Goal: Task Accomplishment & Management: Use online tool/utility

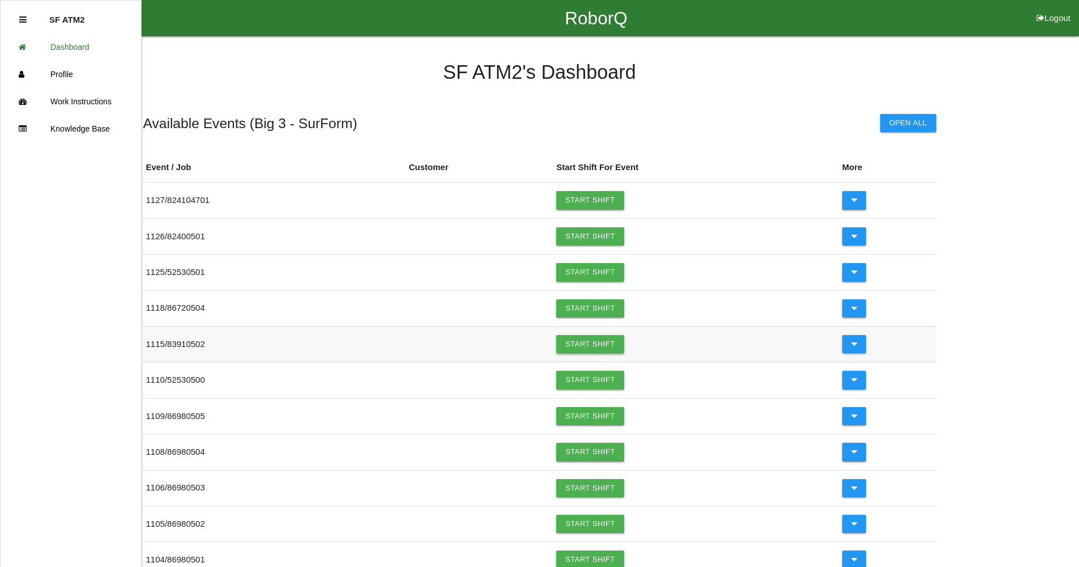
click at [588, 341] on link "Start Shift" at bounding box center [590, 344] width 68 height 18
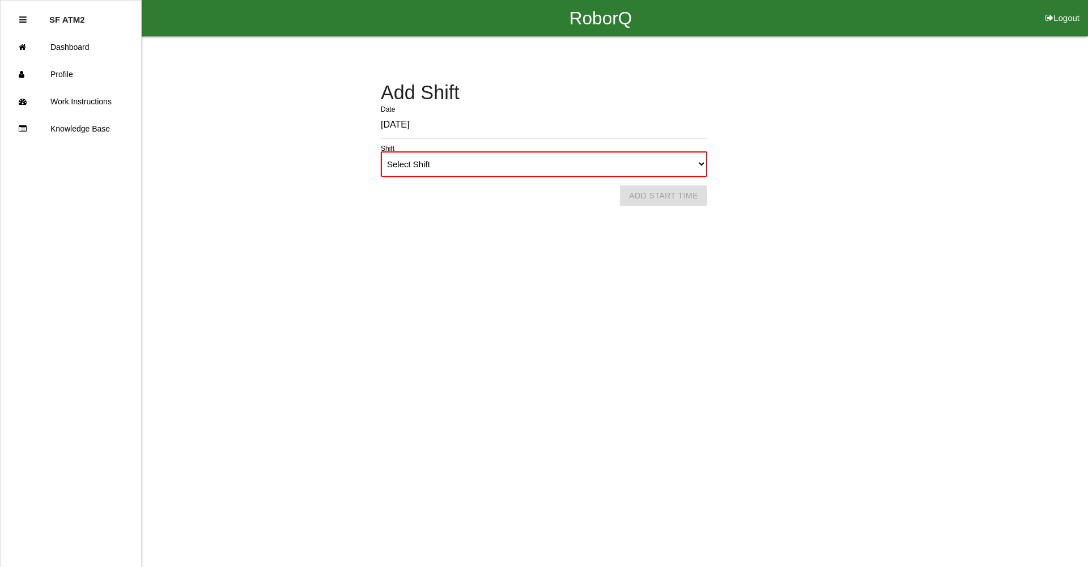
click at [707, 169] on select "Select Shift 1st Shift 2nd Shift 3rd Shift 4th Shift" at bounding box center [544, 163] width 326 height 25
select select "1"
click at [381, 151] on select "Select Shift 1st Shift 2nd Shift 3rd Shift 4th Shift" at bounding box center [544, 163] width 326 height 25
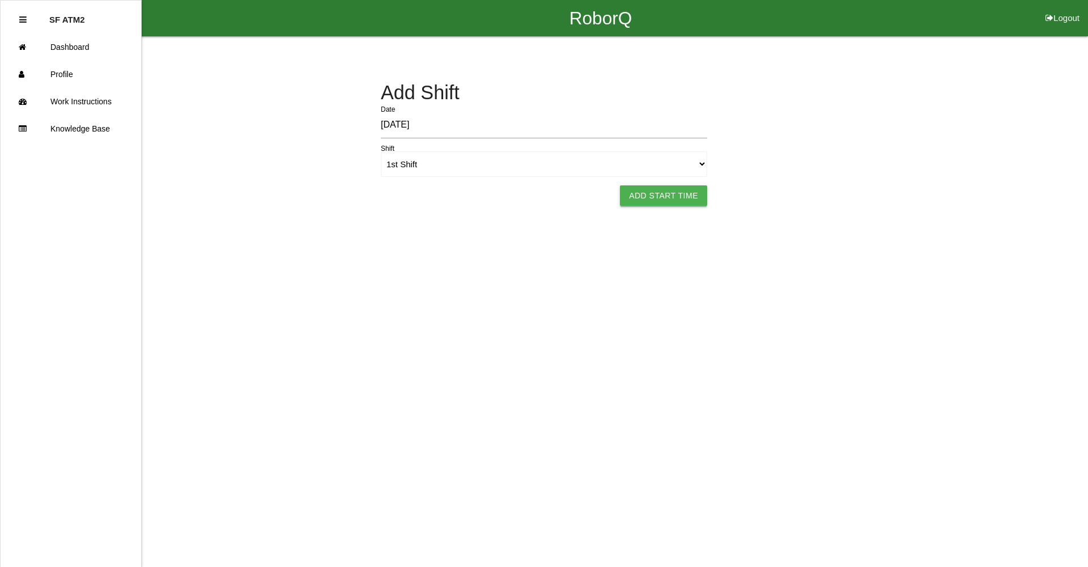
click at [671, 198] on button "Add Start Time" at bounding box center [663, 195] width 87 height 20
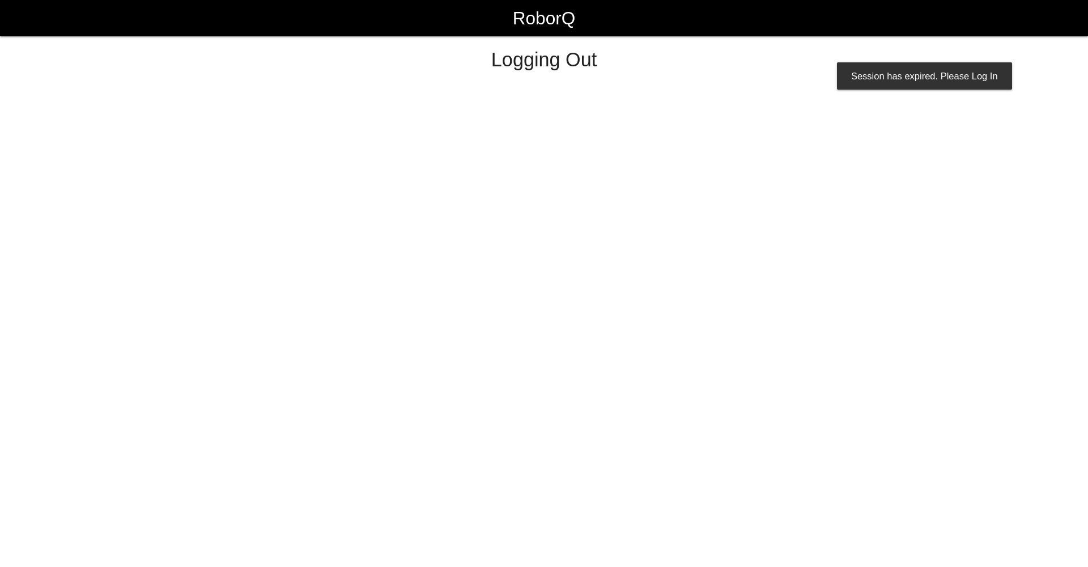
select select "Worker"
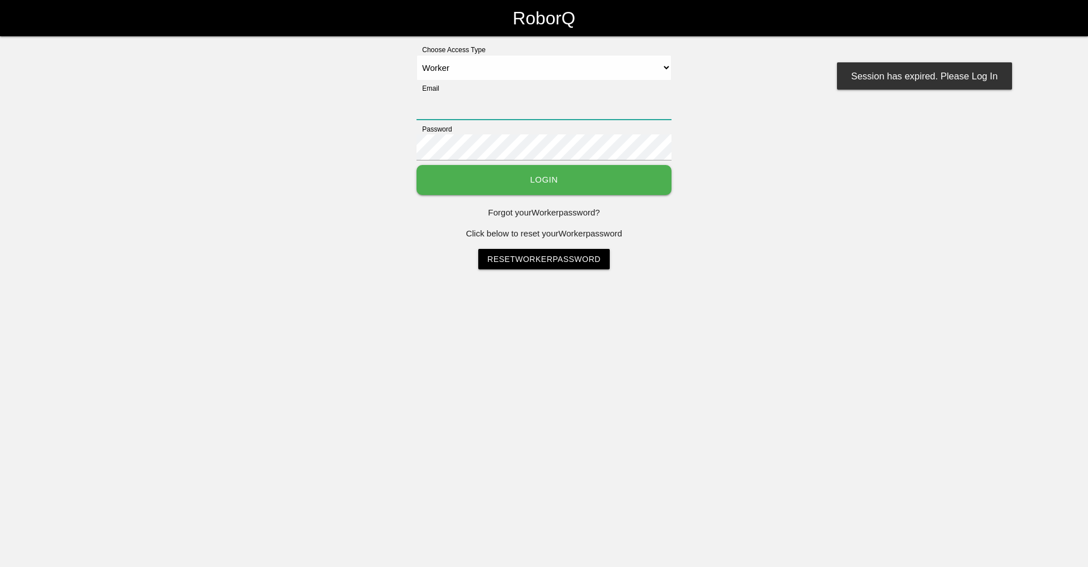
type input "[EMAIL_ADDRESS][DOMAIN_NAME]"
click at [550, 181] on button "Login" at bounding box center [543, 180] width 255 height 30
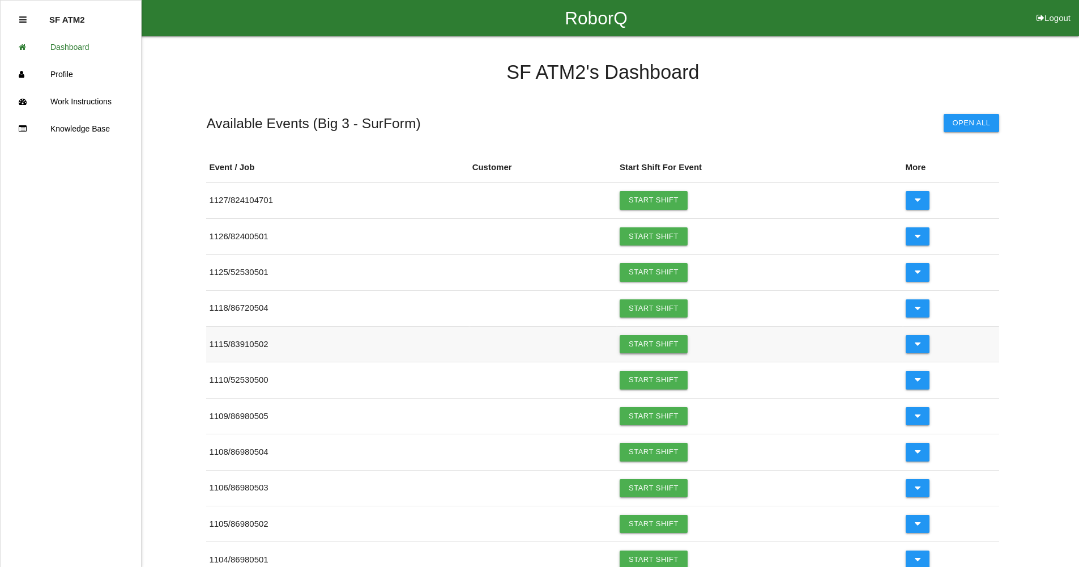
click at [665, 346] on link "Start Shift" at bounding box center [654, 344] width 68 height 18
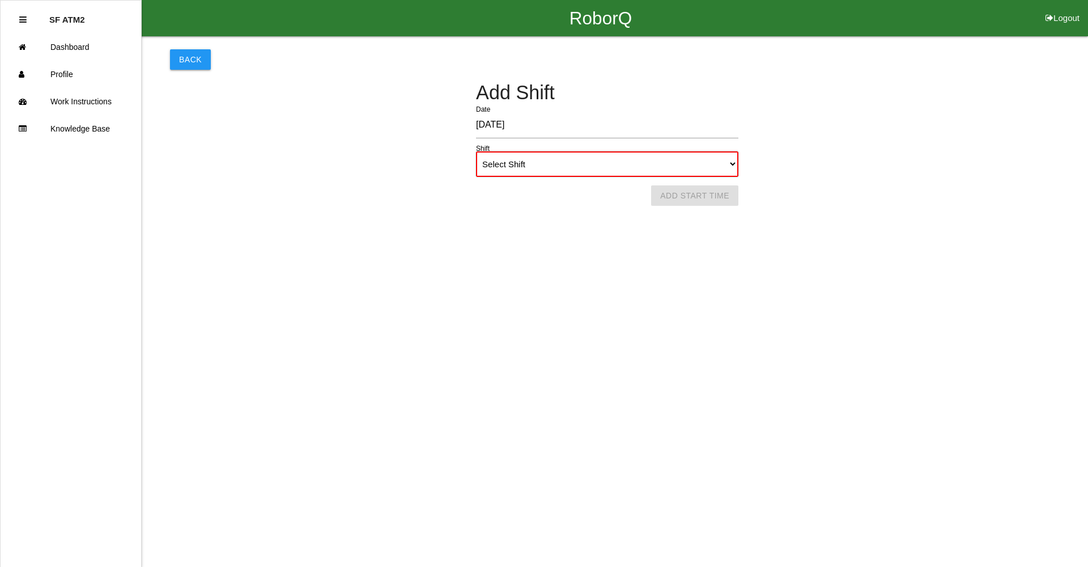
click at [738, 164] on select "Select Shift 1st Shift 2nd Shift 3rd Shift 4th Shift" at bounding box center [607, 163] width 262 height 25
select select "1"
click at [476, 151] on select "Select Shift 1st Shift 2nd Shift 3rd Shift 4th Shift" at bounding box center [607, 163] width 262 height 25
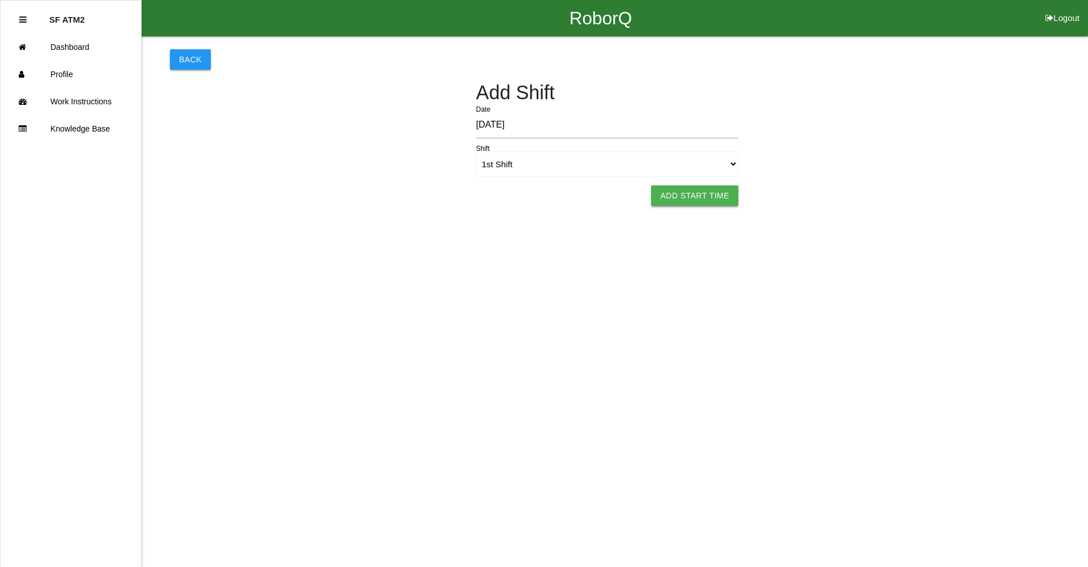
click at [695, 196] on button "Add Start Time" at bounding box center [694, 195] width 87 height 20
select select "6"
select select "12"
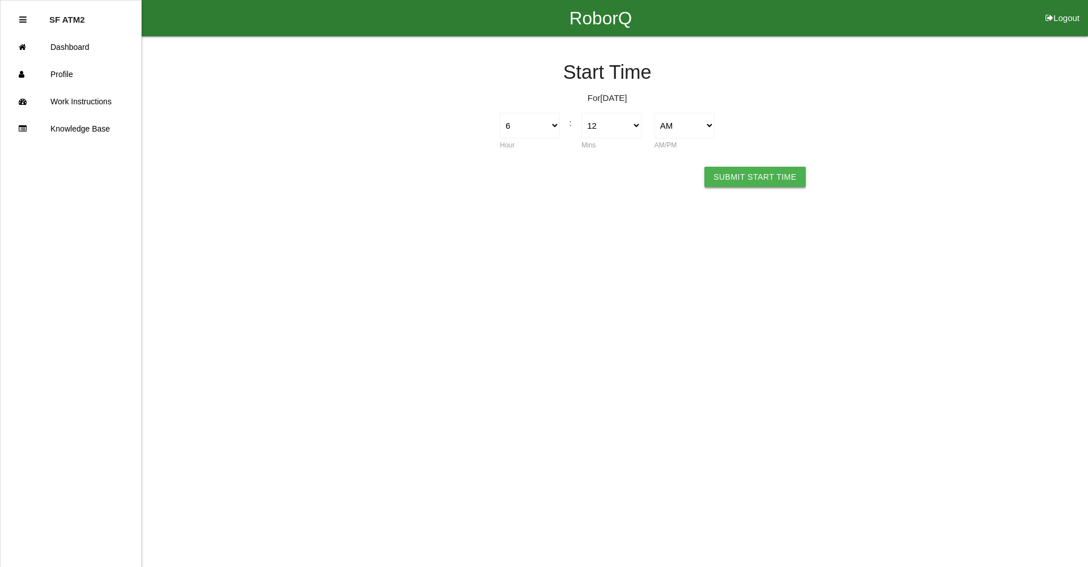
click at [739, 183] on button "Submit Start Time" at bounding box center [754, 177] width 101 height 20
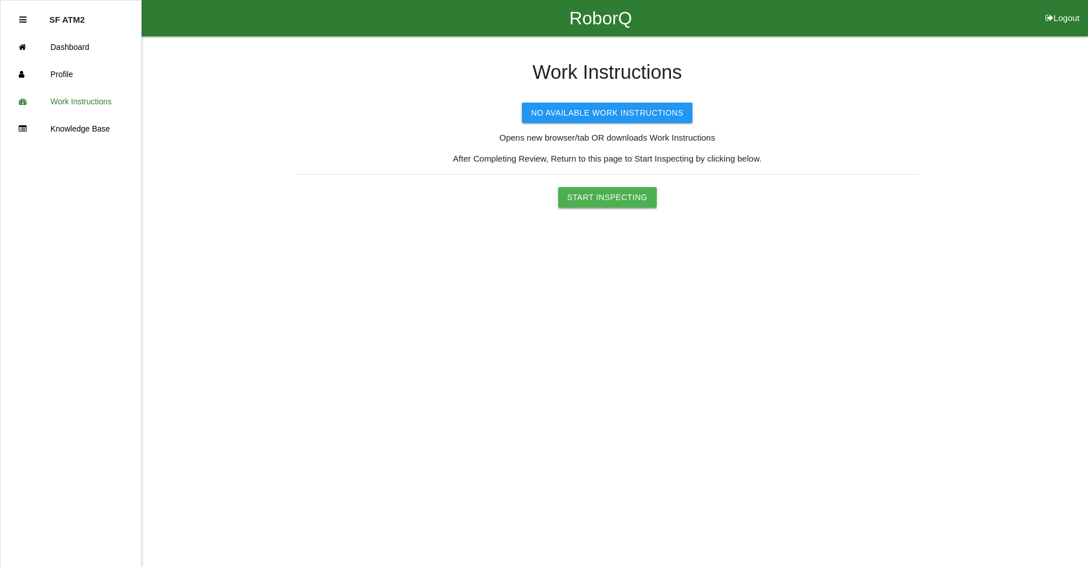
click at [618, 201] on button "Start Inspecting" at bounding box center [607, 197] width 99 height 20
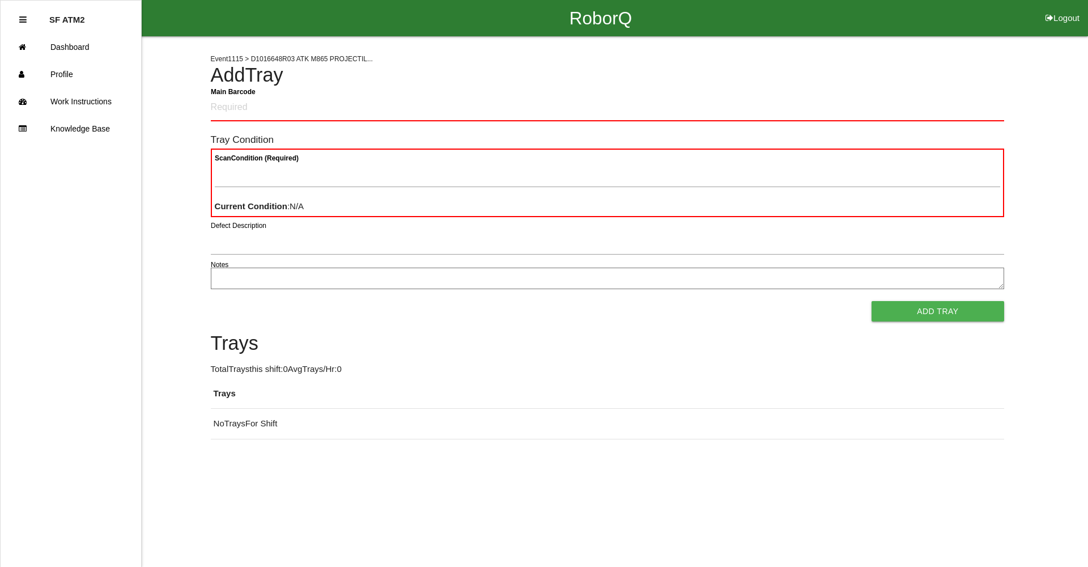
click at [278, 111] on Barcode "Main Barcode" at bounding box center [607, 108] width 793 height 27
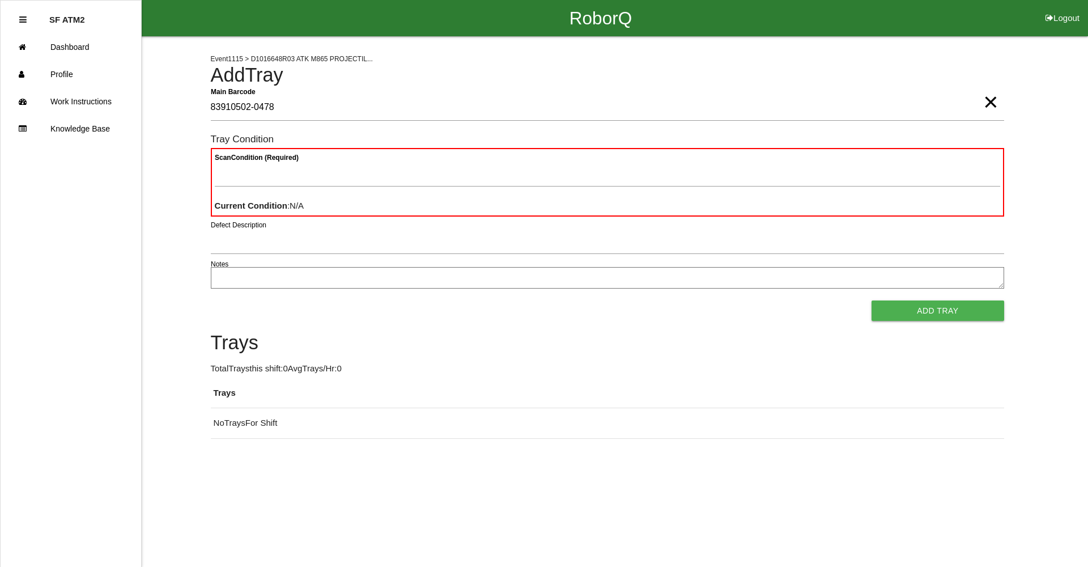
type Barcode "83910502-0478"
type Condition "goo"
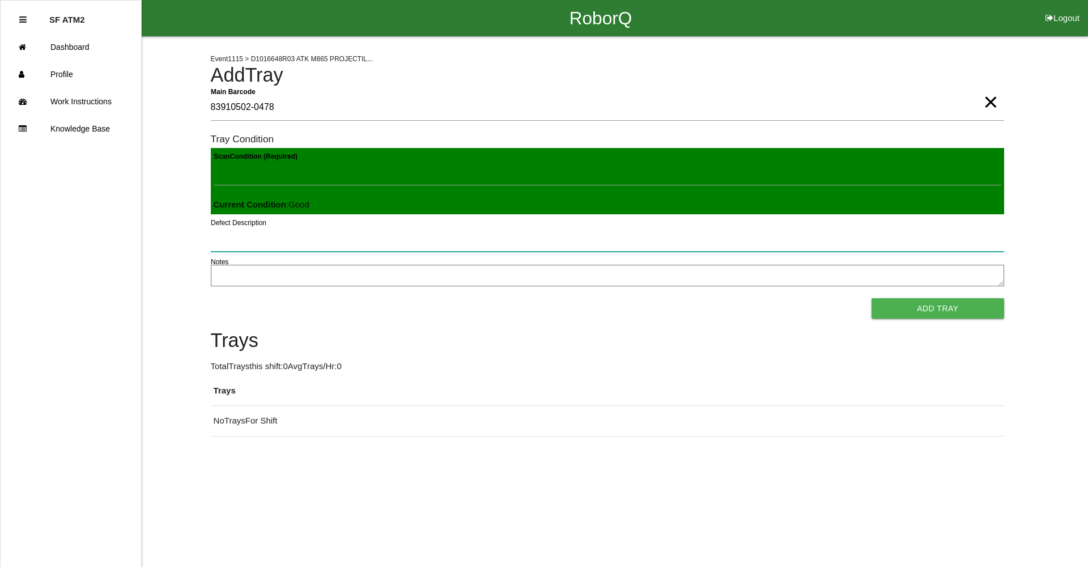
click at [871, 298] on button "Add Tray" at bounding box center [937, 308] width 132 height 20
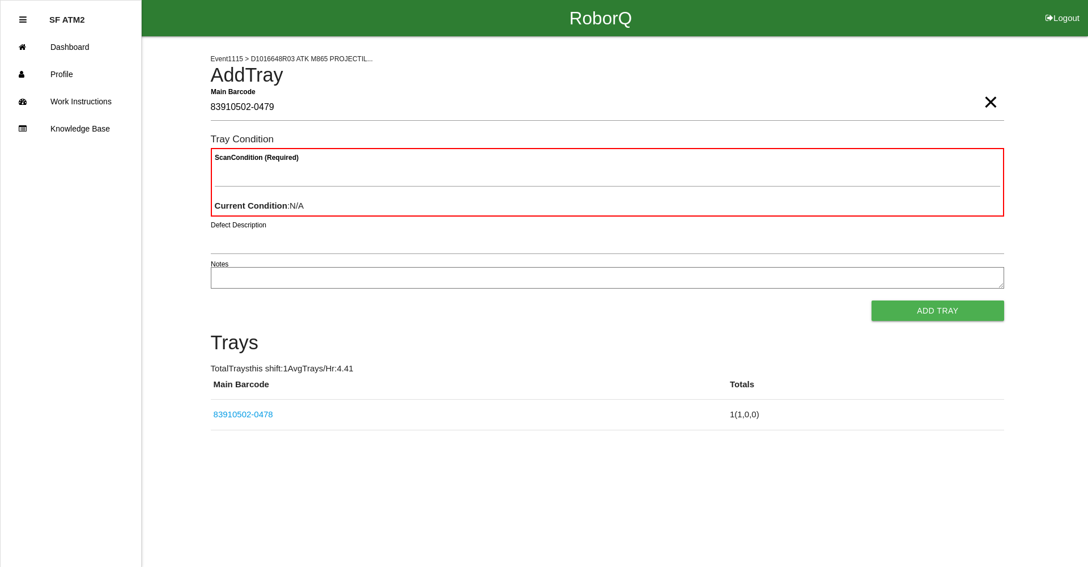
type Barcode "83910502-0479"
type Condition "goo"
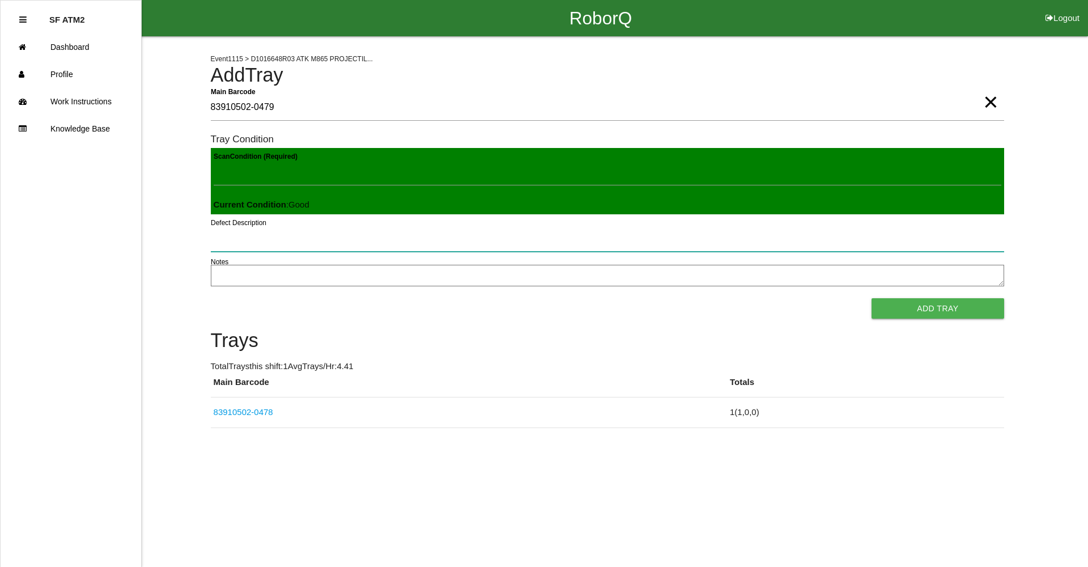
click at [871, 298] on button "Add Tray" at bounding box center [937, 308] width 132 height 20
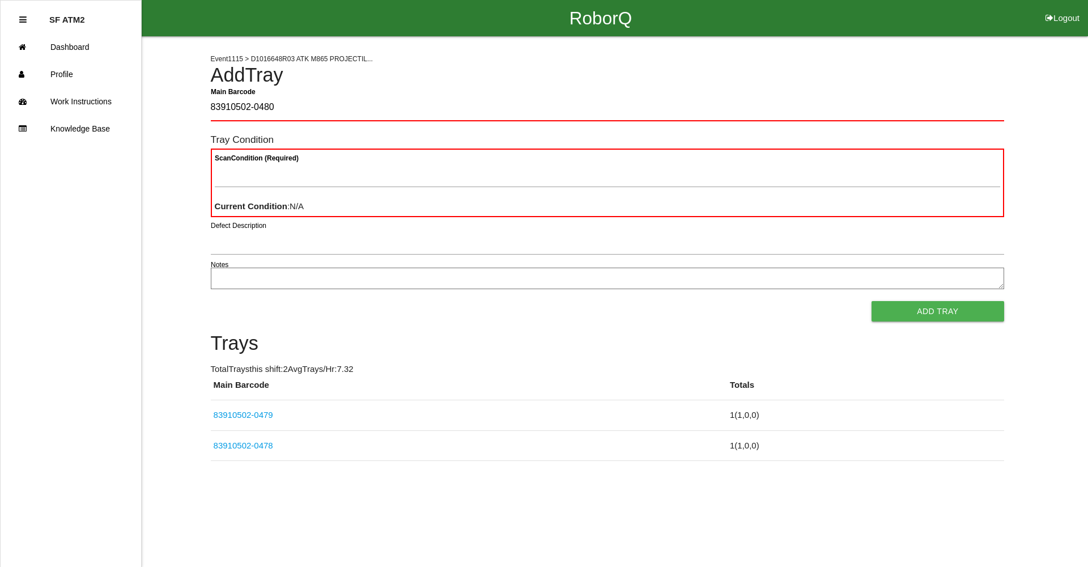
type Barcode "83910502-0480"
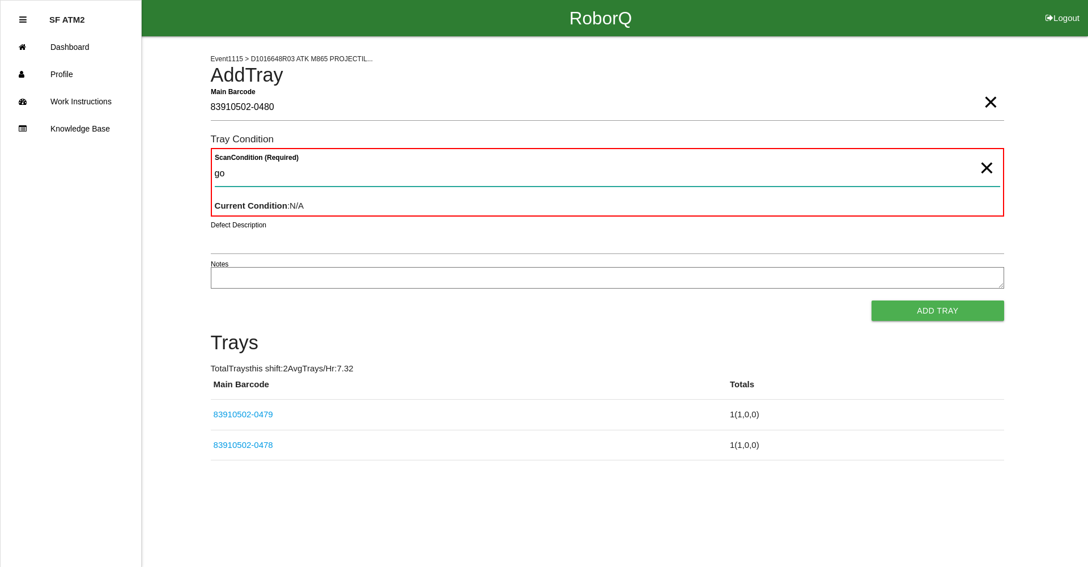
type Condition "goo"
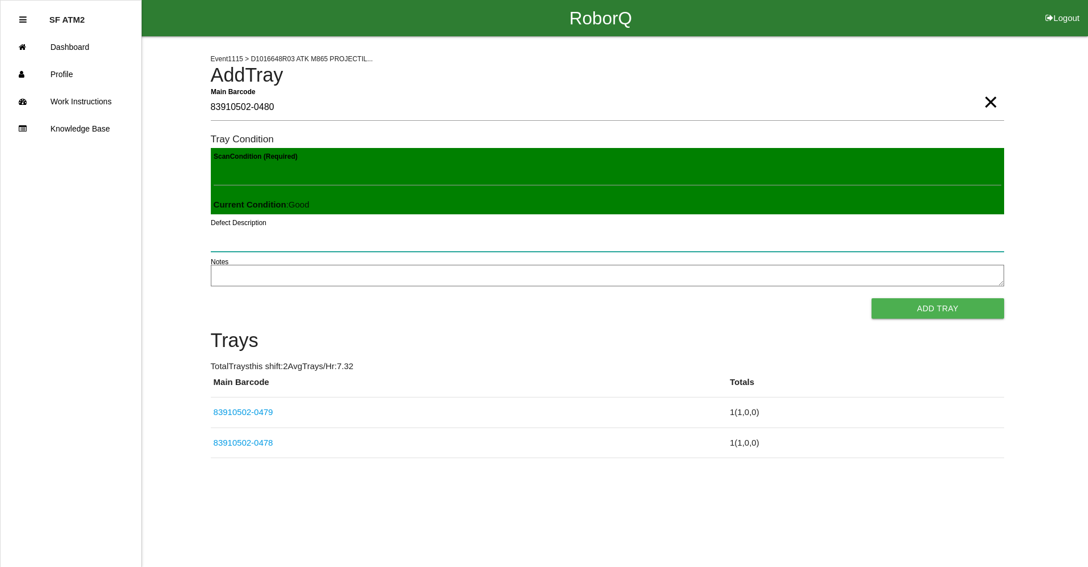
click at [871, 298] on button "Add Tray" at bounding box center [937, 308] width 132 height 20
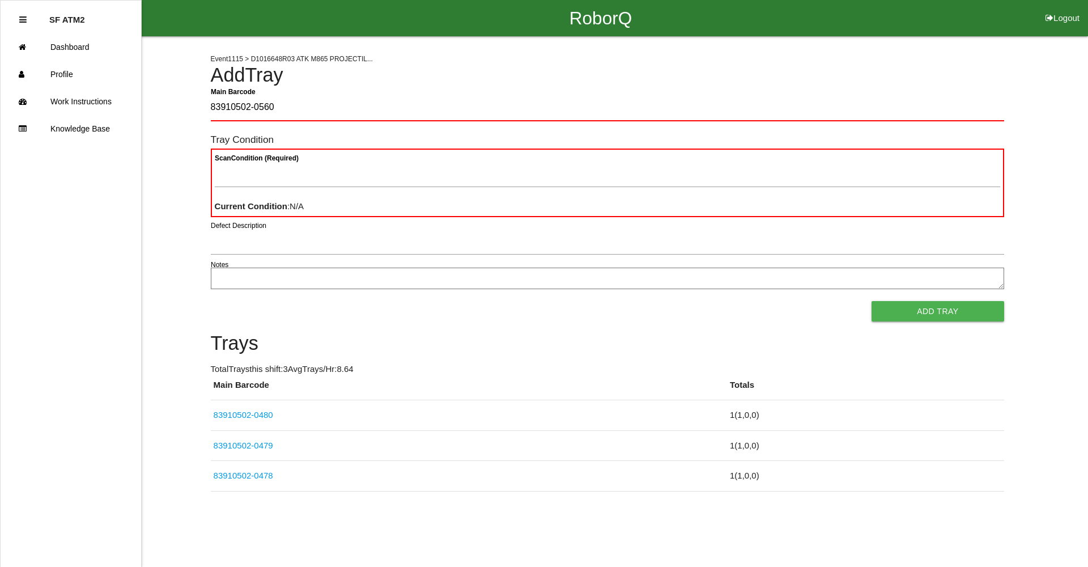
type Barcode "83910502-0560"
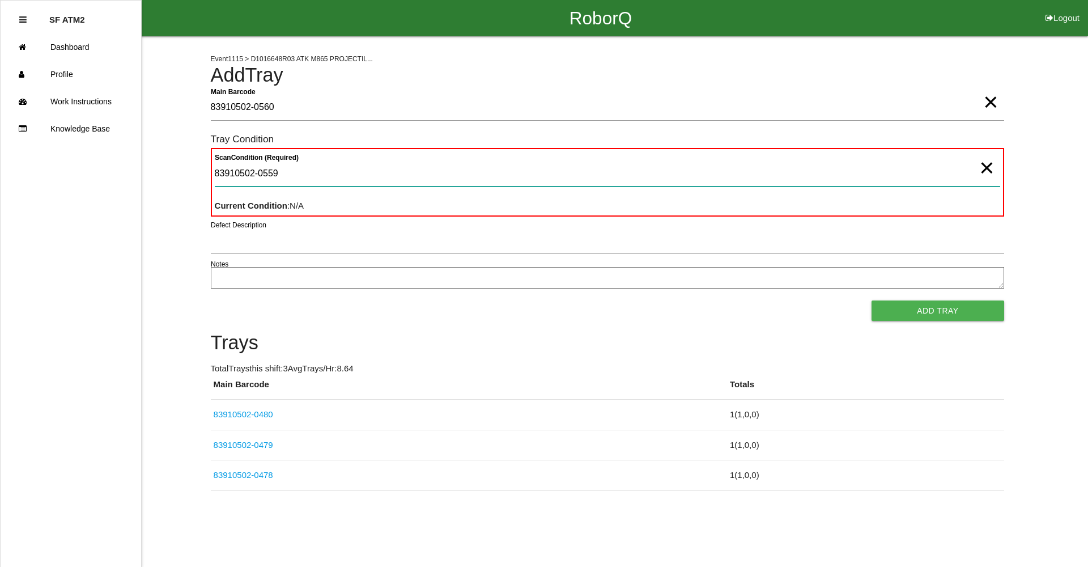
type Condition "83910502-0559"
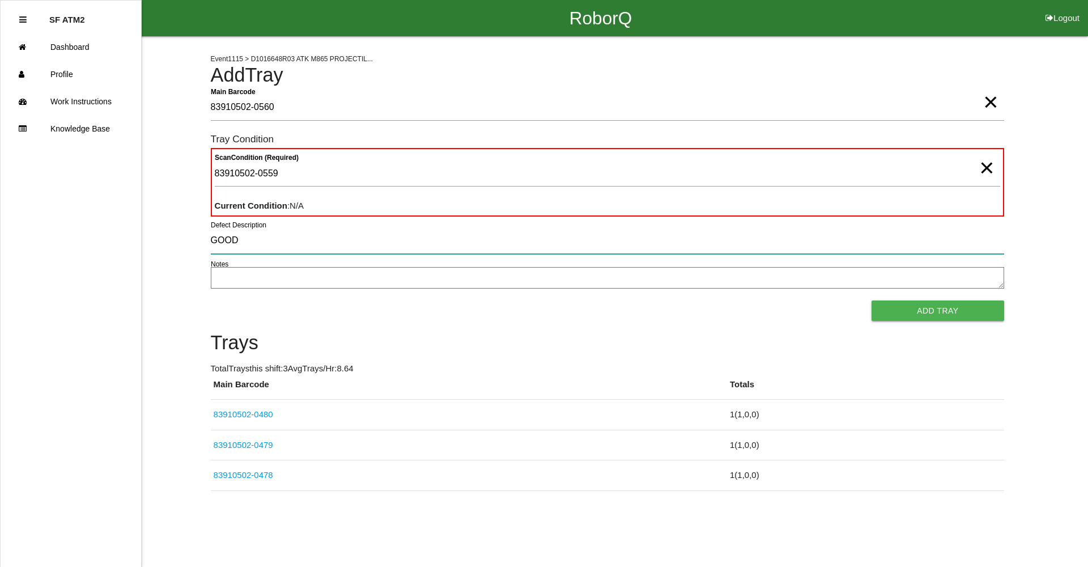
type input "GOOD"
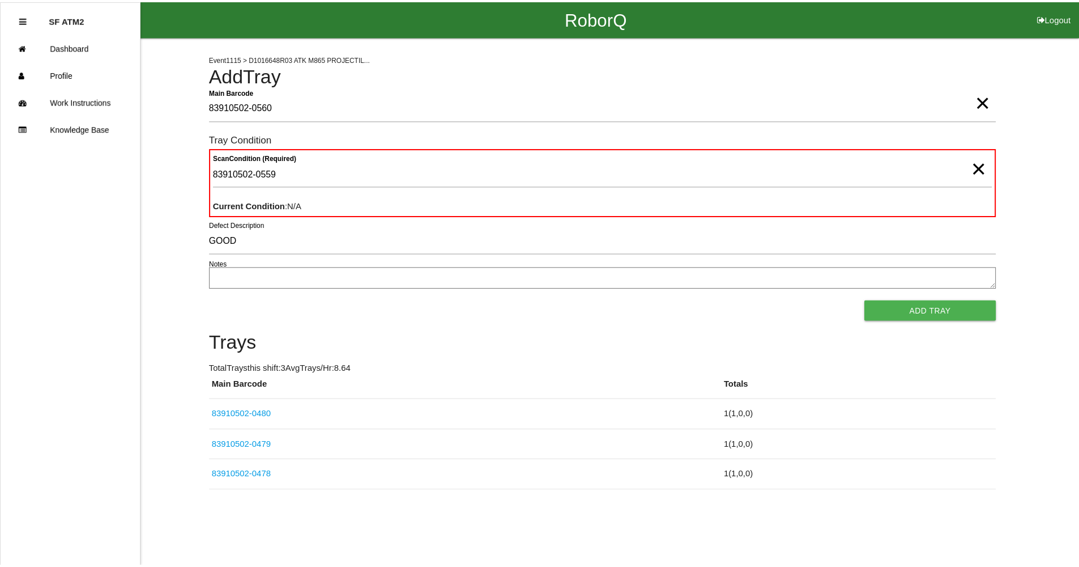
scroll to position [1, 0]
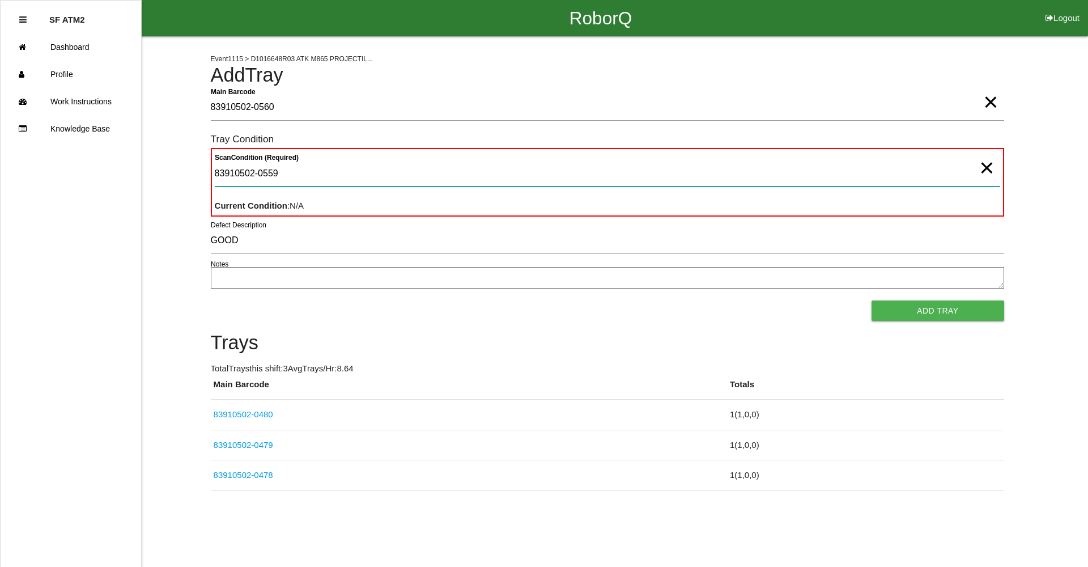
click at [362, 175] on Condition "83910502-0559" at bounding box center [607, 173] width 785 height 26
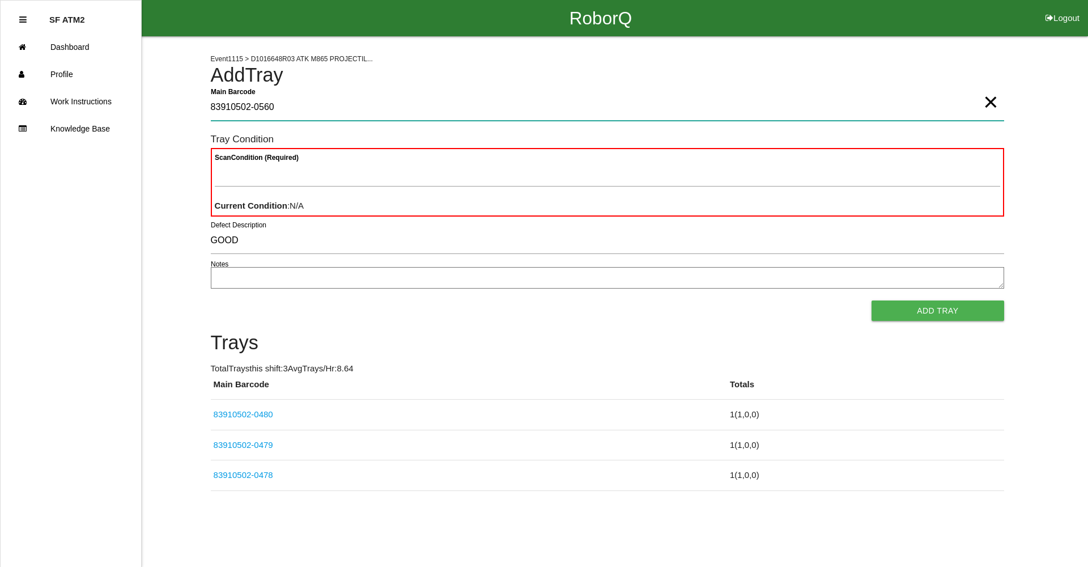
click at [378, 102] on Barcode "83910502-0560" at bounding box center [607, 108] width 793 height 26
type Barcode "83910502-"
click at [871, 300] on button "Add Tray" at bounding box center [937, 310] width 132 height 20
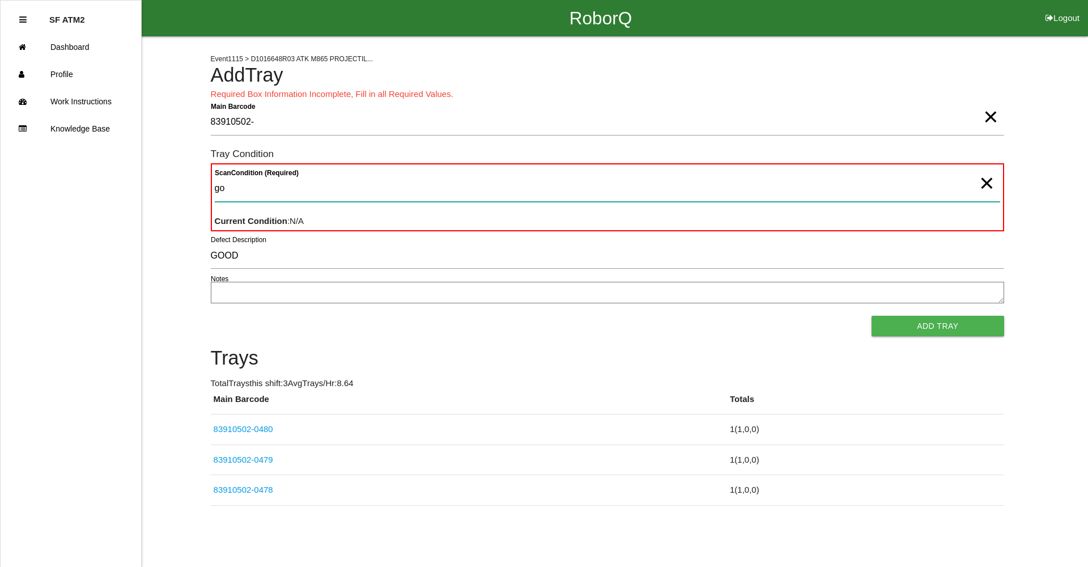
type Condition "goo"
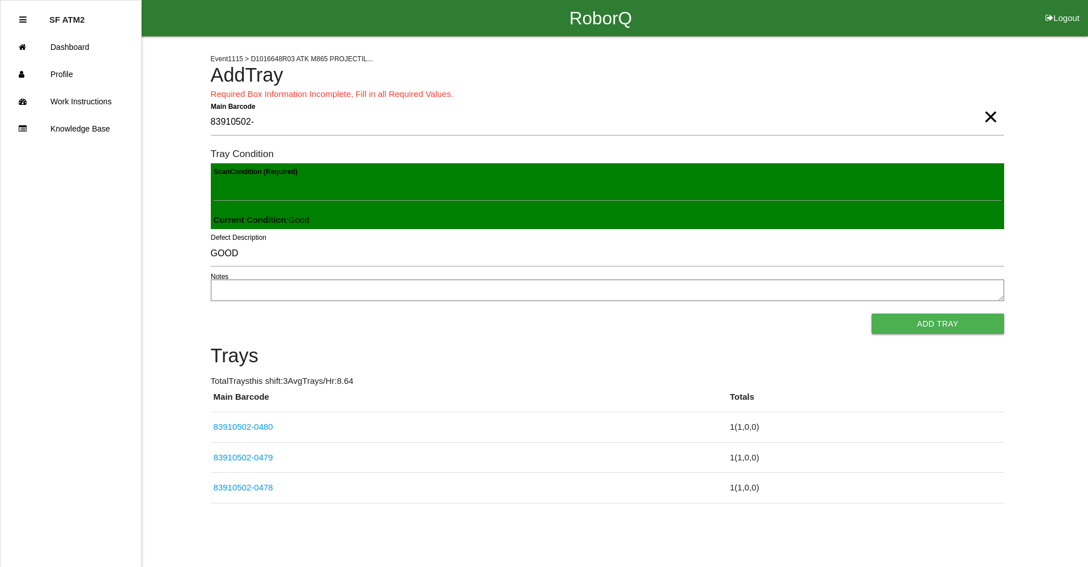
click at [988, 117] on span "×" at bounding box center [990, 105] width 15 height 23
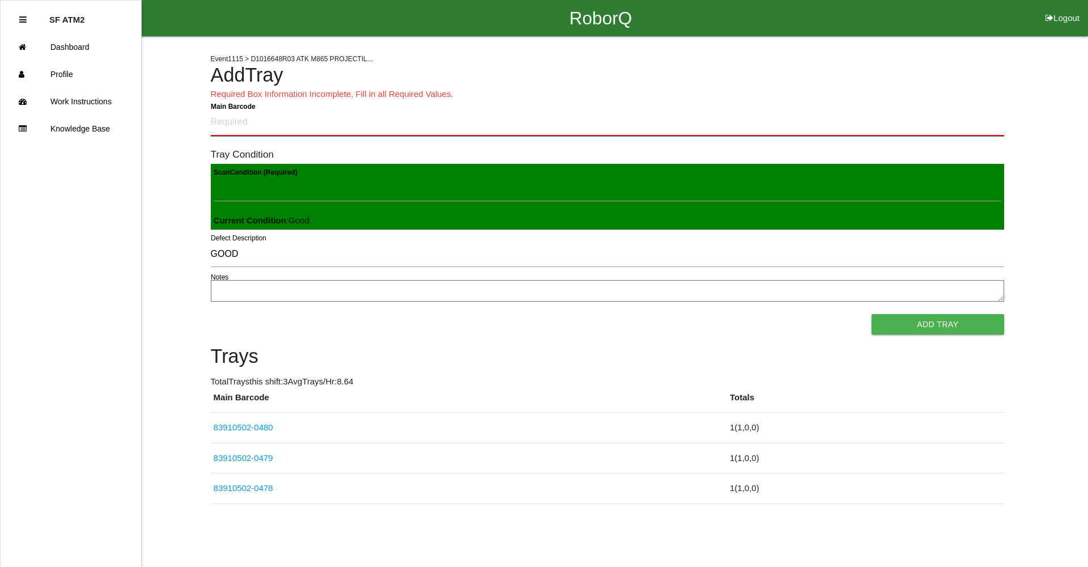
click at [331, 119] on Barcode "Main Barcode" at bounding box center [607, 122] width 793 height 27
type Barcode "83910502-0559"
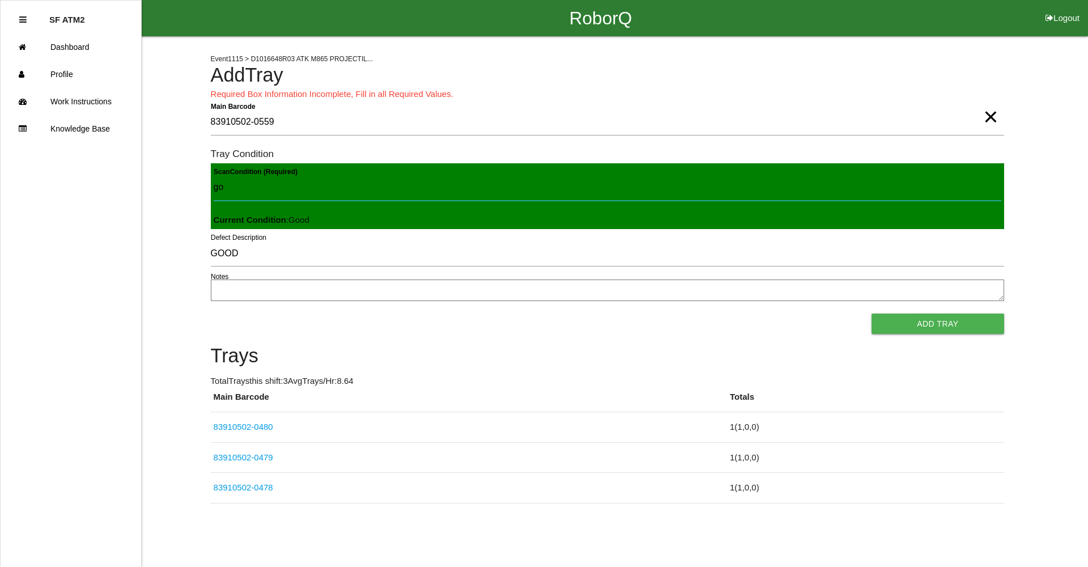
type Condition "goo"
click at [871, 313] on button "Add Tray" at bounding box center [937, 323] width 132 height 20
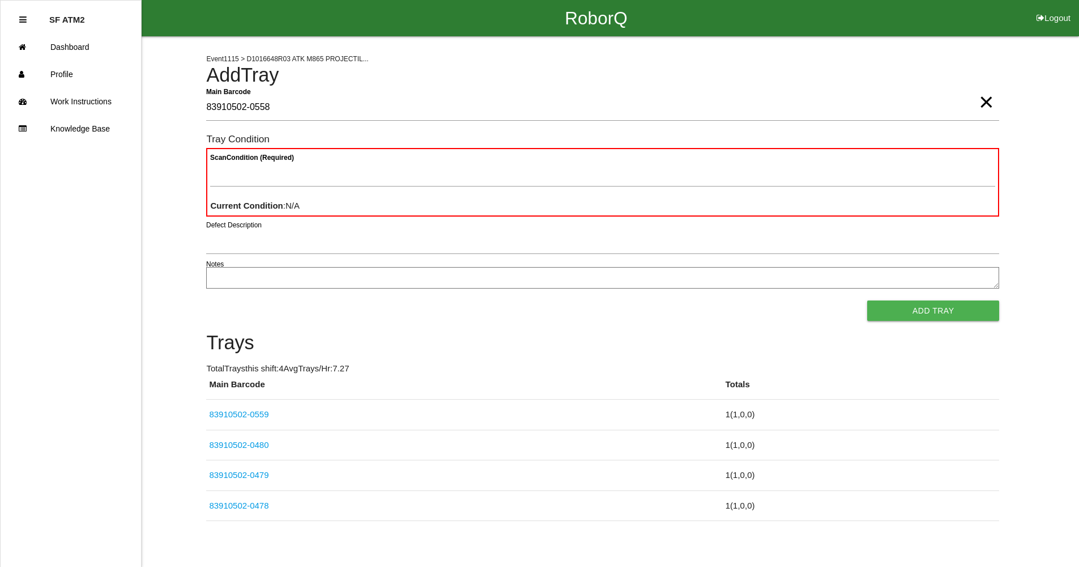
type Barcode "83910502-0558"
type Condition "goo"
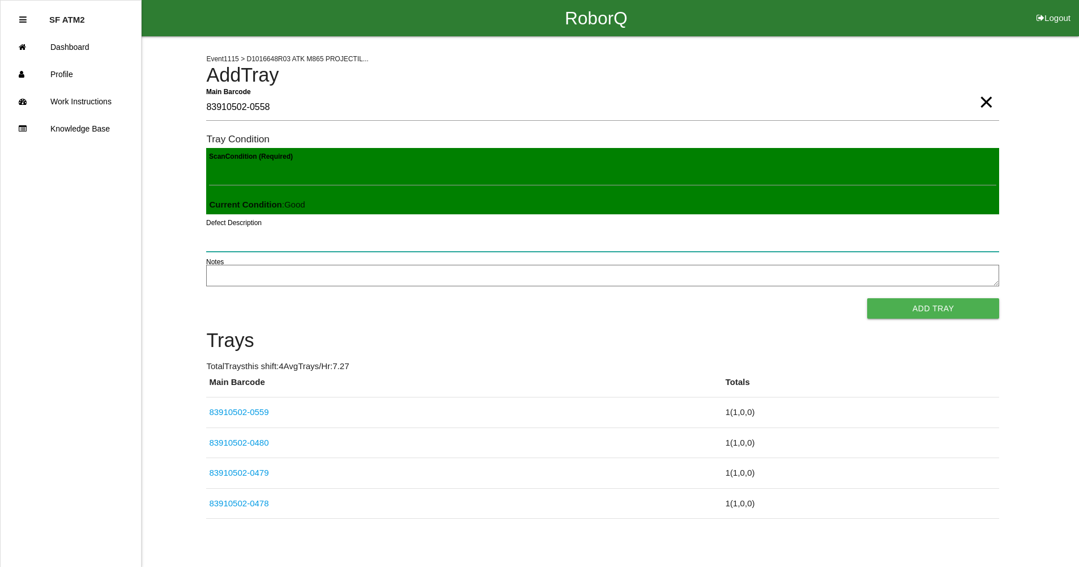
click at [867, 298] on button "Add Tray" at bounding box center [933, 308] width 132 height 20
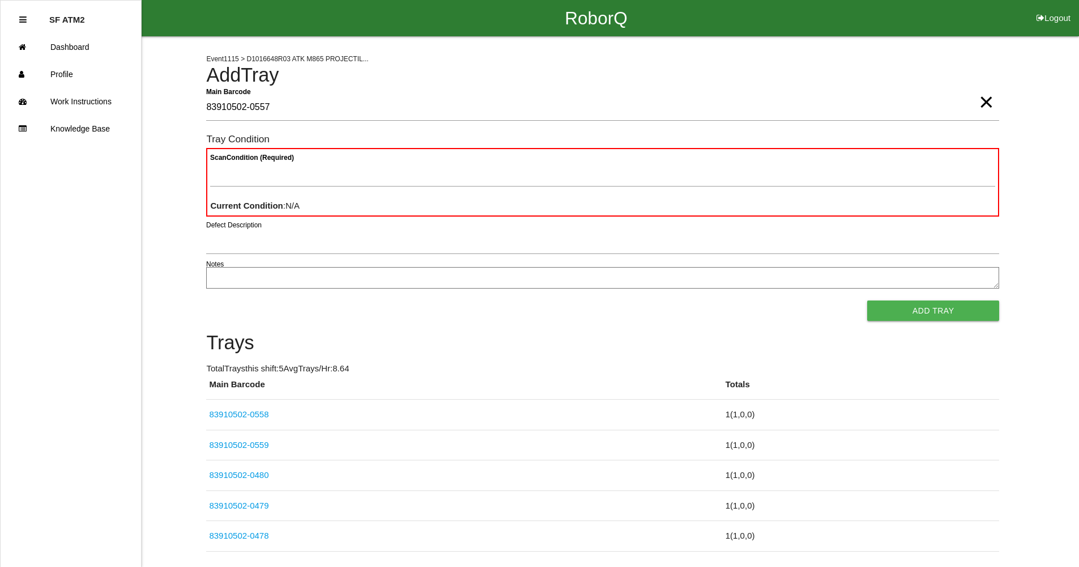
type Barcode "83910502-0557"
type Condition "goo"
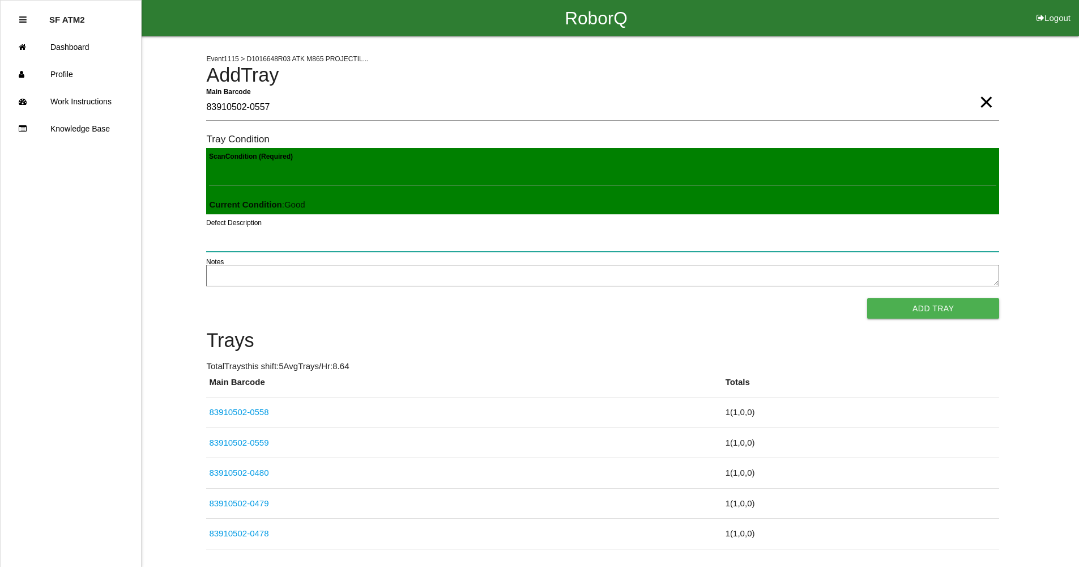
click at [867, 298] on button "Add Tray" at bounding box center [933, 308] width 132 height 20
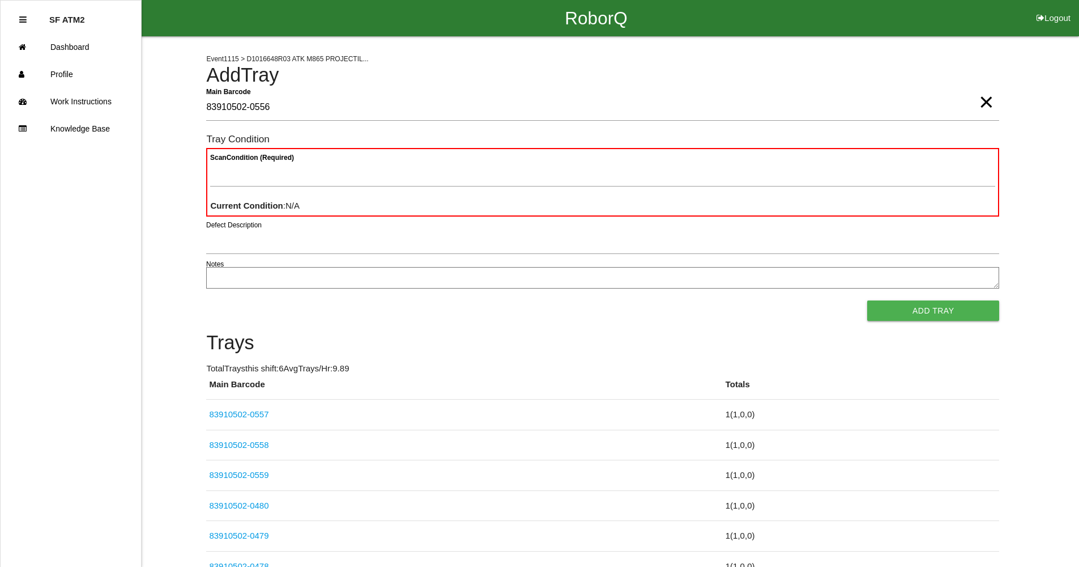
type Barcode "83910502-0556"
type Condition "ba"
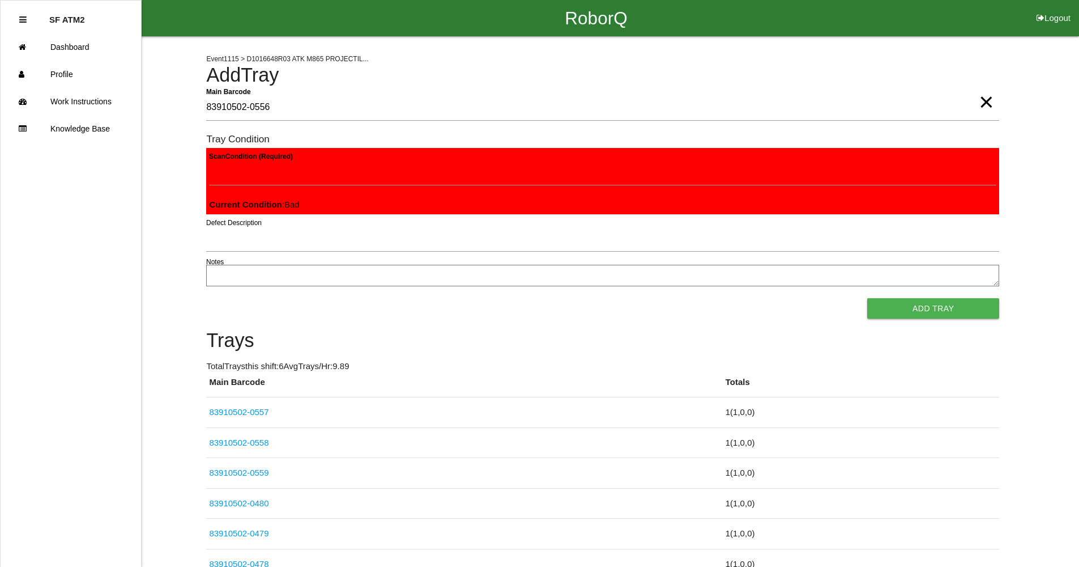
click at [867, 298] on button "Add Tray" at bounding box center [933, 308] width 132 height 20
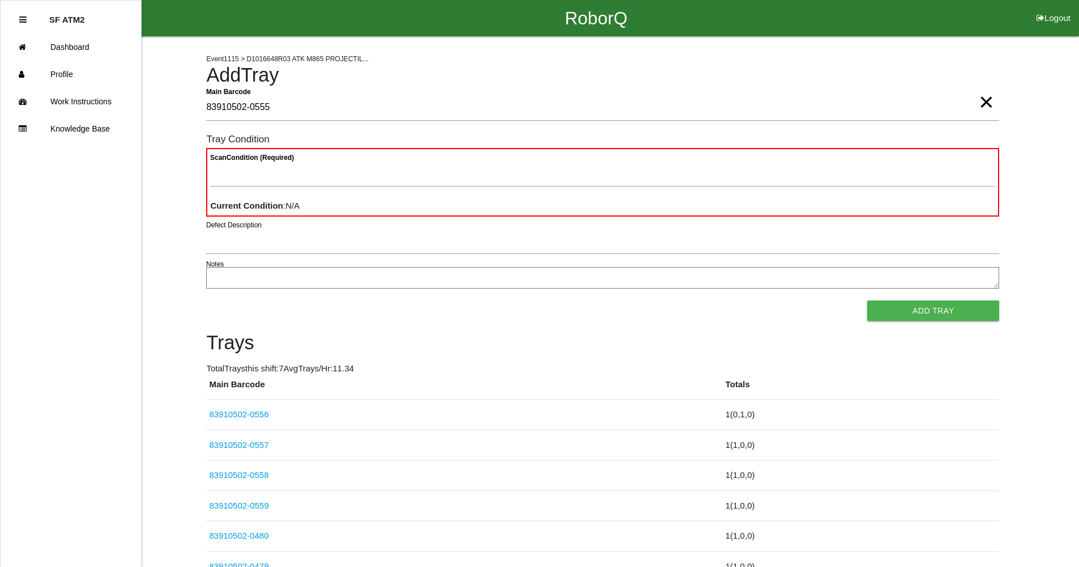
type Barcode "83910502-0555"
type Condition "goo"
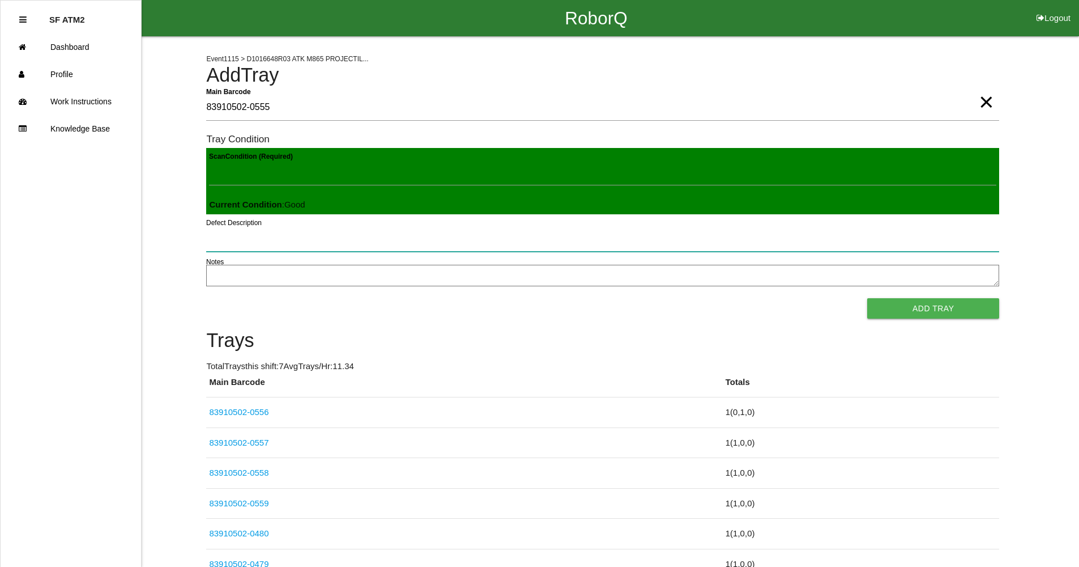
click at [867, 298] on button "Add Tray" at bounding box center [933, 308] width 132 height 20
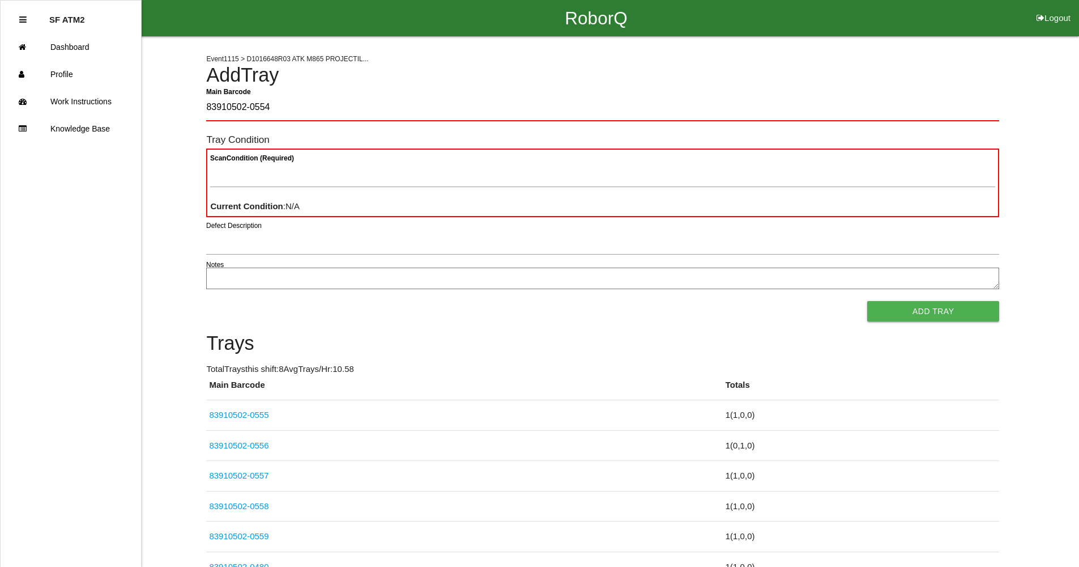
type Barcode "83910502-0554"
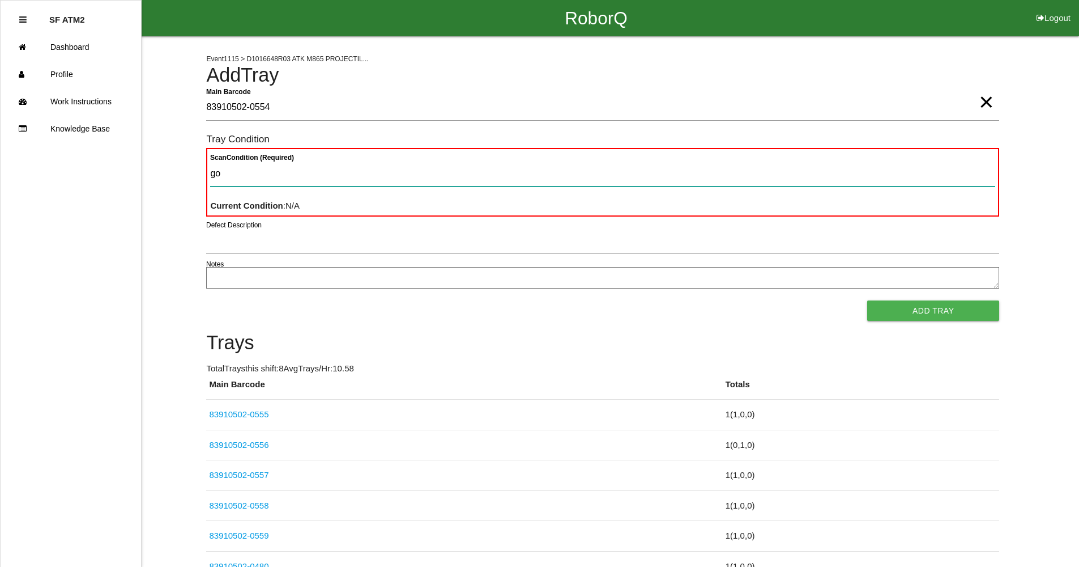
type Condition "goo"
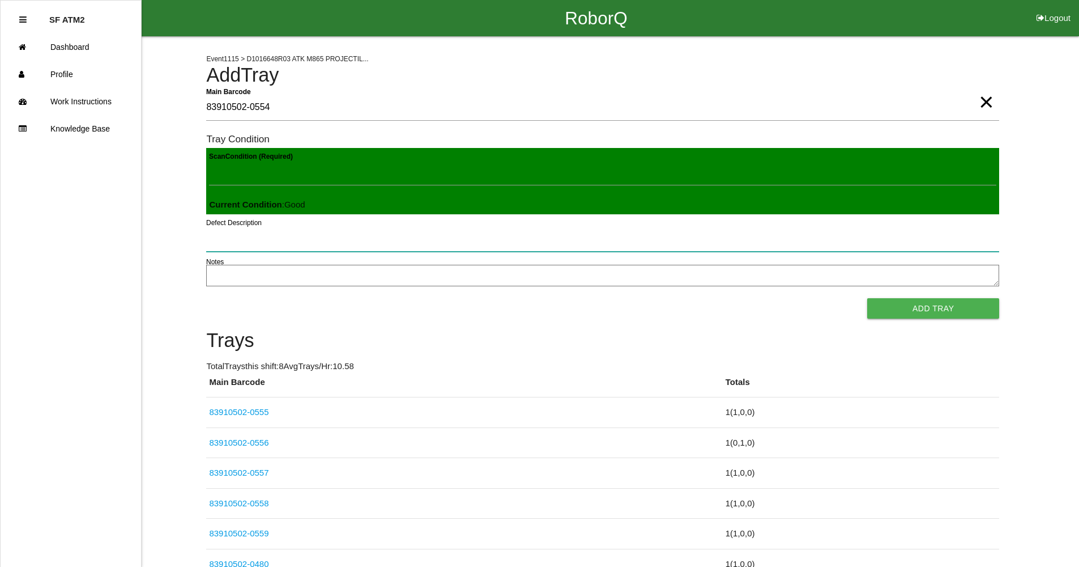
click at [867, 298] on button "Add Tray" at bounding box center [933, 308] width 132 height 20
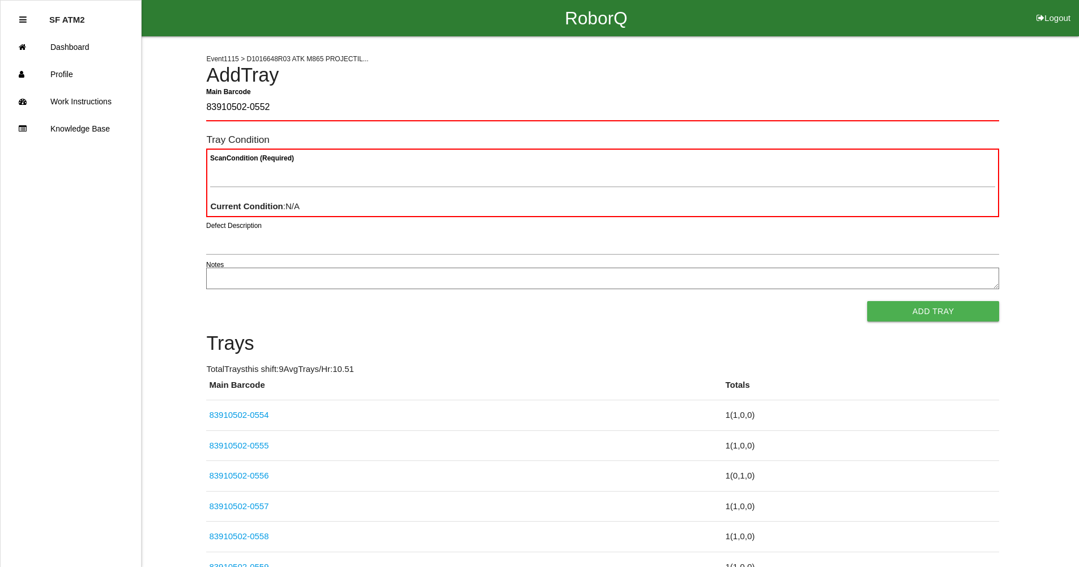
type Barcode "83910502-0552"
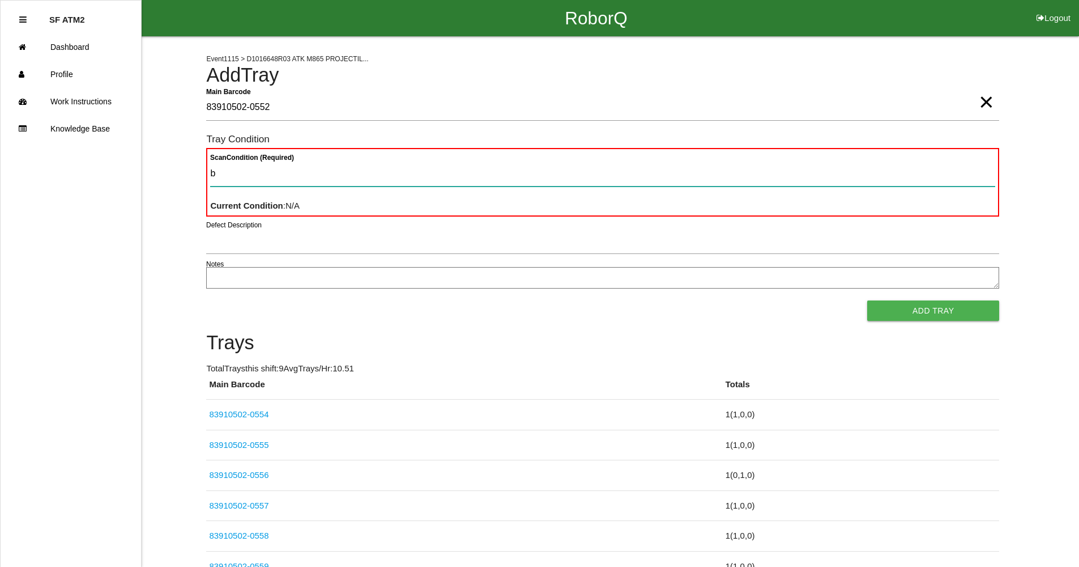
type Condition "ba"
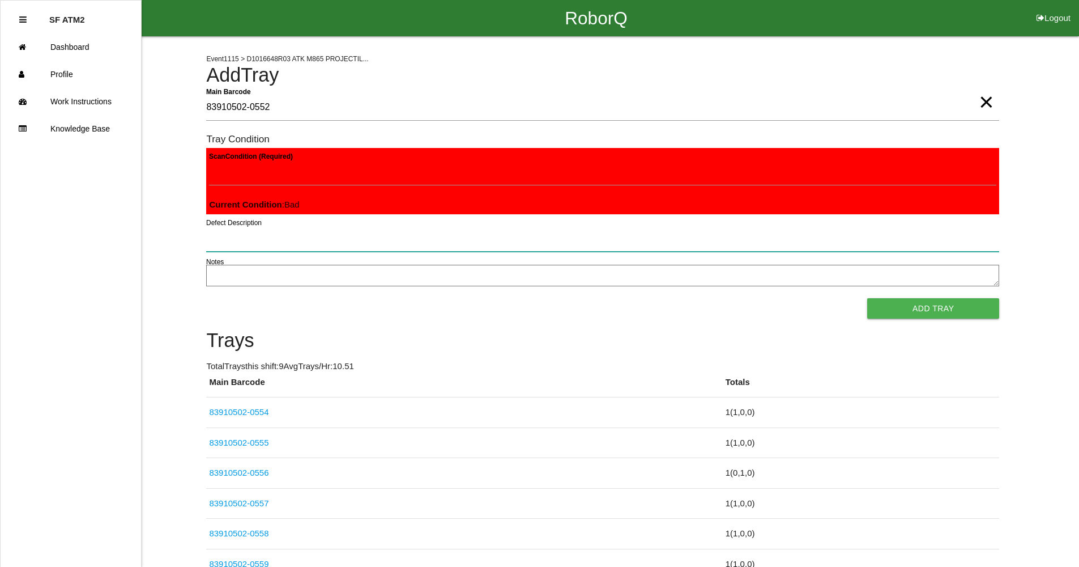
click at [867, 298] on button "Add Tray" at bounding box center [933, 308] width 132 height 20
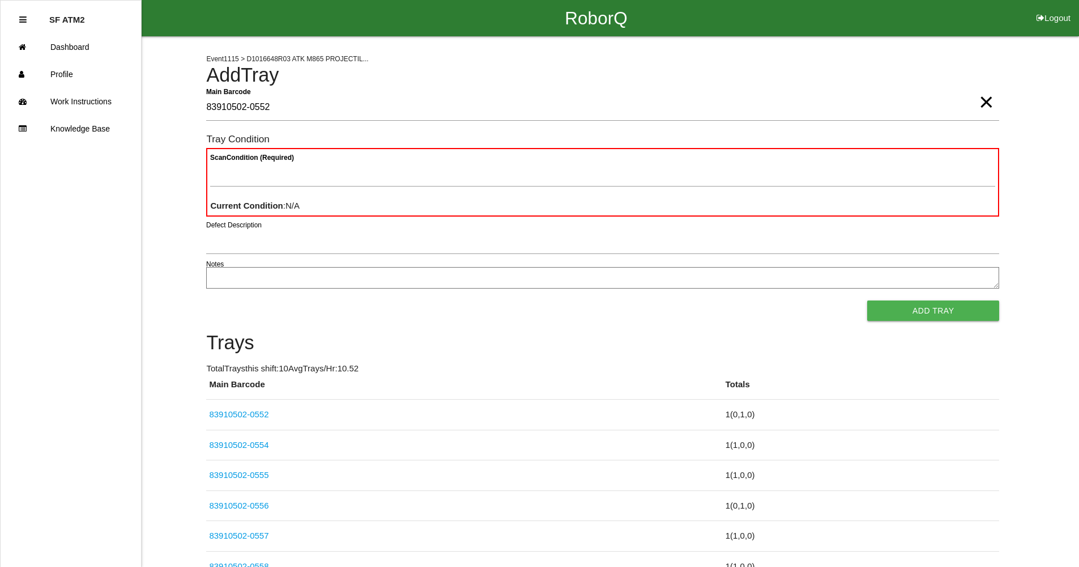
type Barcode "83910502-0552"
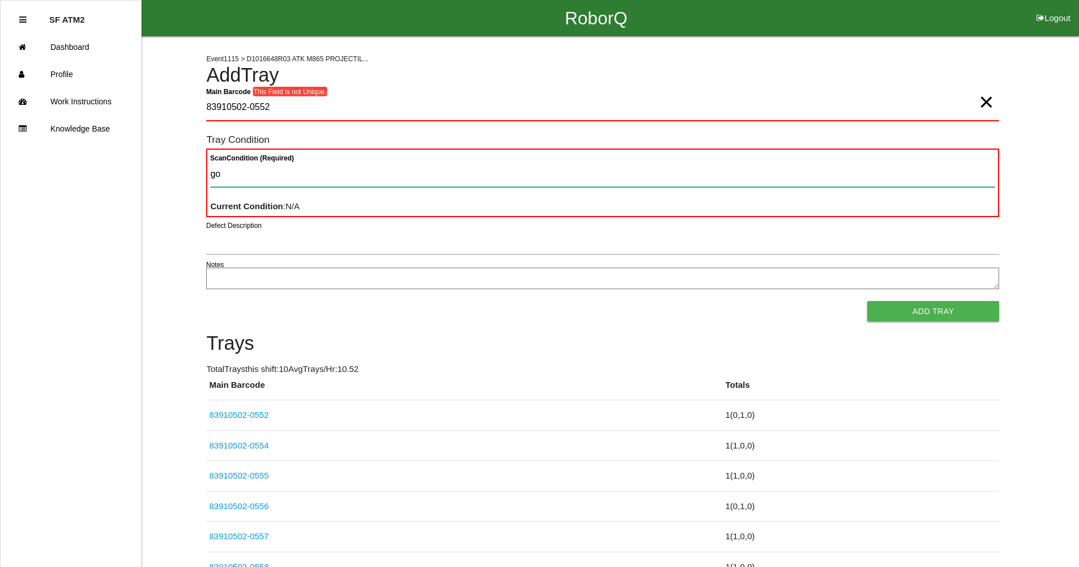
type Condition "goo"
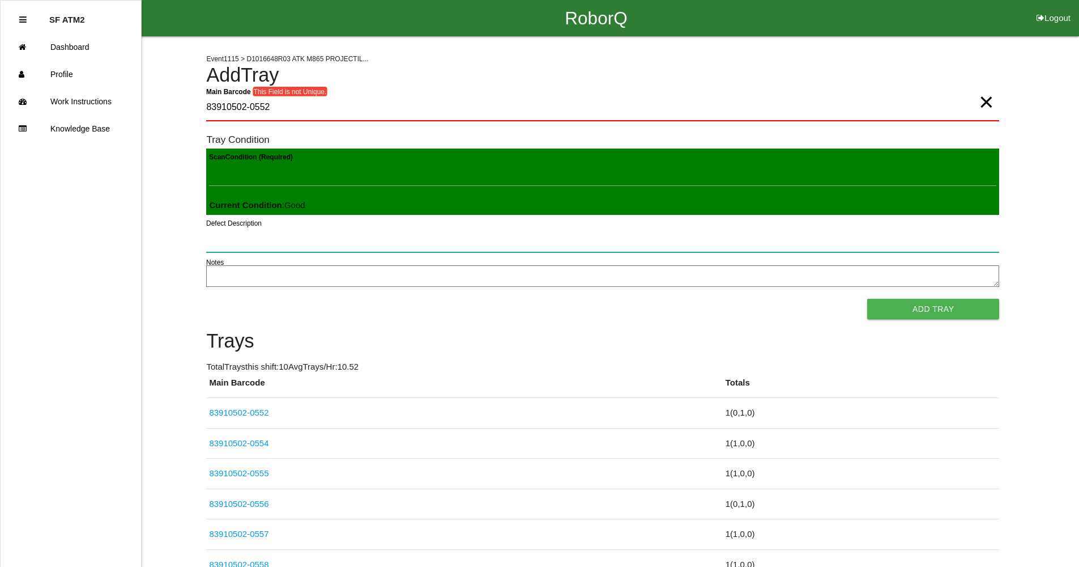
click at [867, 299] on button "Add Tray" at bounding box center [933, 309] width 132 height 20
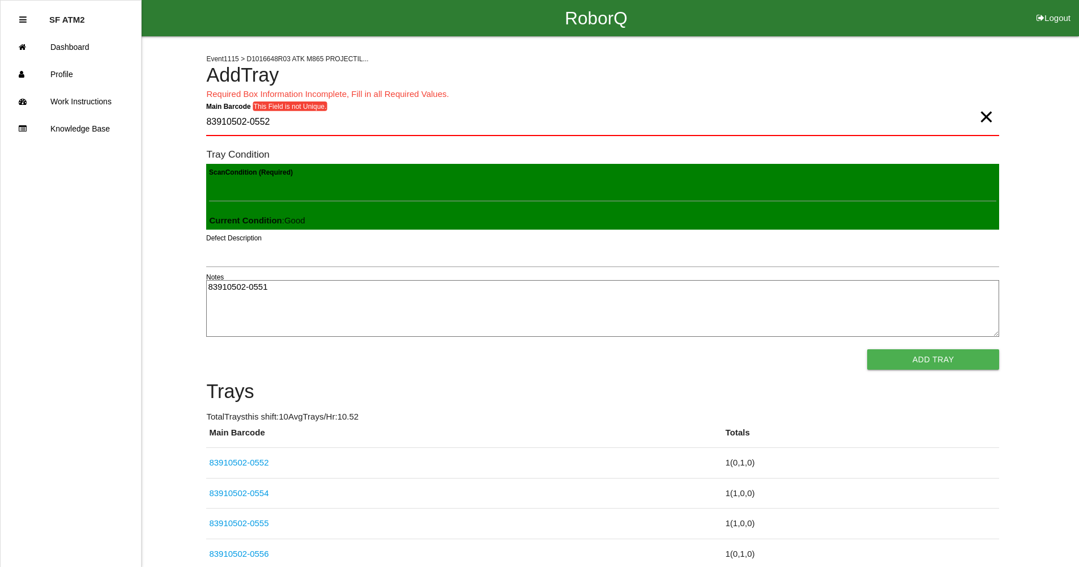
type textarea "83910502-0551"
click at [988, 116] on span "×" at bounding box center [986, 105] width 15 height 23
click at [517, 303] on textarea "83910502-0551" at bounding box center [602, 308] width 793 height 57
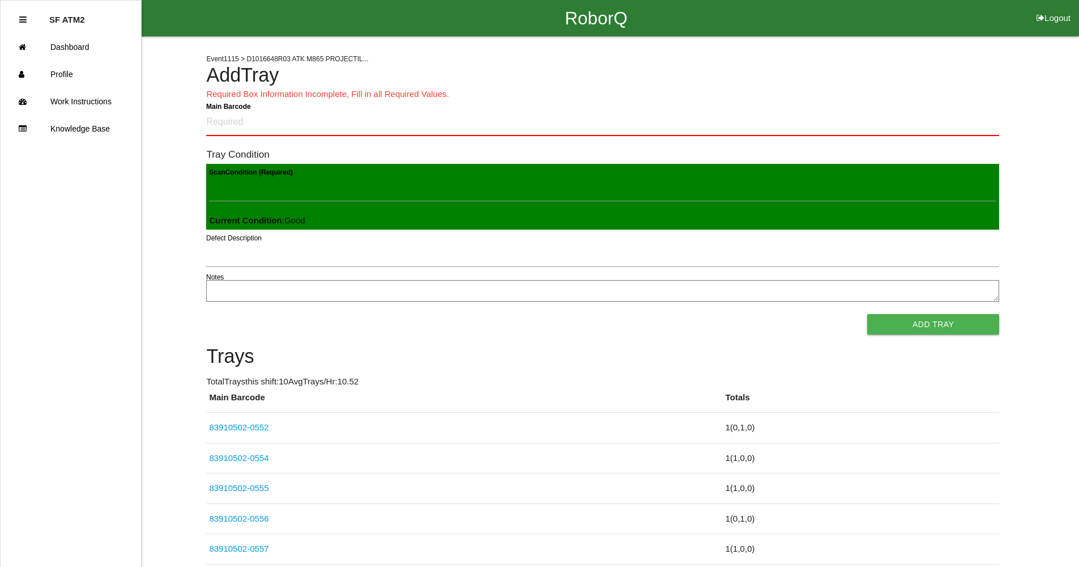
click at [492, 139] on div "Main Barcode" at bounding box center [602, 124] width 793 height 31
drag, startPoint x: 535, startPoint y: 101, endPoint x: 539, endPoint y: 108, distance: 7.9
click at [535, 101] on div "Event 1115 > D1016648R03 ATK M865 PROJECTIL... Add Tray Required Box Informatio…" at bounding box center [602, 375] width 793 height 679
click at [539, 112] on Barcode "Main Barcode" at bounding box center [602, 122] width 793 height 27
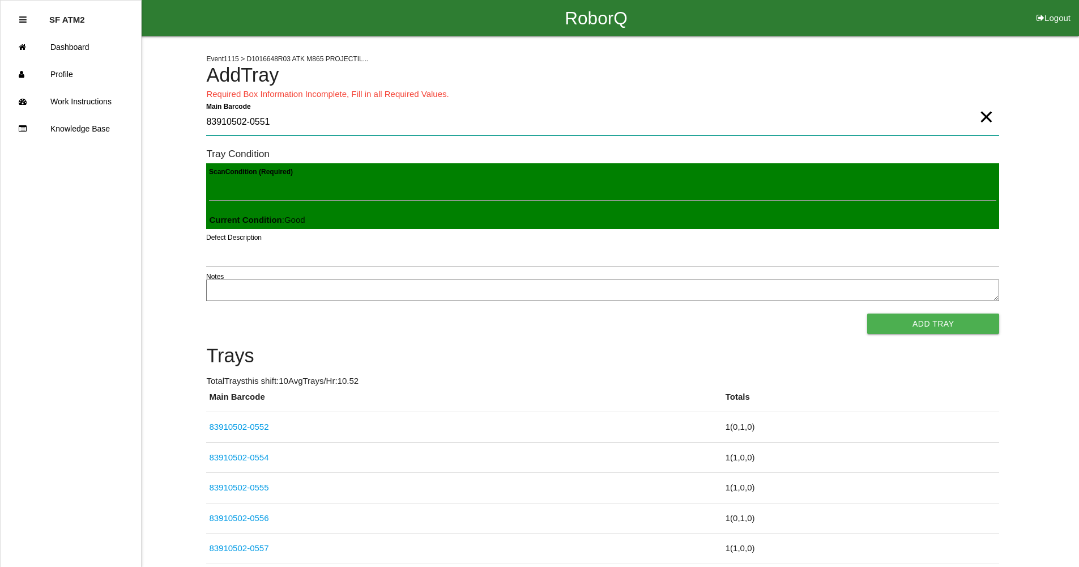
type Barcode "83910502-0551"
click at [867, 313] on button "Add Tray" at bounding box center [933, 323] width 132 height 20
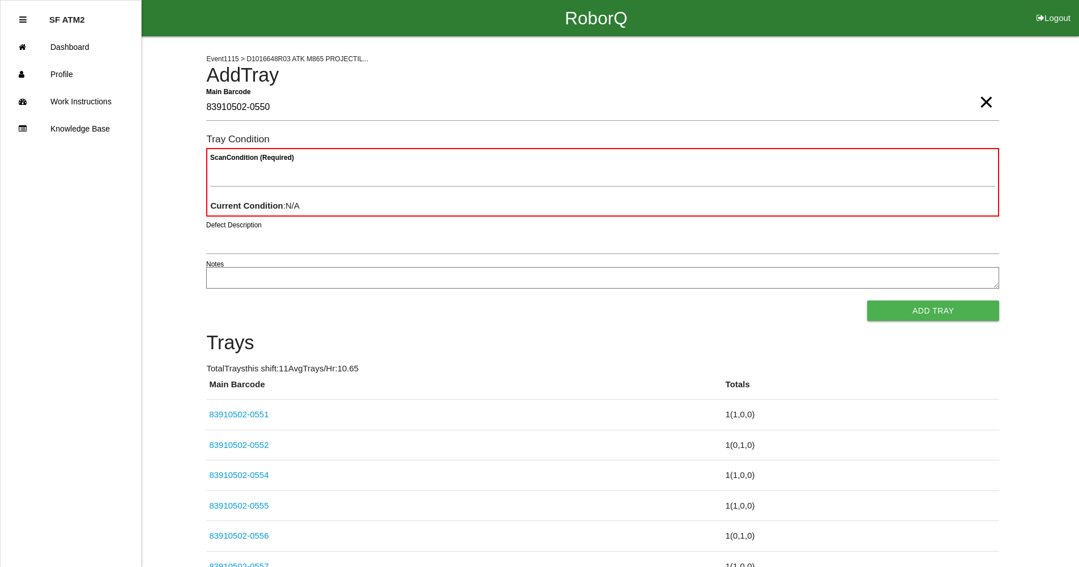
type Barcode "83910502-0550"
type Condition "goo"
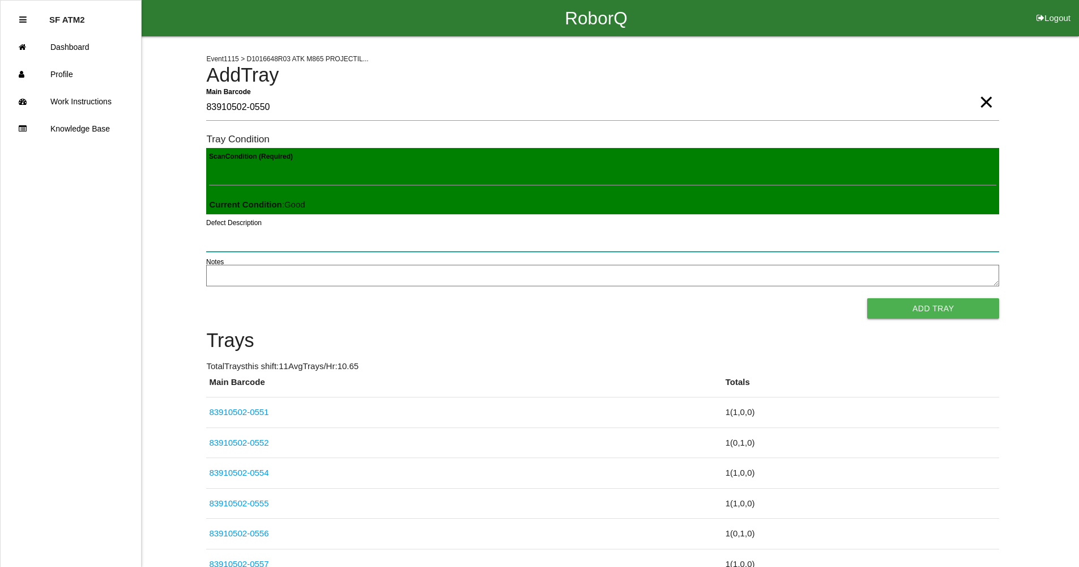
click at [867, 298] on button "Add Tray" at bounding box center [933, 308] width 132 height 20
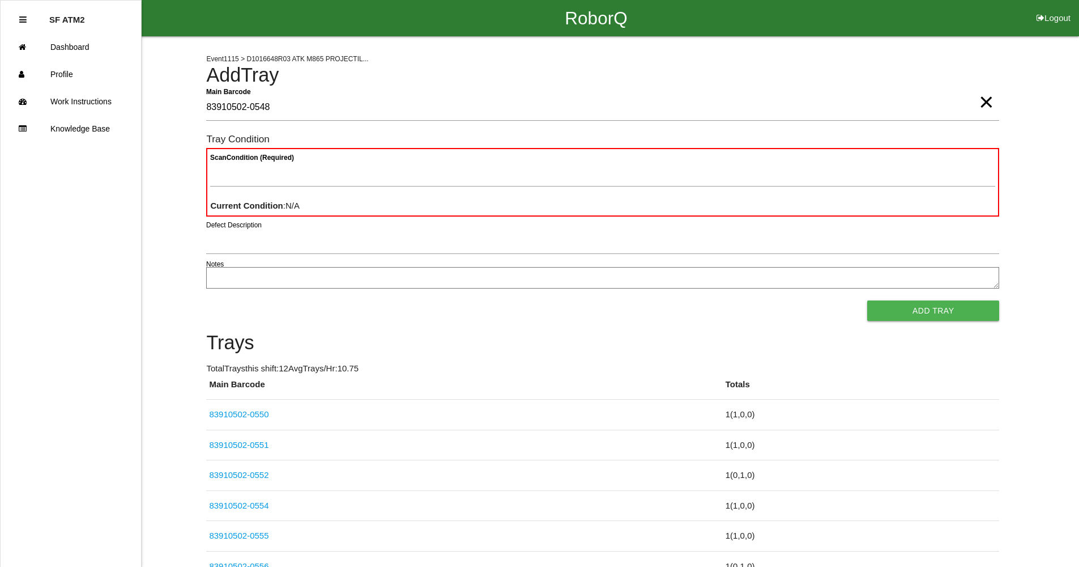
type Barcode "83910502-0548"
type Condition "goo"
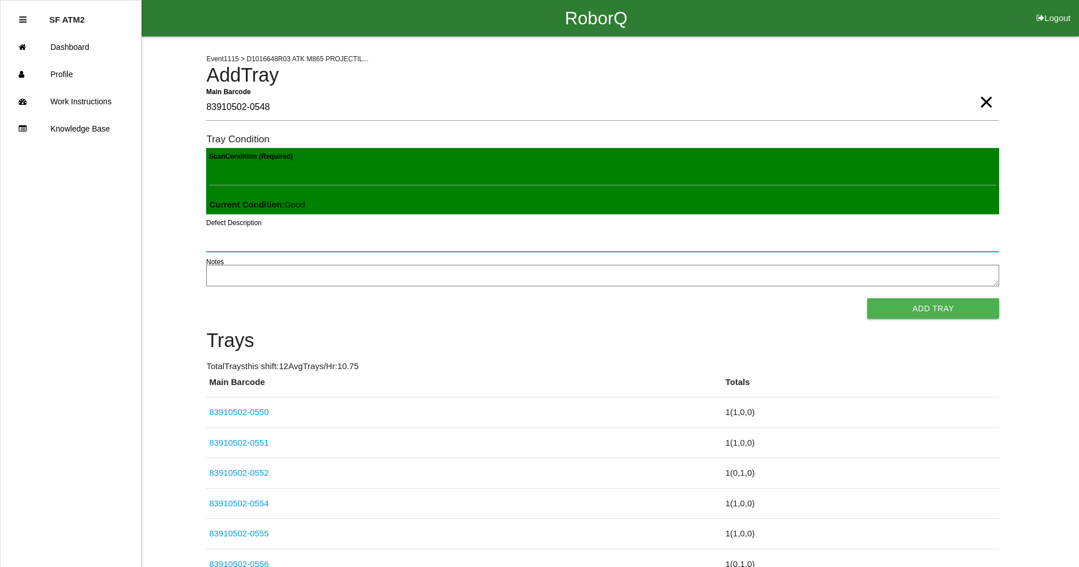
click at [867, 298] on button "Add Tray" at bounding box center [933, 308] width 132 height 20
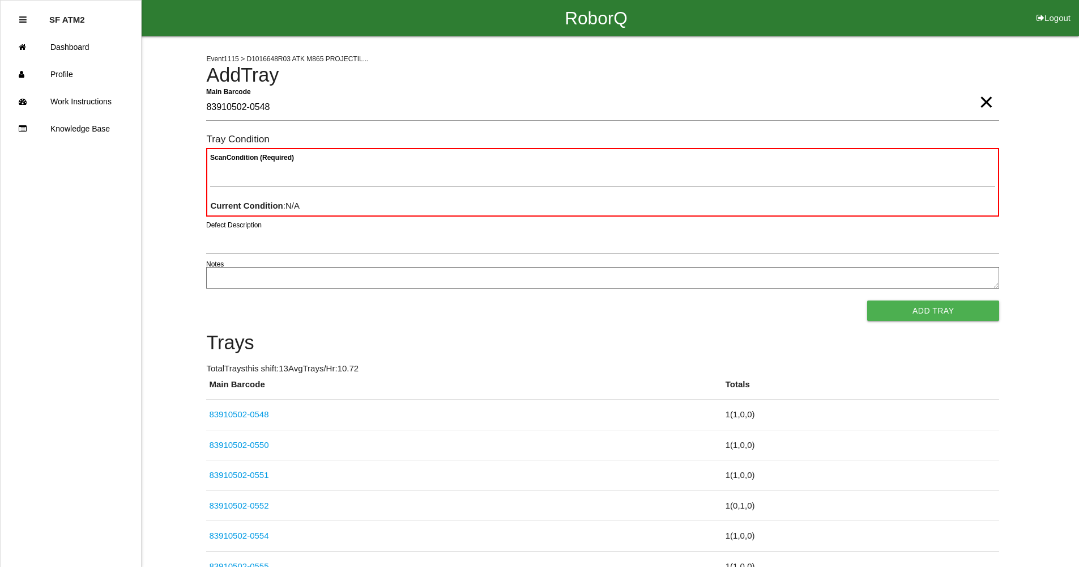
type Barcode "83910502-0548"
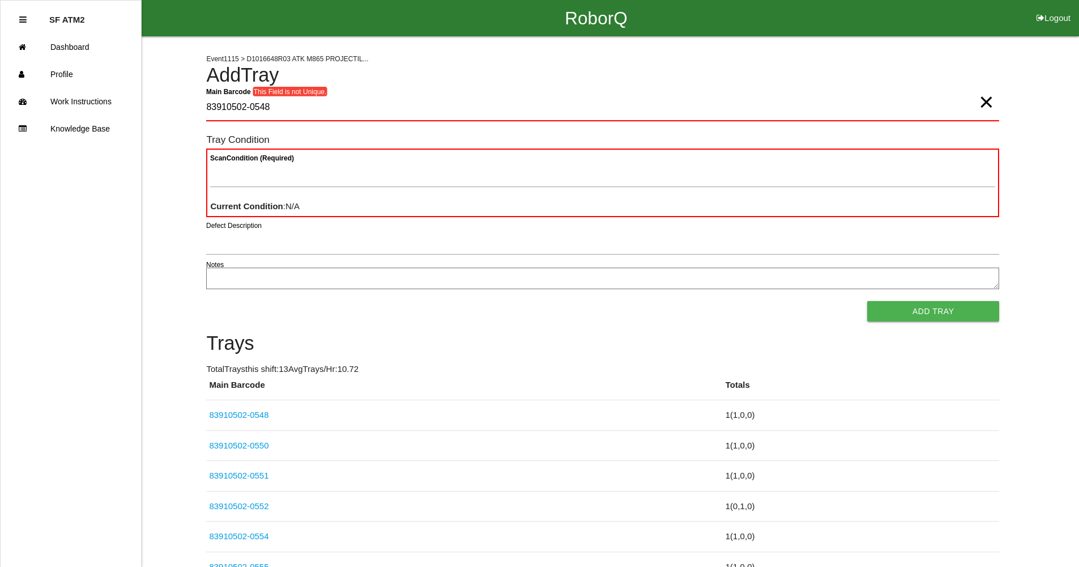
click at [984, 102] on span "×" at bounding box center [986, 90] width 15 height 23
click at [705, 117] on Barcode "Main Barcode" at bounding box center [602, 108] width 793 height 27
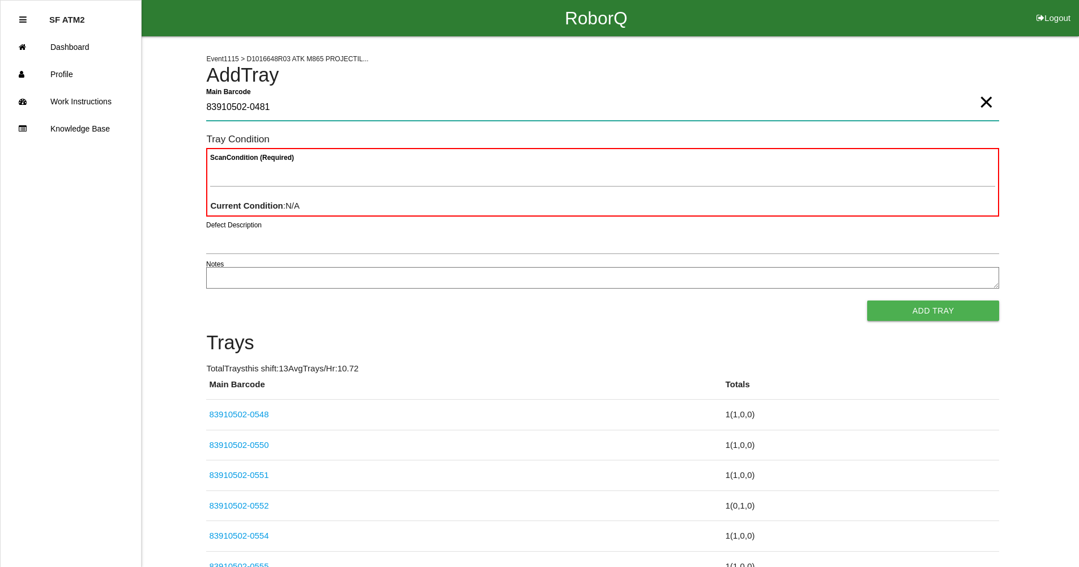
type Barcode "83910502-0481"
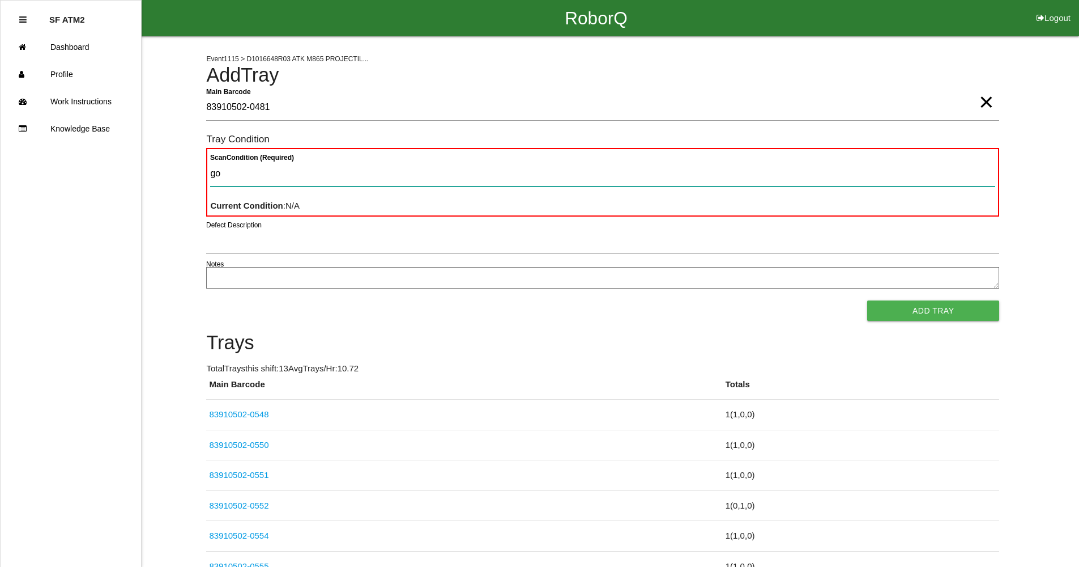
type Condition "goo"
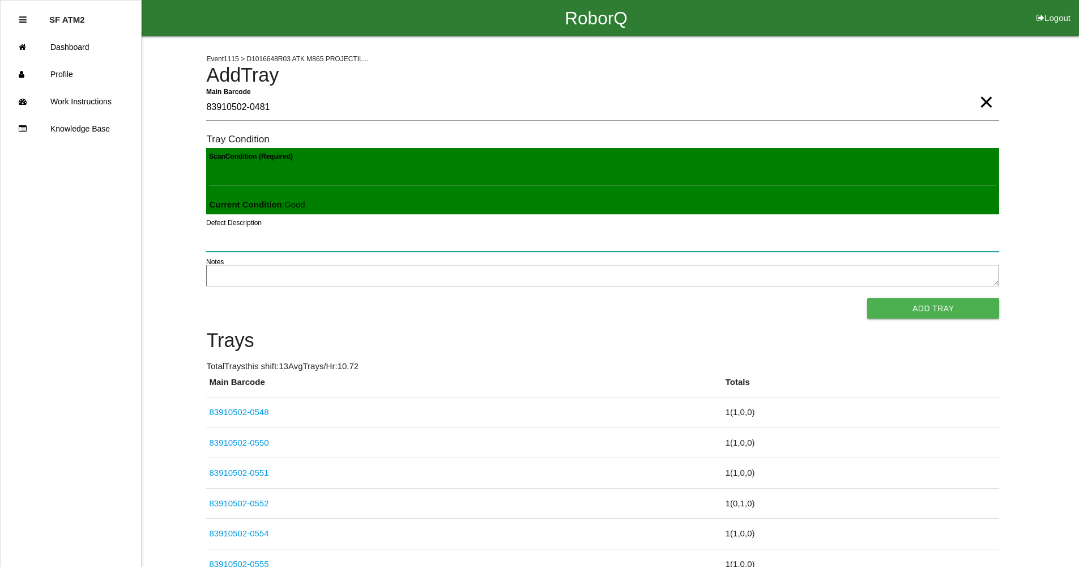
click at [867, 298] on button "Add Tray" at bounding box center [933, 308] width 132 height 20
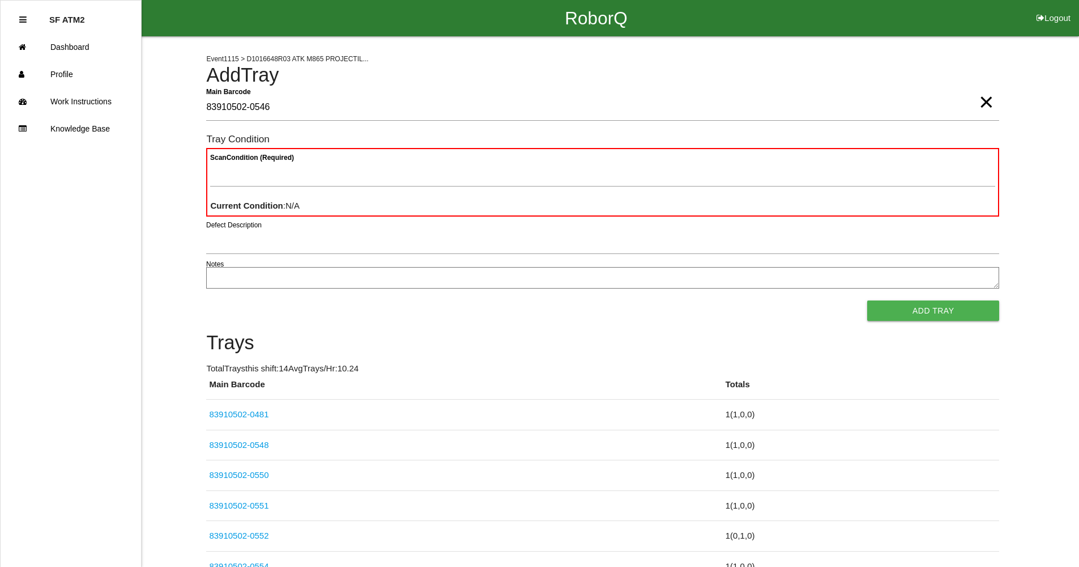
type Barcode "83910502-0546"
type Condition "goo"
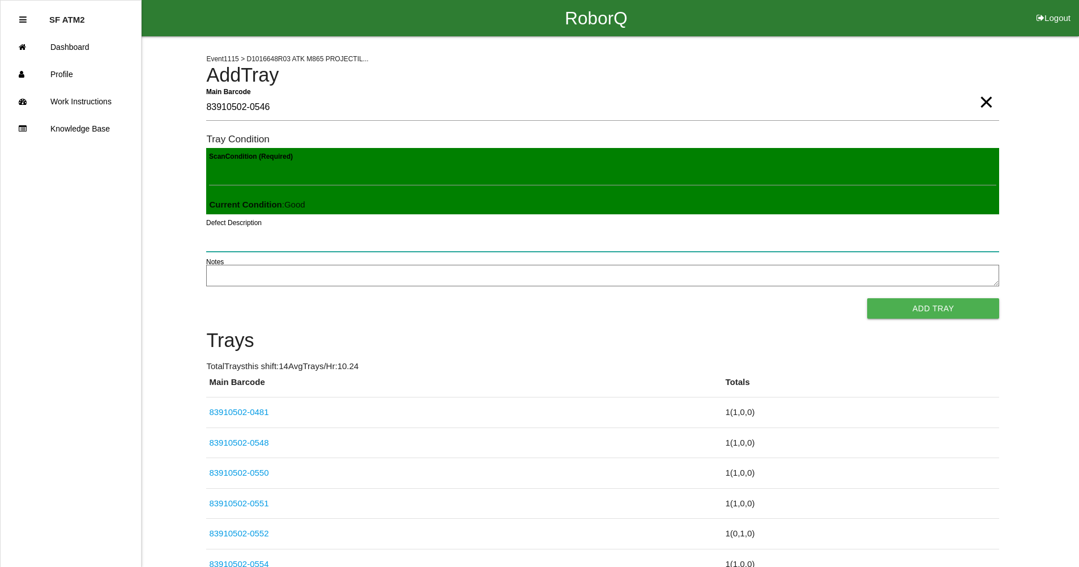
click at [867, 298] on button "Add Tray" at bounding box center [933, 308] width 132 height 20
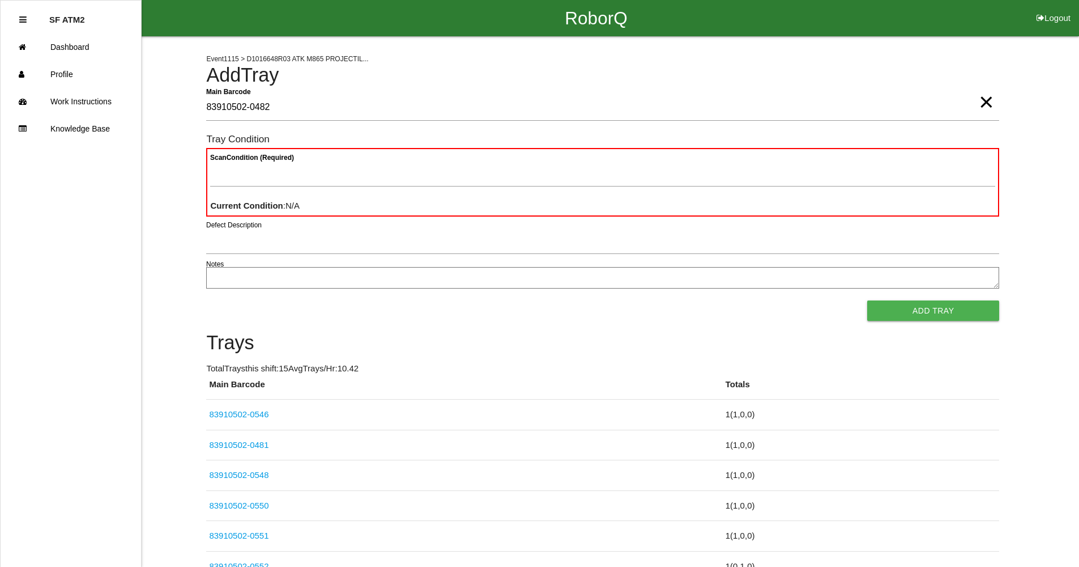
type Barcode "83910502-0482"
type Condition "ba"
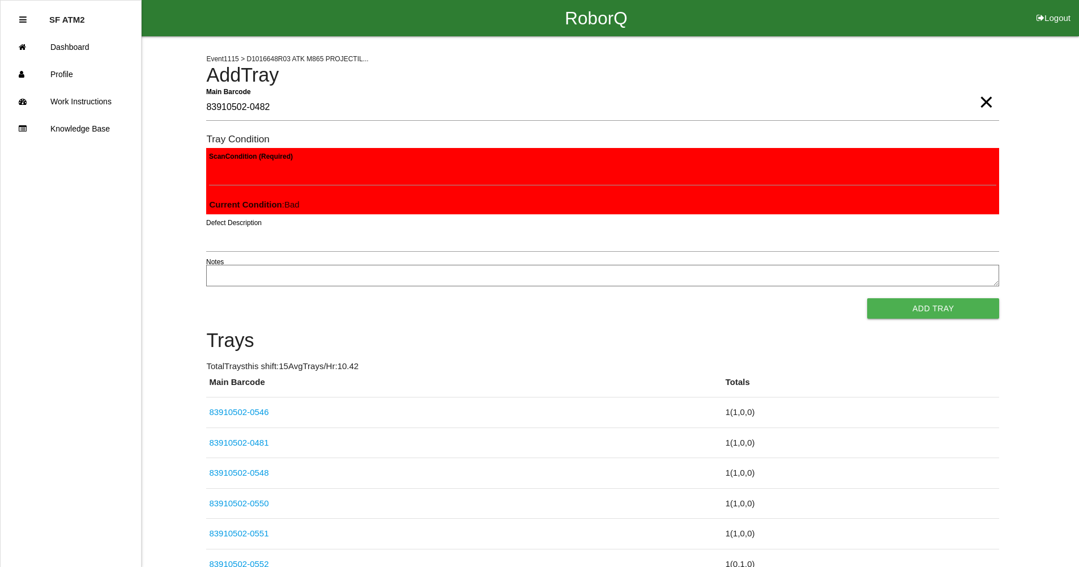
click at [867, 298] on button "Add Tray" at bounding box center [933, 308] width 132 height 20
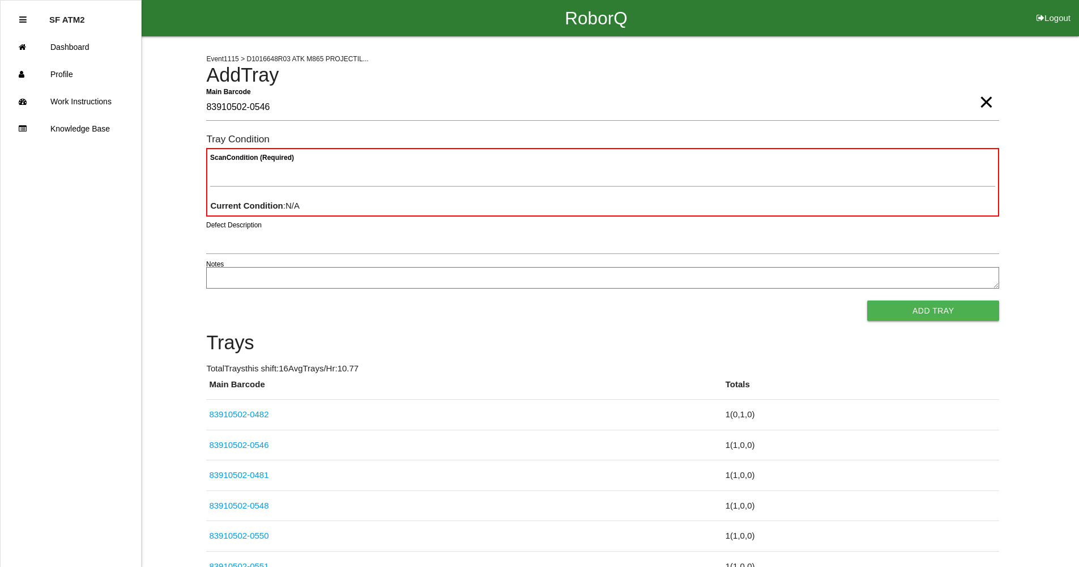
type Barcode "83910502-0546"
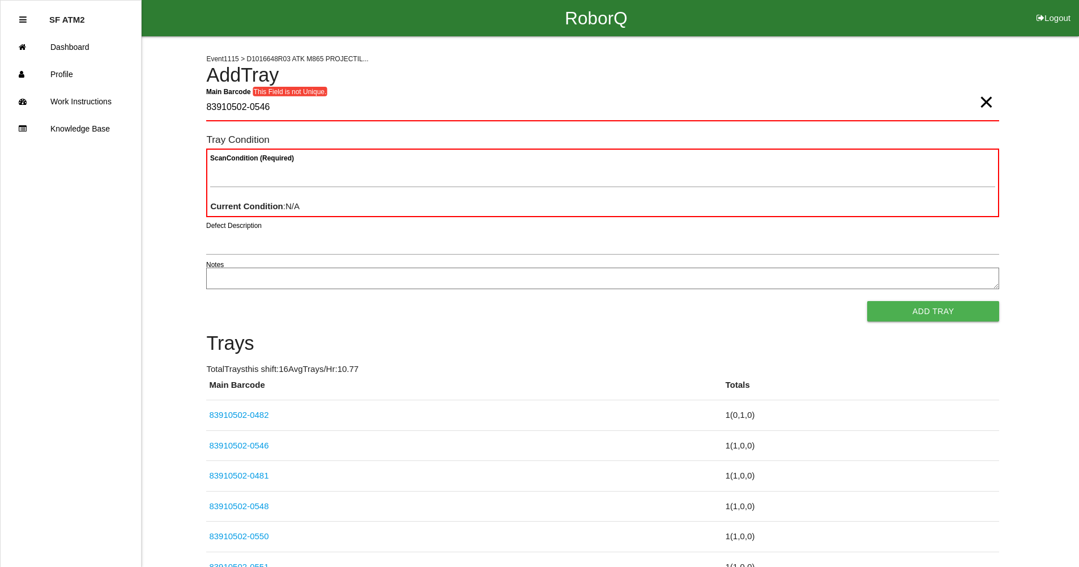
click at [982, 102] on span "×" at bounding box center [986, 90] width 15 height 23
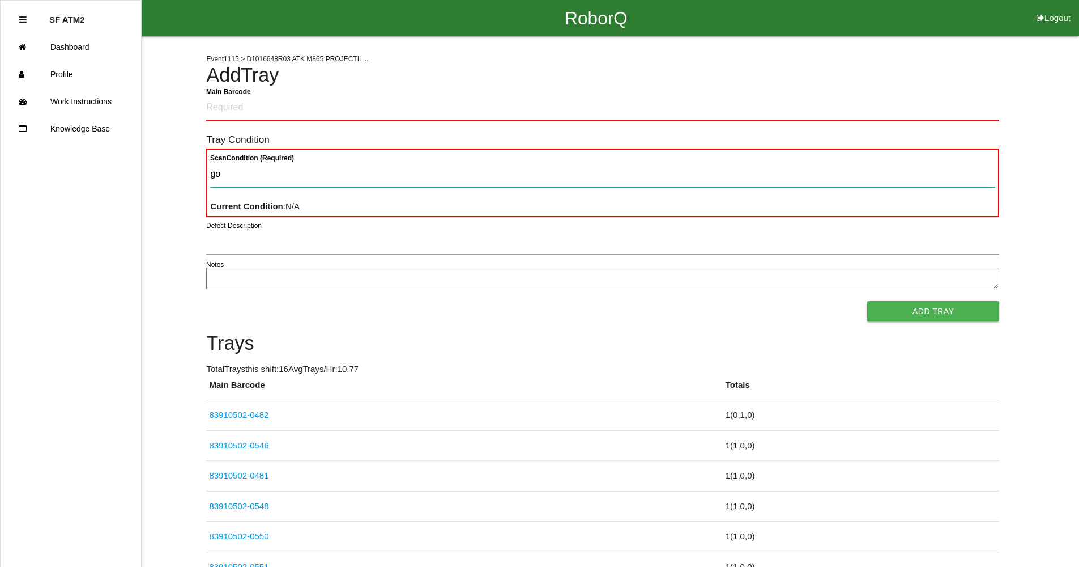
type Condition "goo"
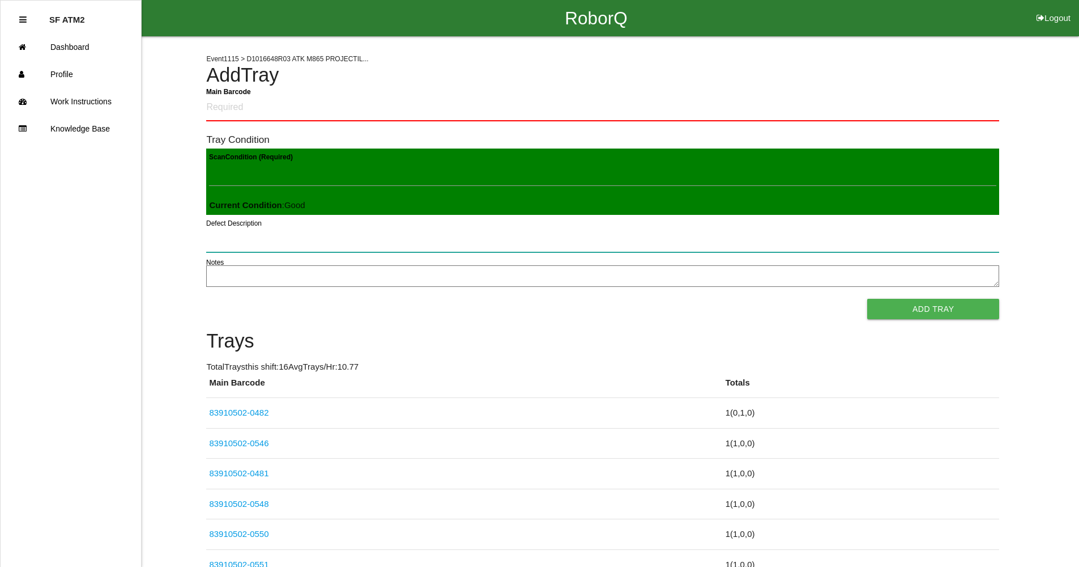
click at [867, 299] on button "Add Tray" at bounding box center [933, 309] width 132 height 20
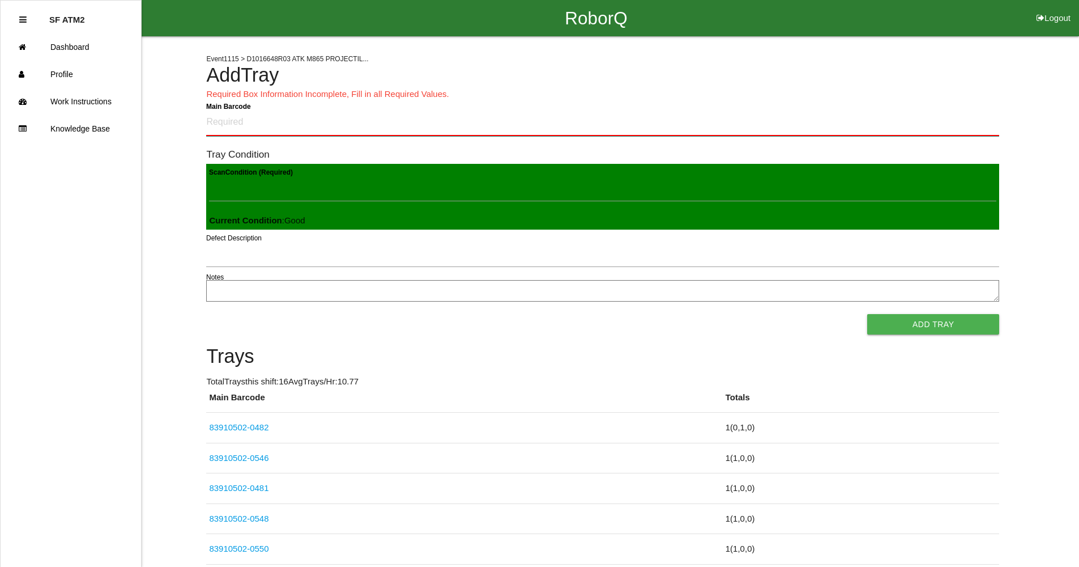
click at [643, 122] on Barcode "Main Barcode" at bounding box center [602, 122] width 793 height 27
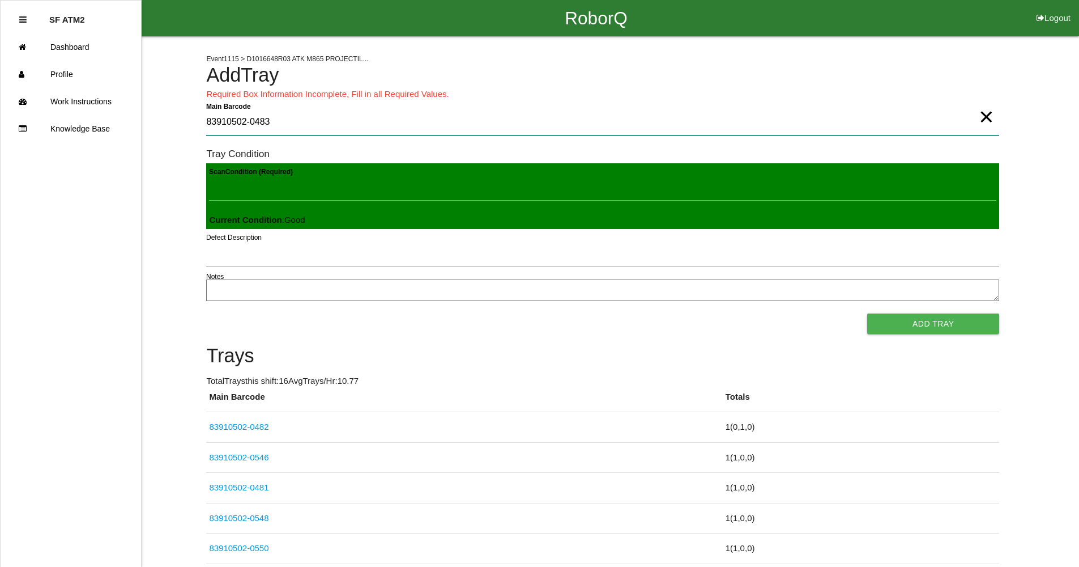
type Barcode "83910502-0483"
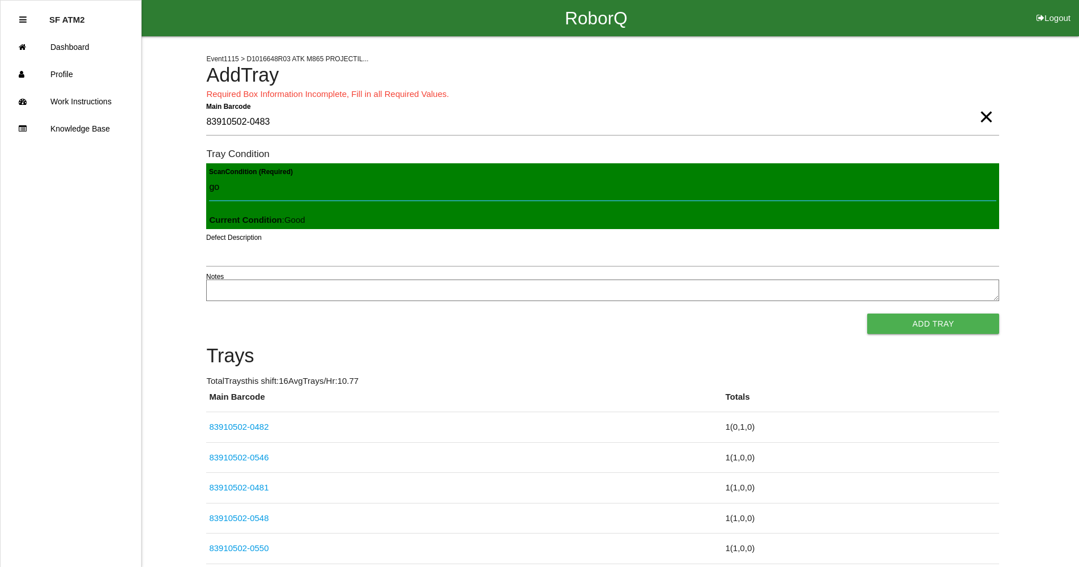
type Condition "goo"
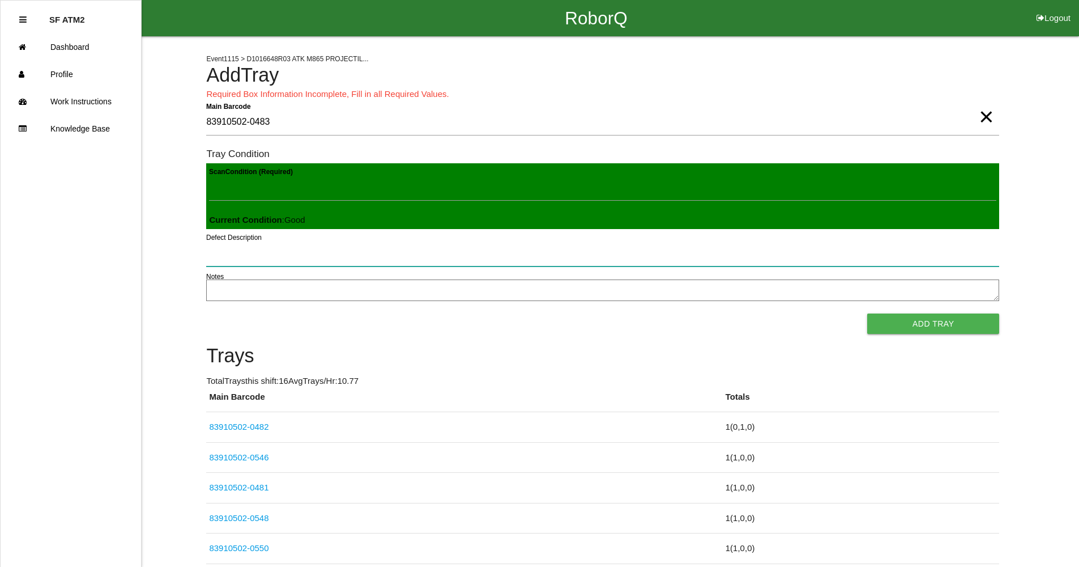
click at [867, 313] on button "Add Tray" at bounding box center [933, 323] width 132 height 20
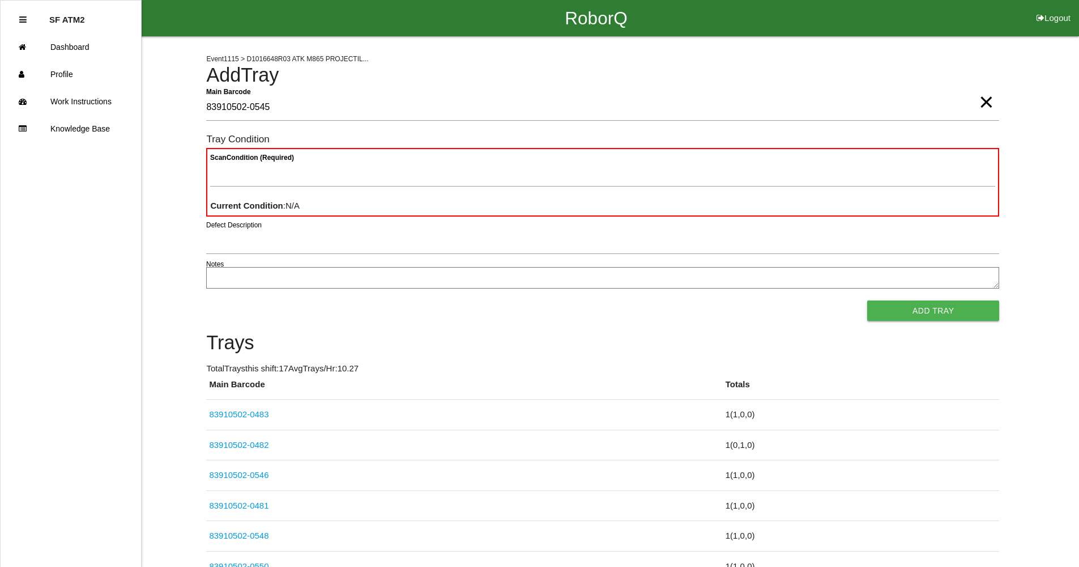
type Barcode "83910502-0545"
type Condition "goo"
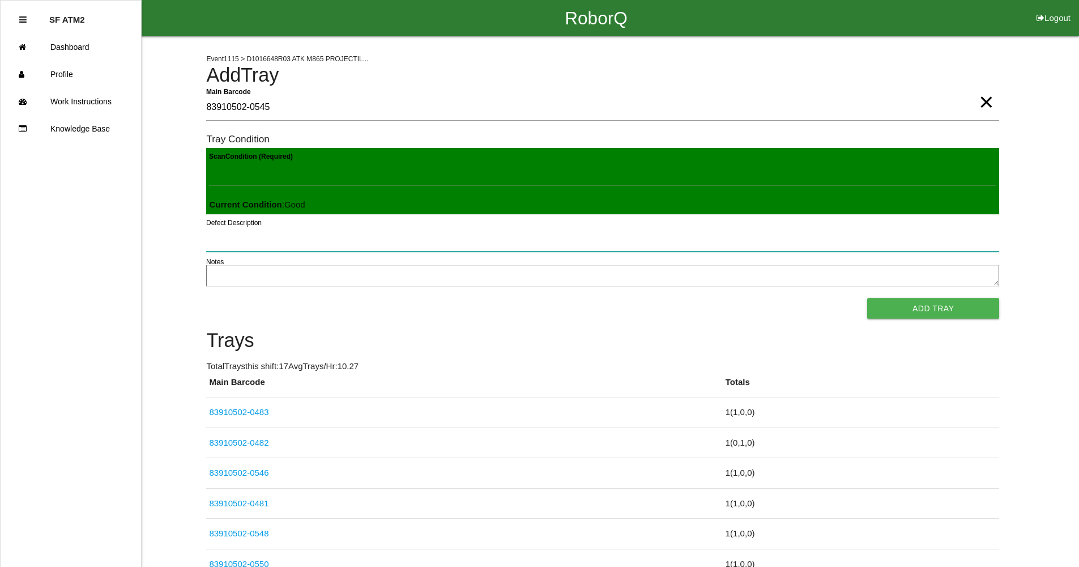
click at [867, 298] on button "Add Tray" at bounding box center [933, 308] width 132 height 20
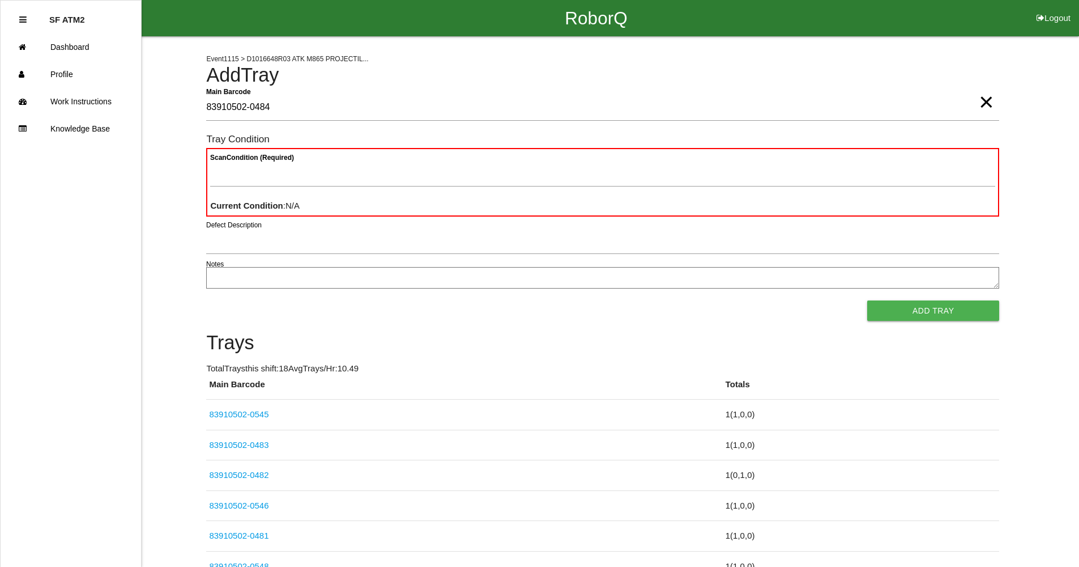
type Barcode "83910502-0484"
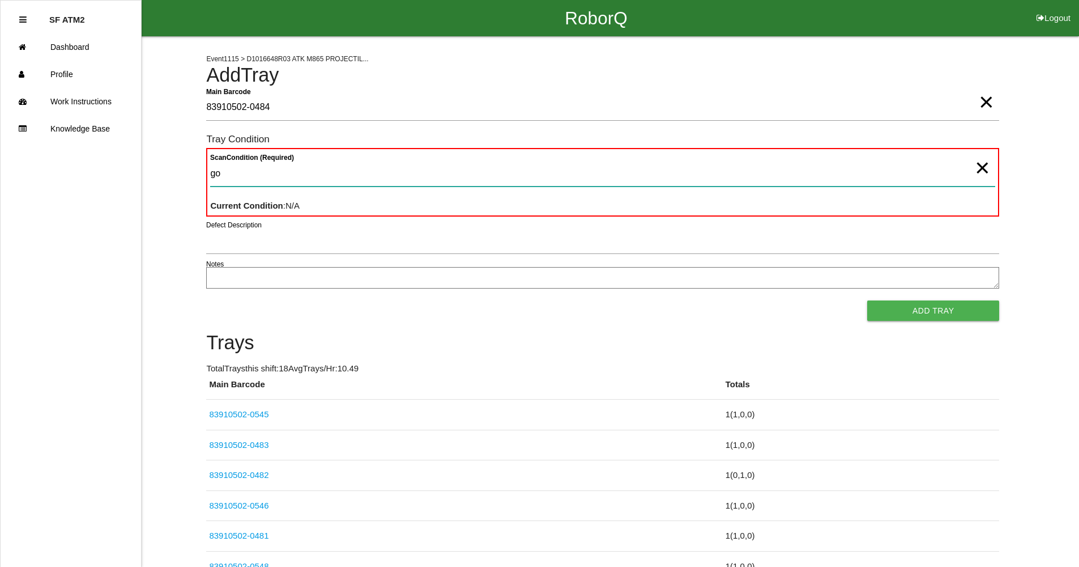
type Condition "goo"
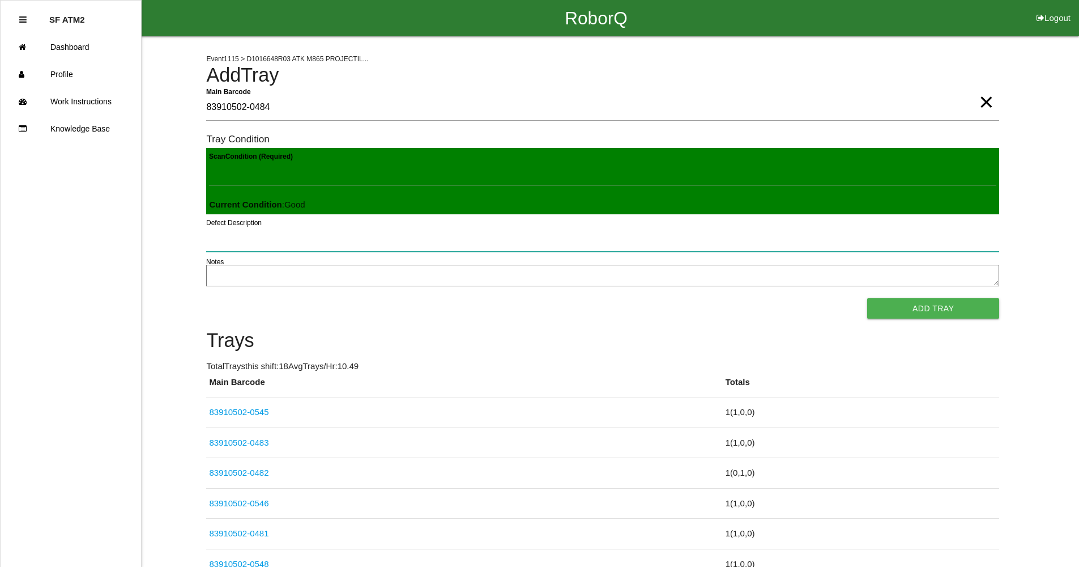
click at [867, 298] on button "Add Tray" at bounding box center [933, 308] width 132 height 20
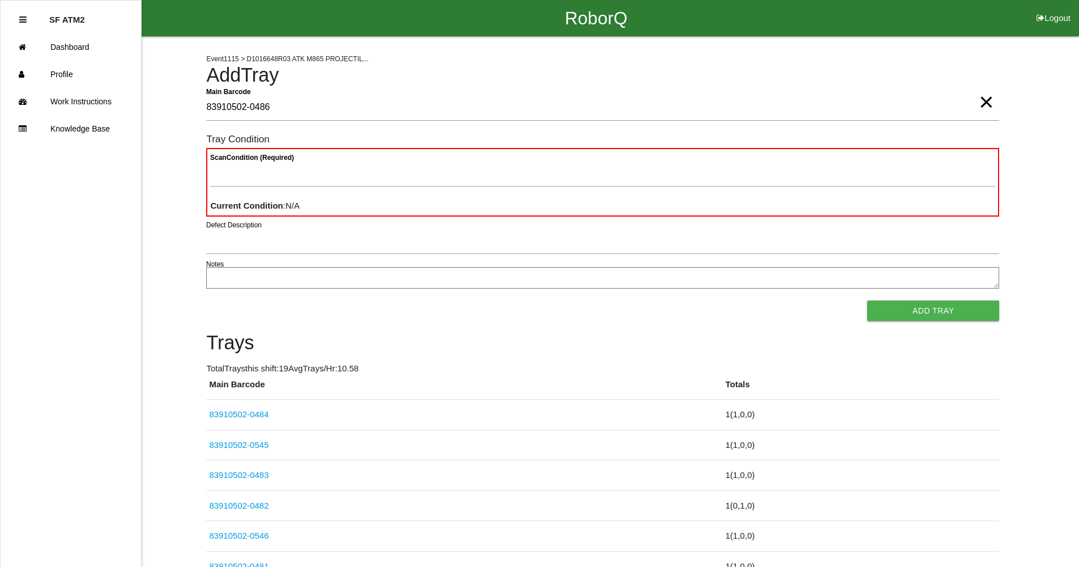
type Barcode "83910502-0486"
type Condition "goo"
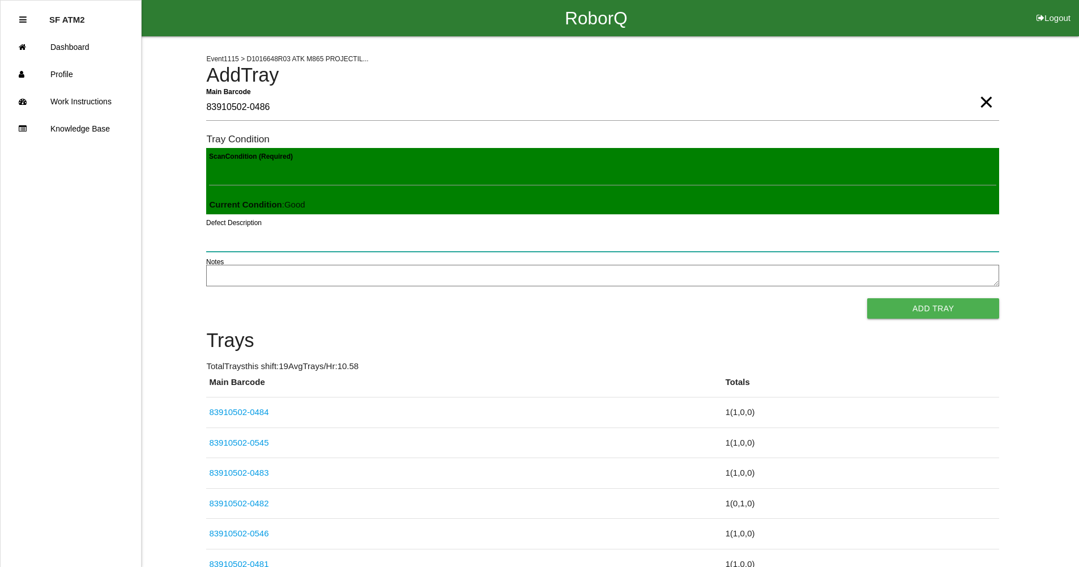
click at [867, 298] on button "Add Tray" at bounding box center [933, 308] width 132 height 20
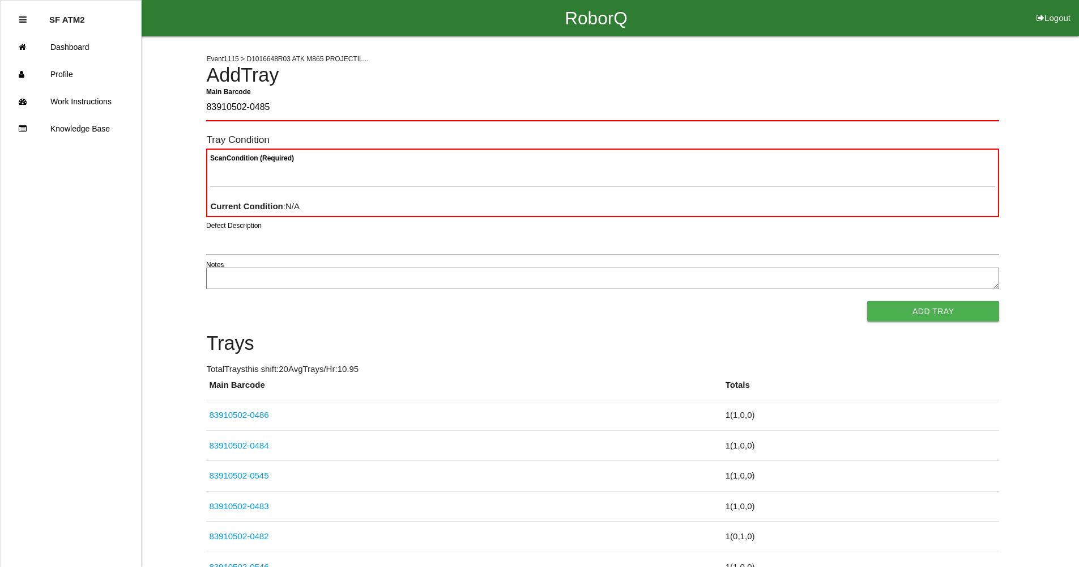
type Barcode "83910502-0485"
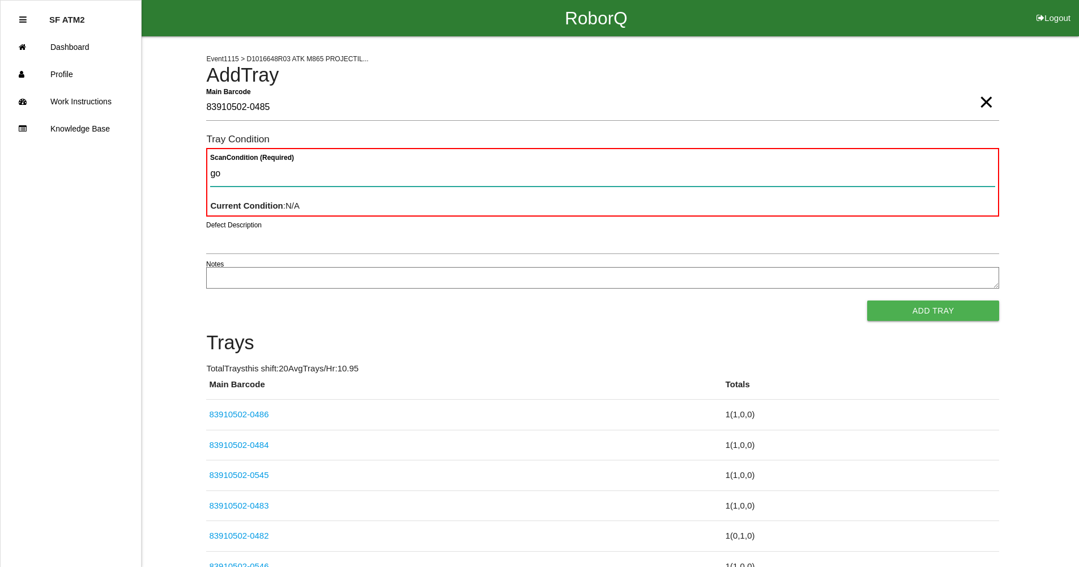
type Condition "goo"
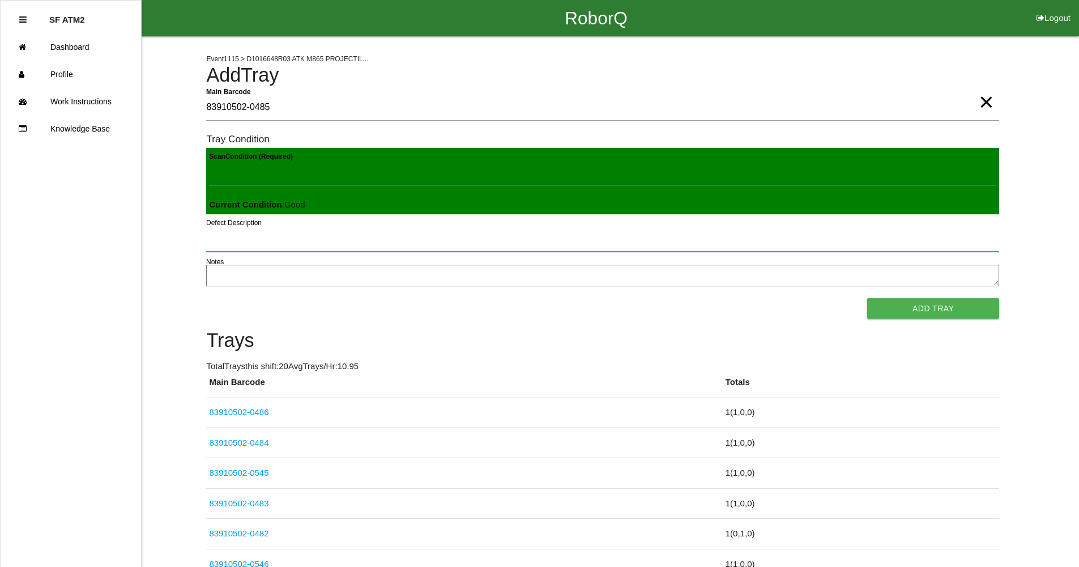
click at [867, 298] on button "Add Tray" at bounding box center [933, 308] width 132 height 20
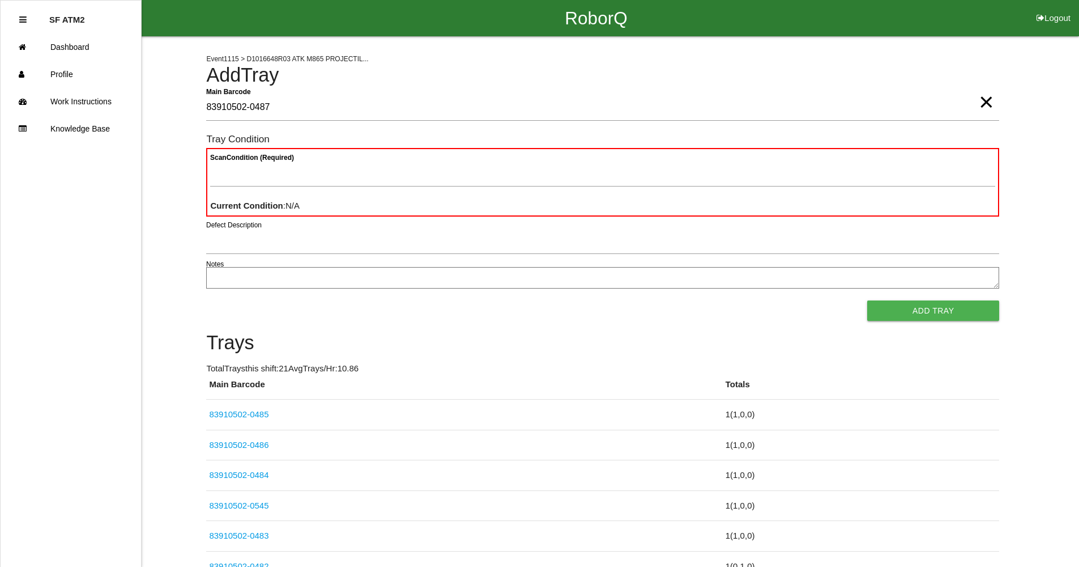
type Barcode "83910502-0487"
type Condition "goo"
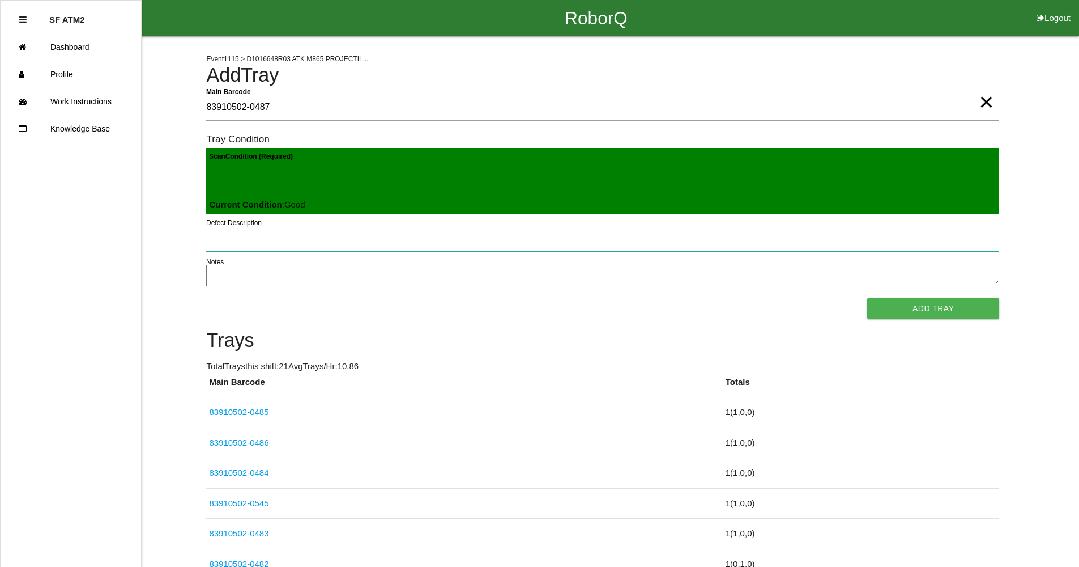
click at [867, 298] on button "Add Tray" at bounding box center [933, 308] width 132 height 20
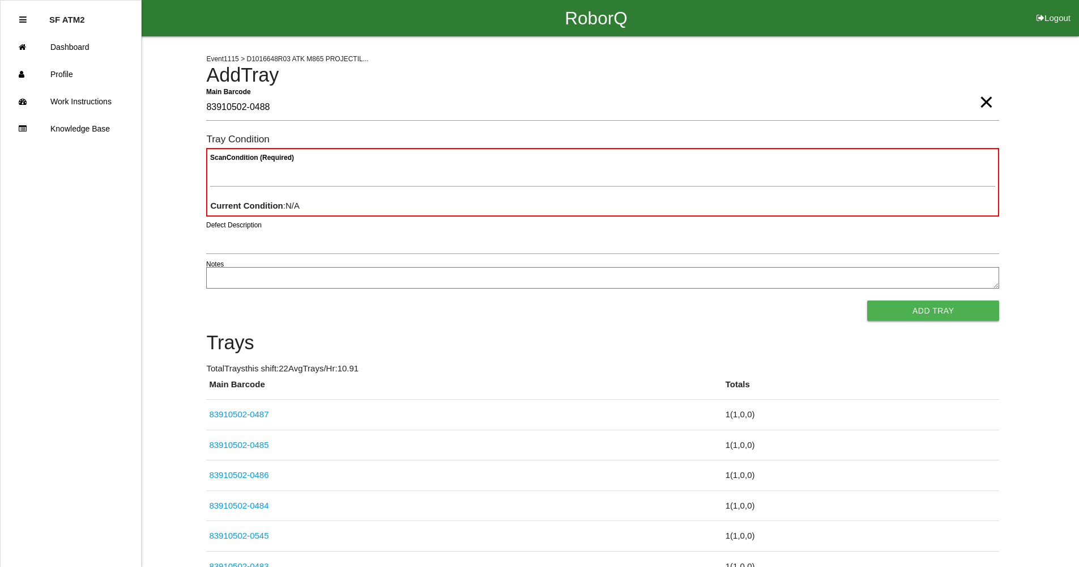
type Barcode "83910502-0488"
type Condition "goo"
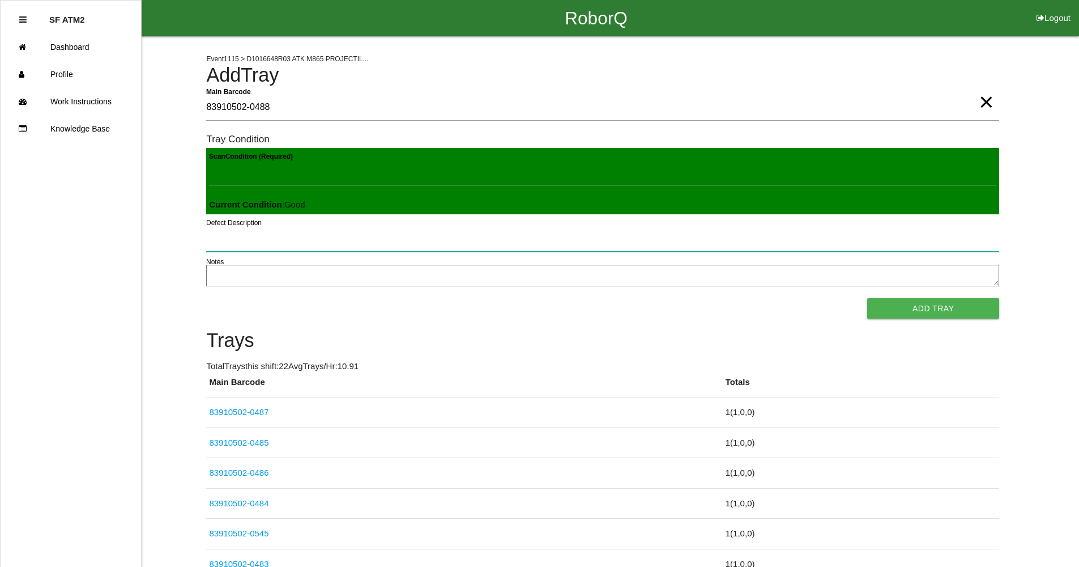
click at [867, 298] on button "Add Tray" at bounding box center [933, 308] width 132 height 20
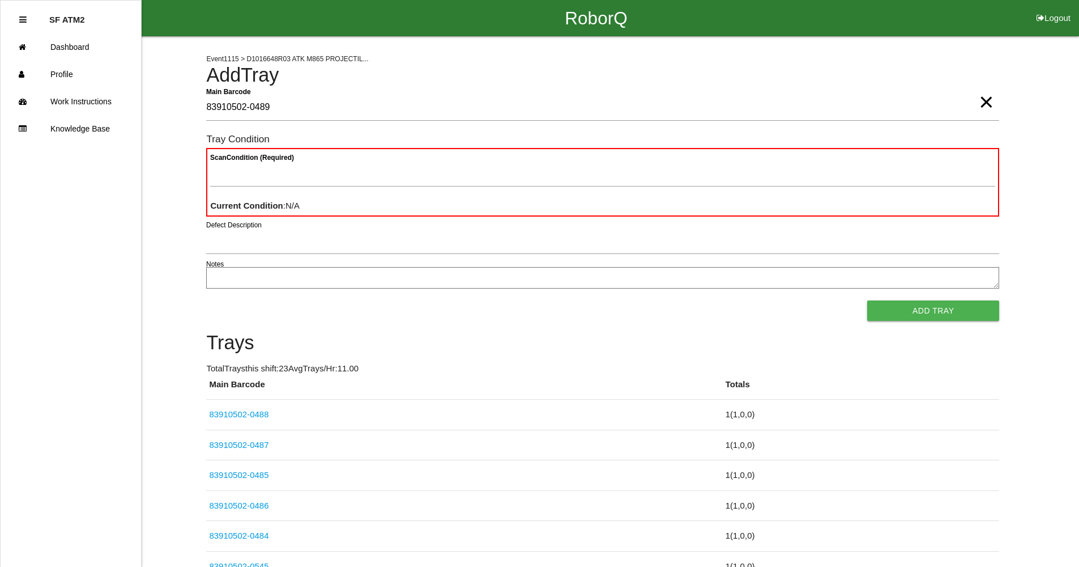
type Barcode "83910502-0489"
type Condition "goo"
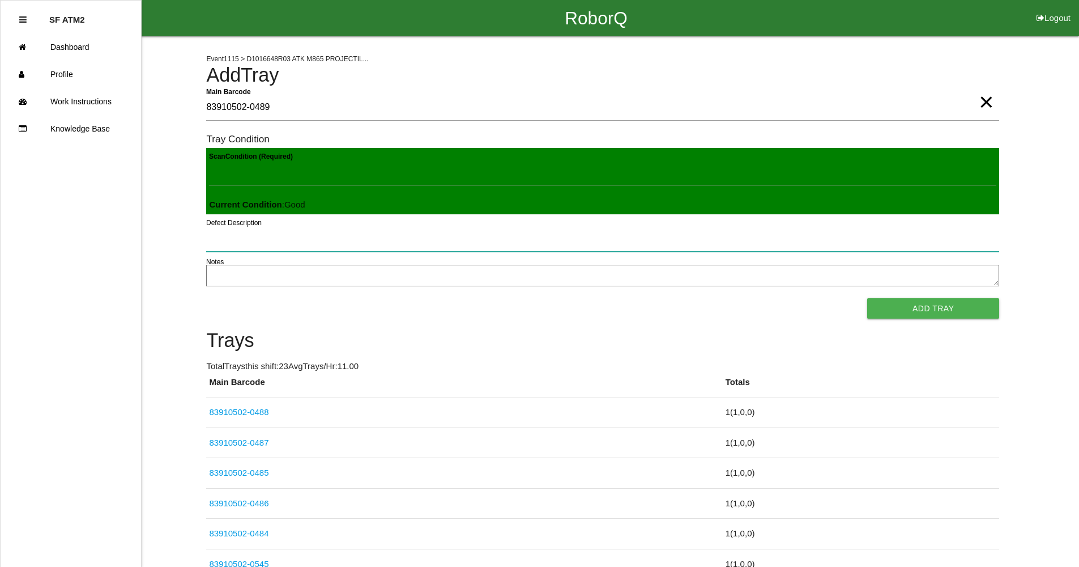
click at [867, 298] on button "Add Tray" at bounding box center [933, 308] width 132 height 20
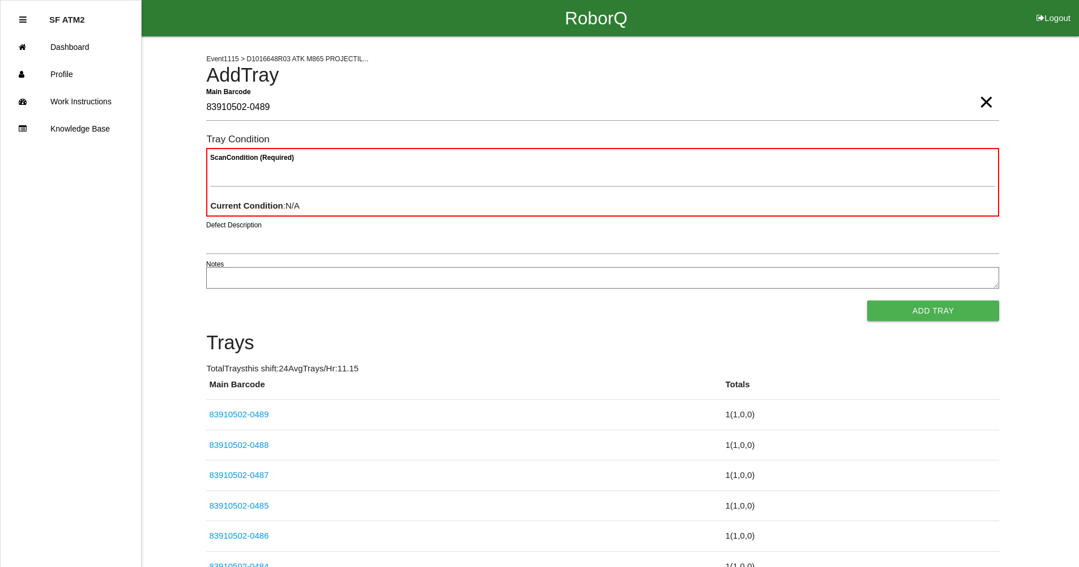
type Barcode "83910502-0489"
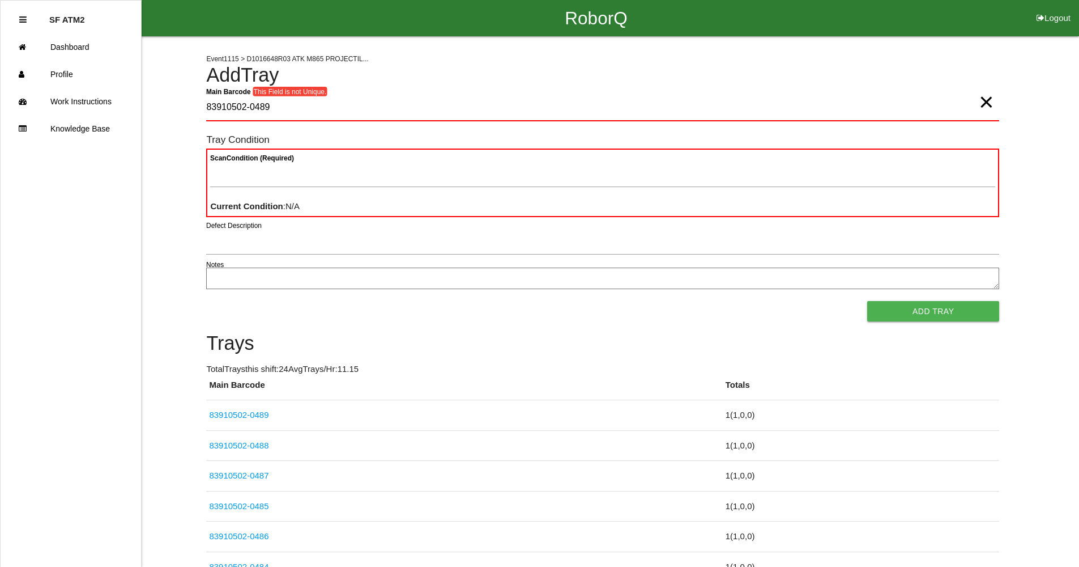
click at [989, 102] on span "×" at bounding box center [986, 90] width 15 height 23
click at [813, 118] on Barcode "Main Barcode" at bounding box center [602, 108] width 793 height 27
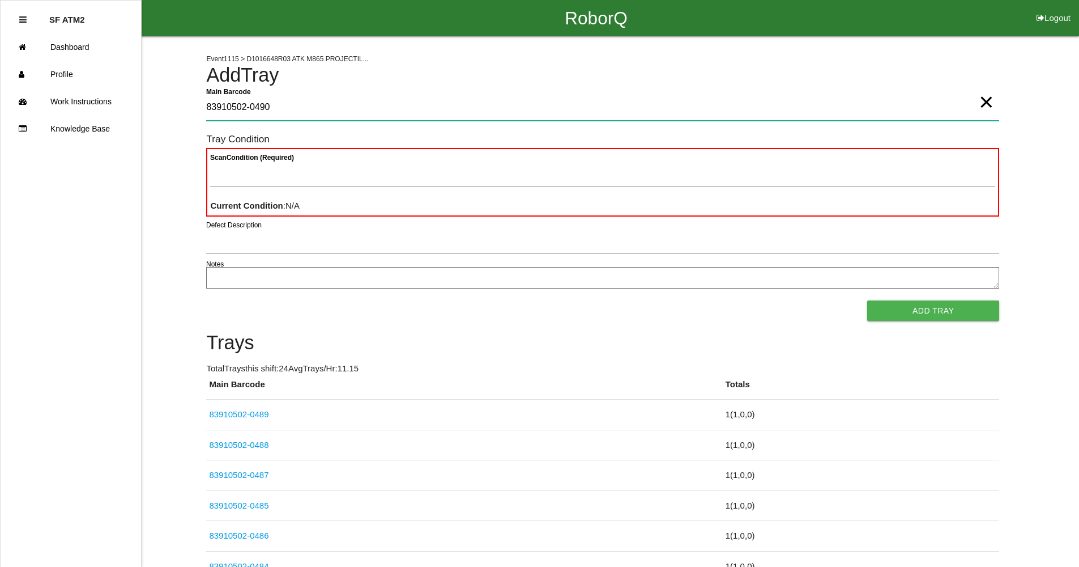
type Barcode "83910502-0490"
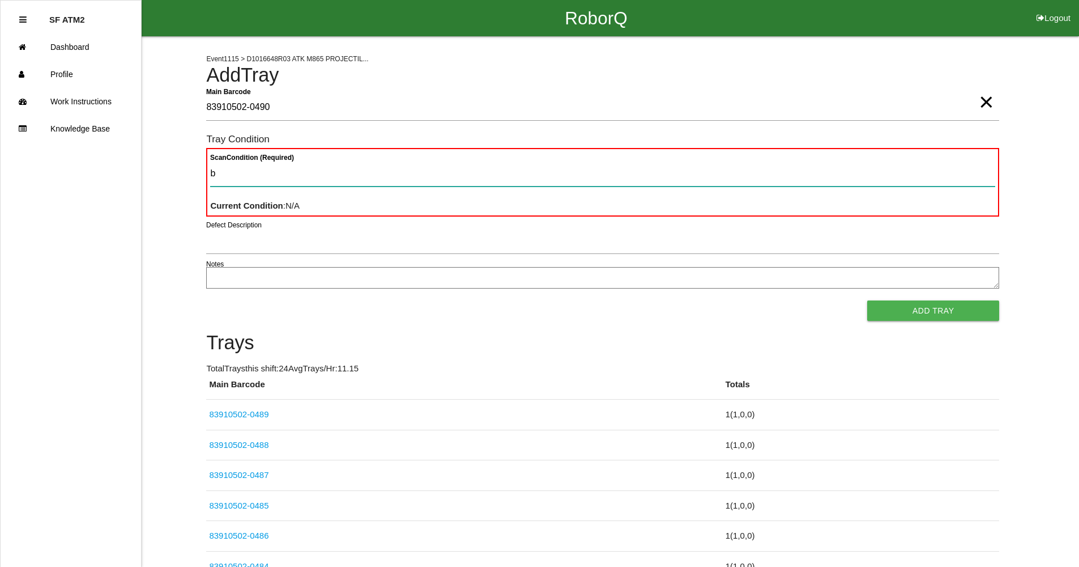
type Condition "ba"
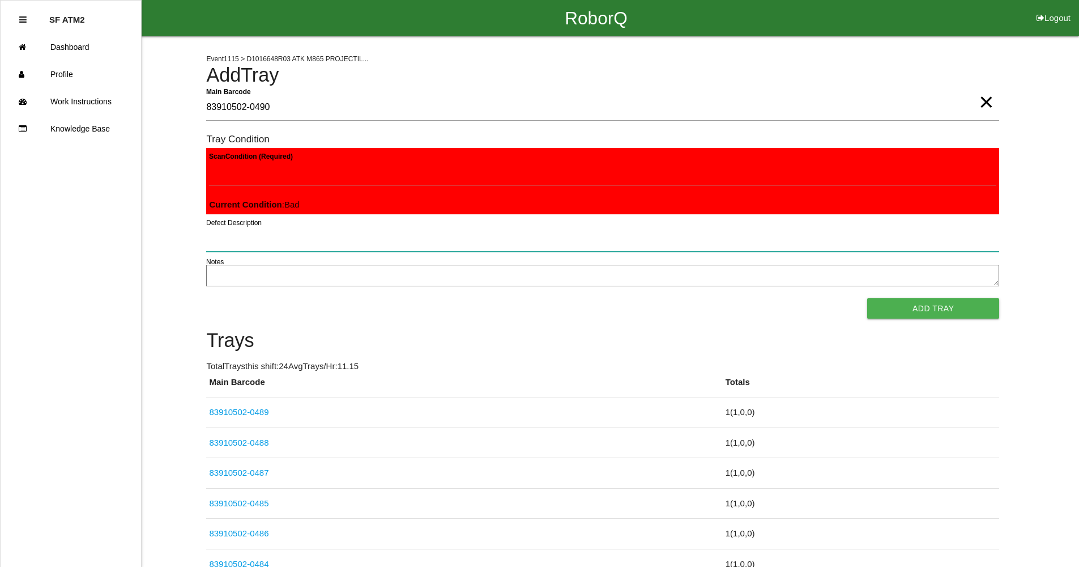
click at [867, 298] on button "Add Tray" at bounding box center [933, 308] width 132 height 20
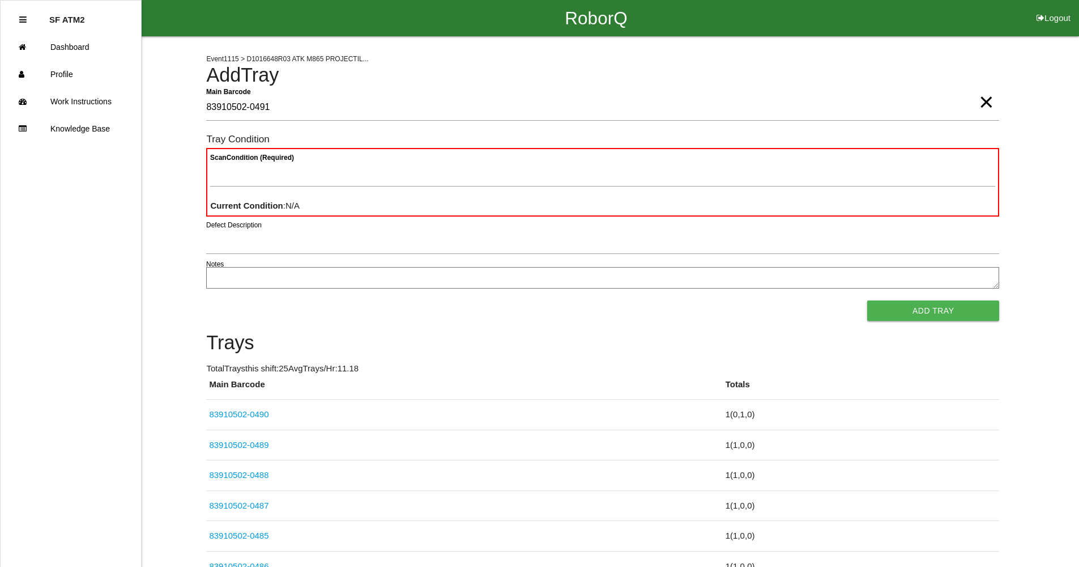
type Barcode "83910502-0491"
type Condition "goo"
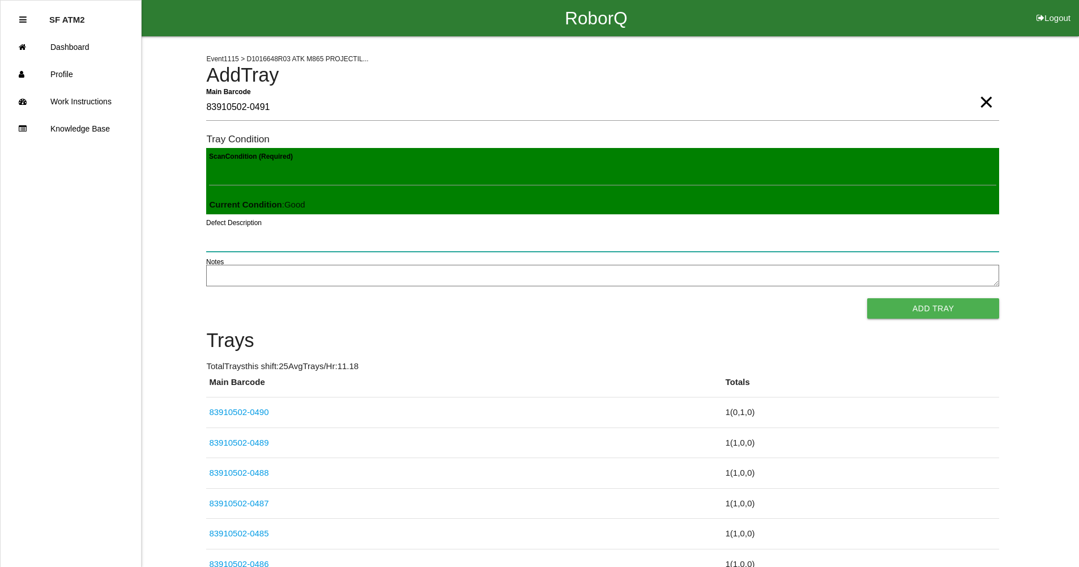
click at [867, 298] on button "Add Tray" at bounding box center [933, 308] width 132 height 20
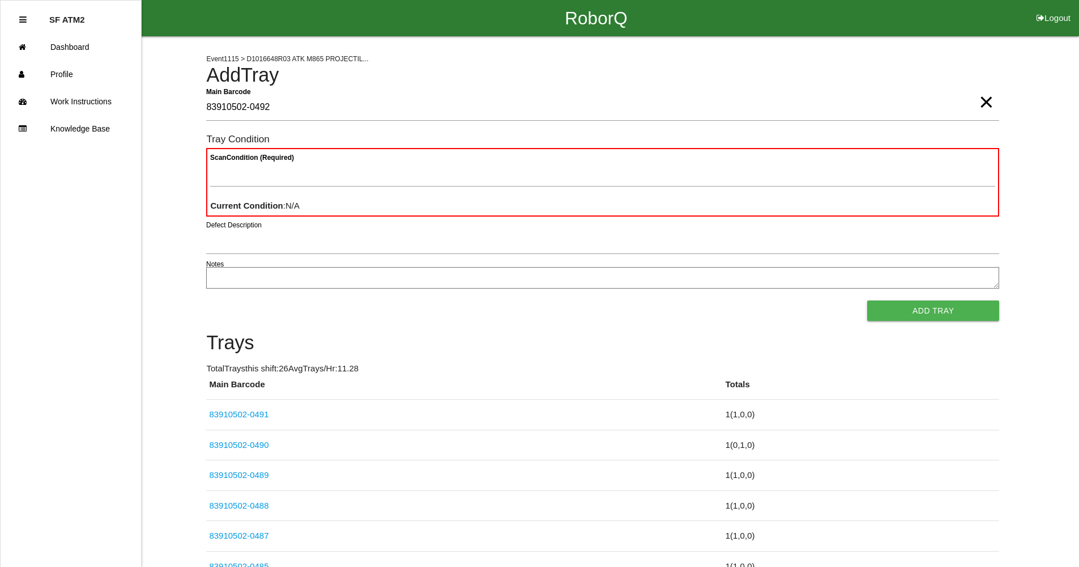
type Barcode "83910502-0492"
type Condition "goo"
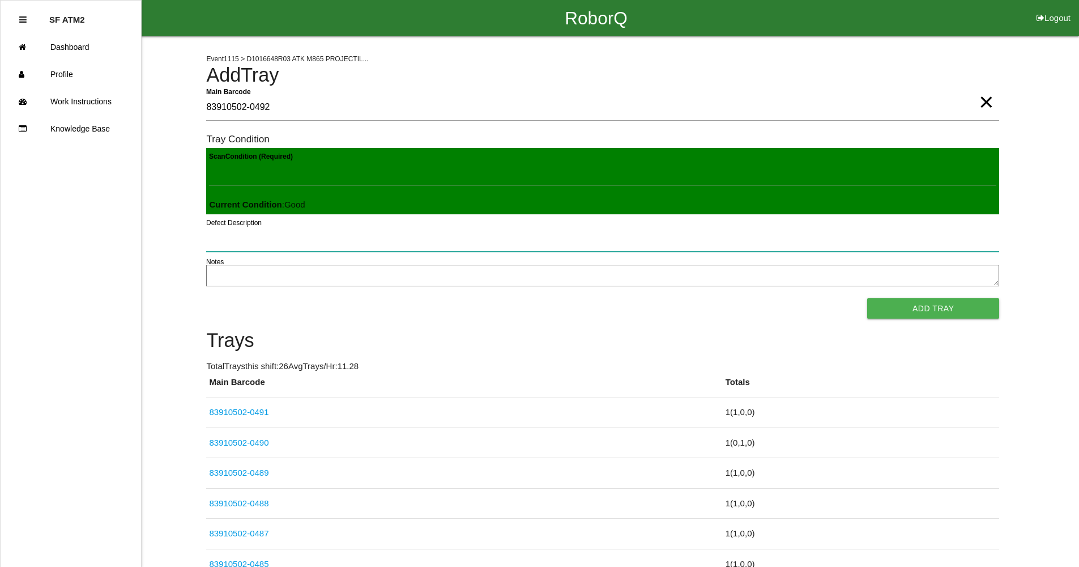
click at [867, 298] on button "Add Tray" at bounding box center [933, 308] width 132 height 20
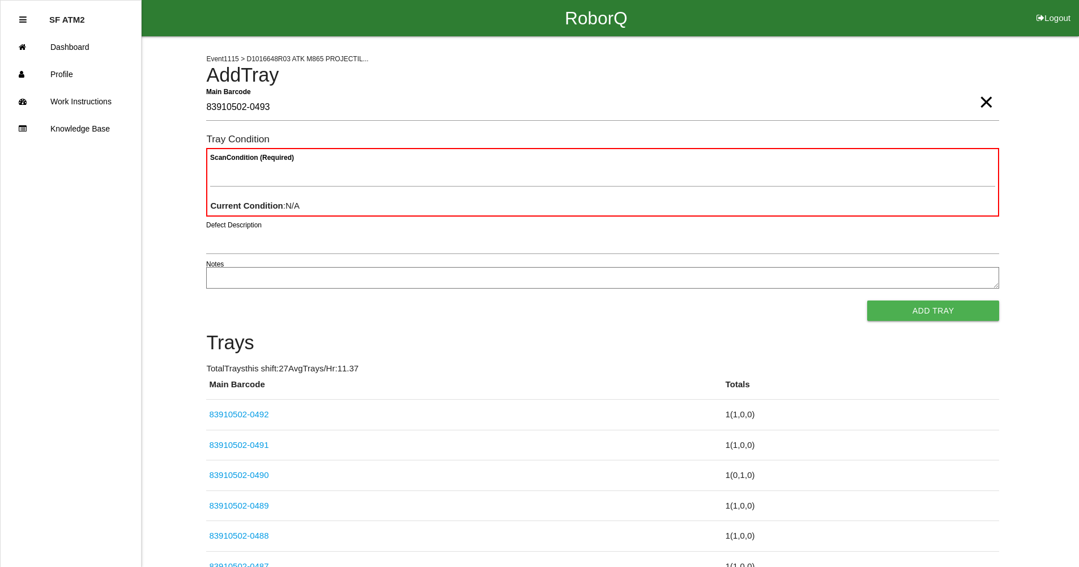
type Barcode "83910502-0493"
type Condition "goo"
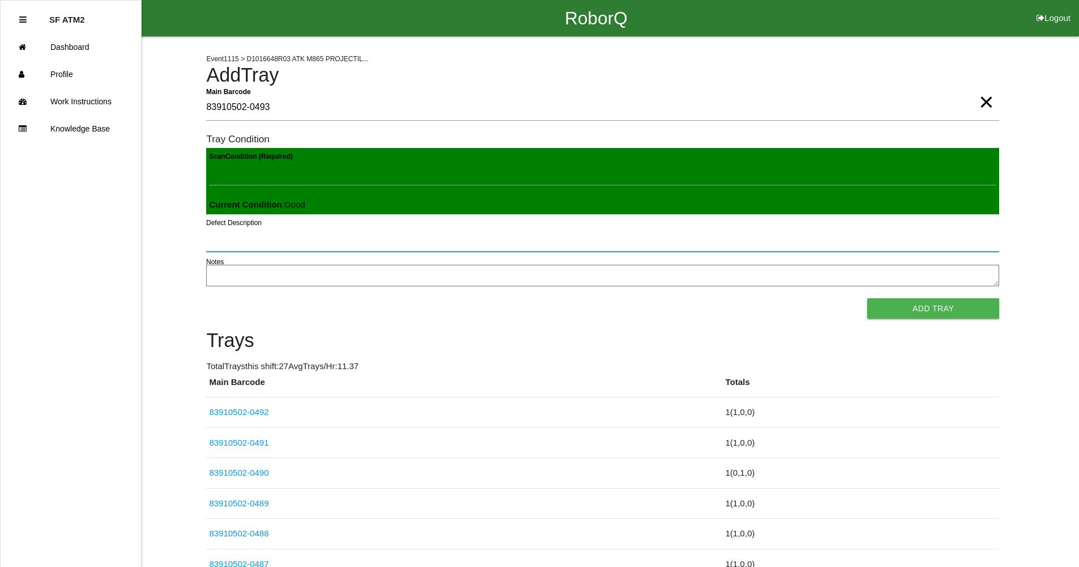
click at [867, 298] on button "Add Tray" at bounding box center [933, 308] width 132 height 20
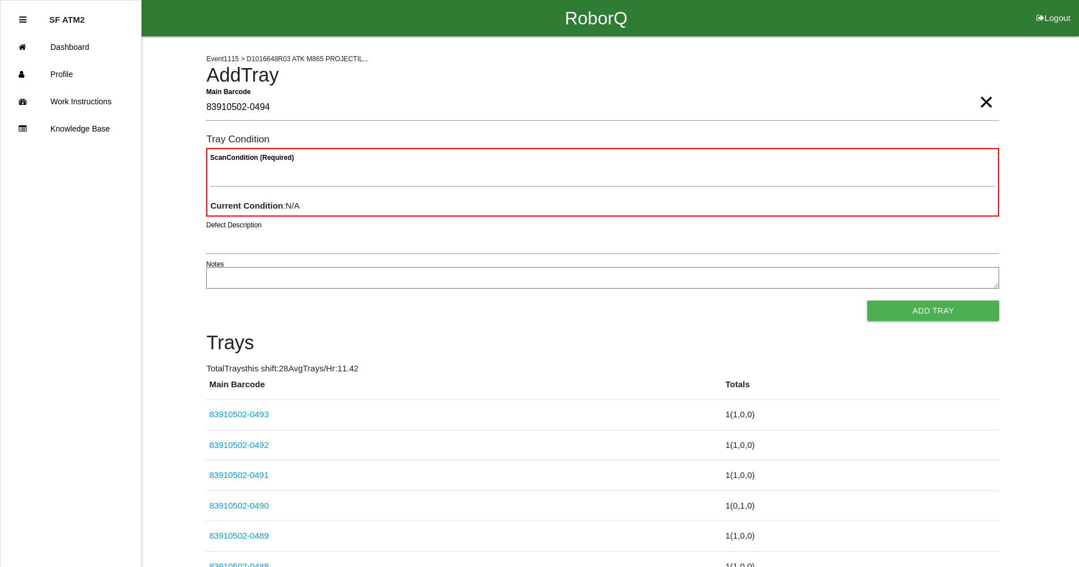
type Barcode "83910502-0494"
type Condition "goo"
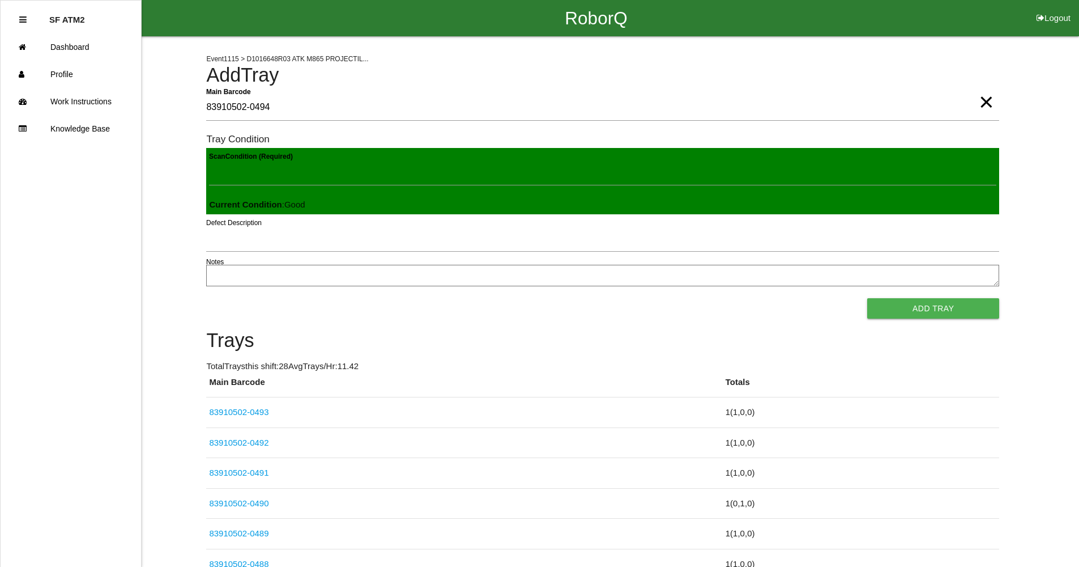
click at [867, 298] on button "Add Tray" at bounding box center [933, 308] width 132 height 20
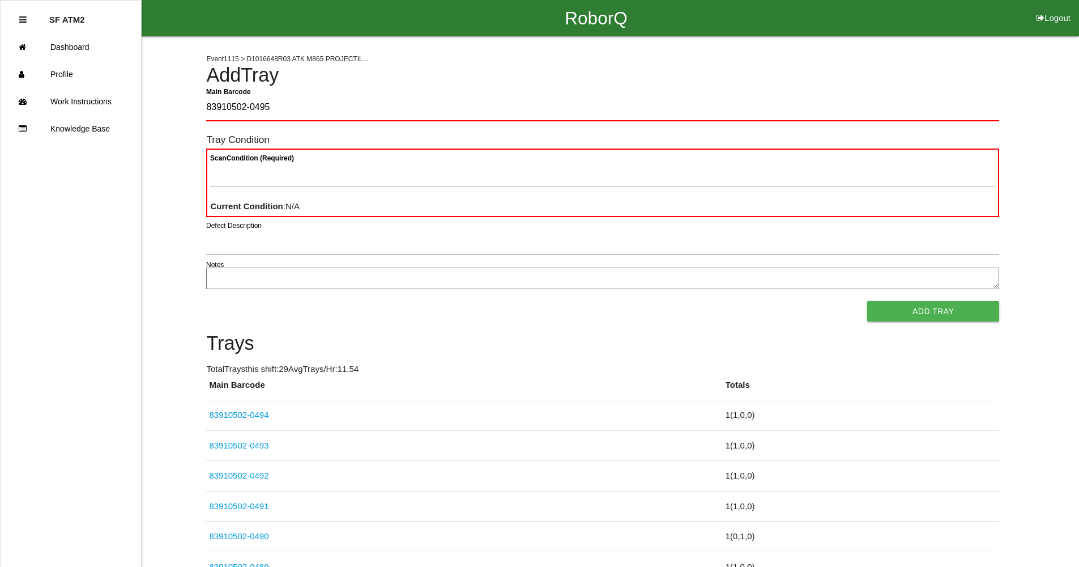
type Barcode "83910502-0495"
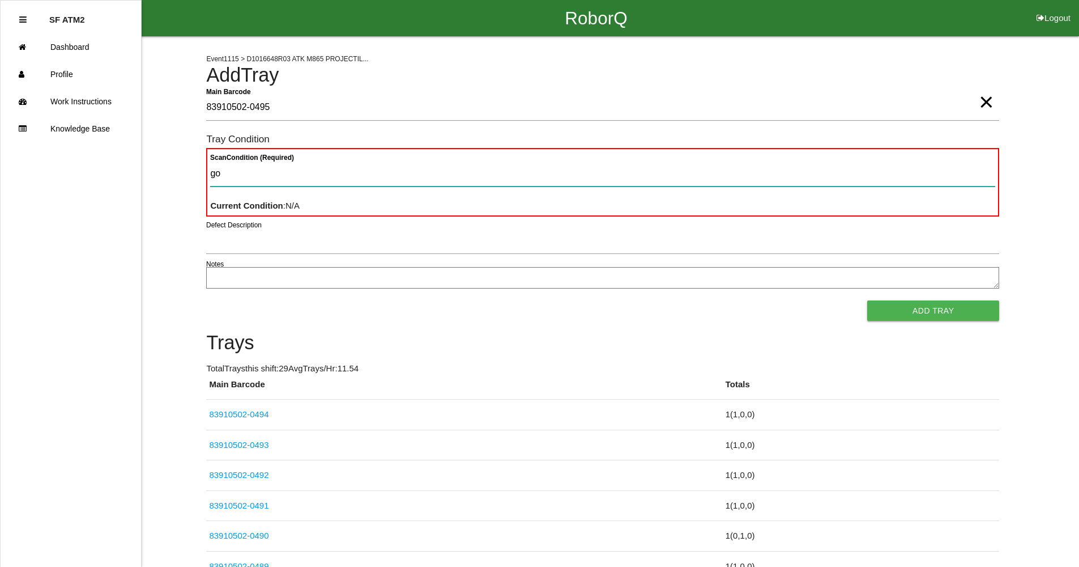
type Condition "goo"
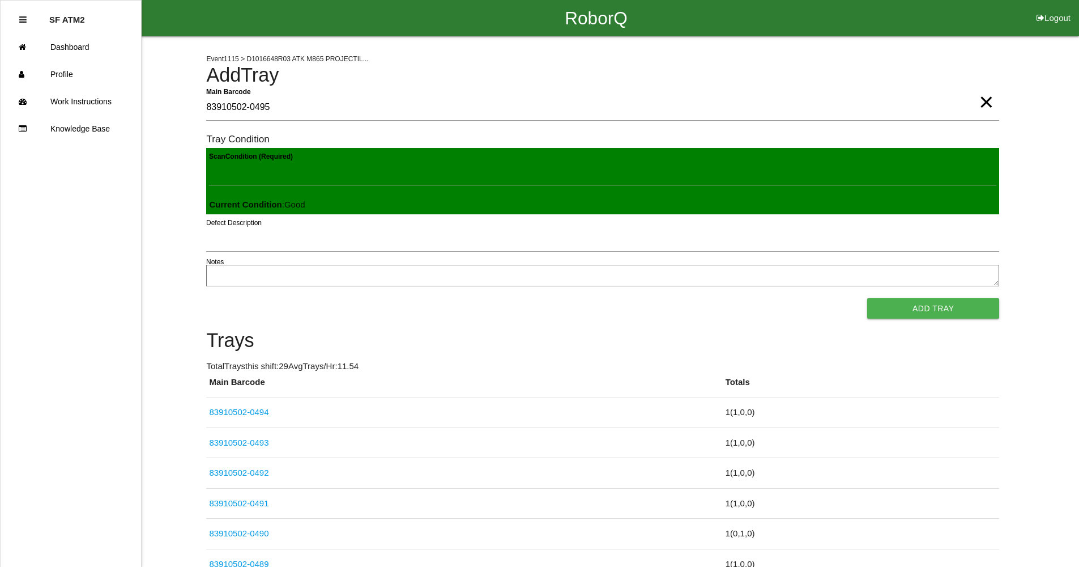
click at [867, 298] on button "Add Tray" at bounding box center [933, 308] width 132 height 20
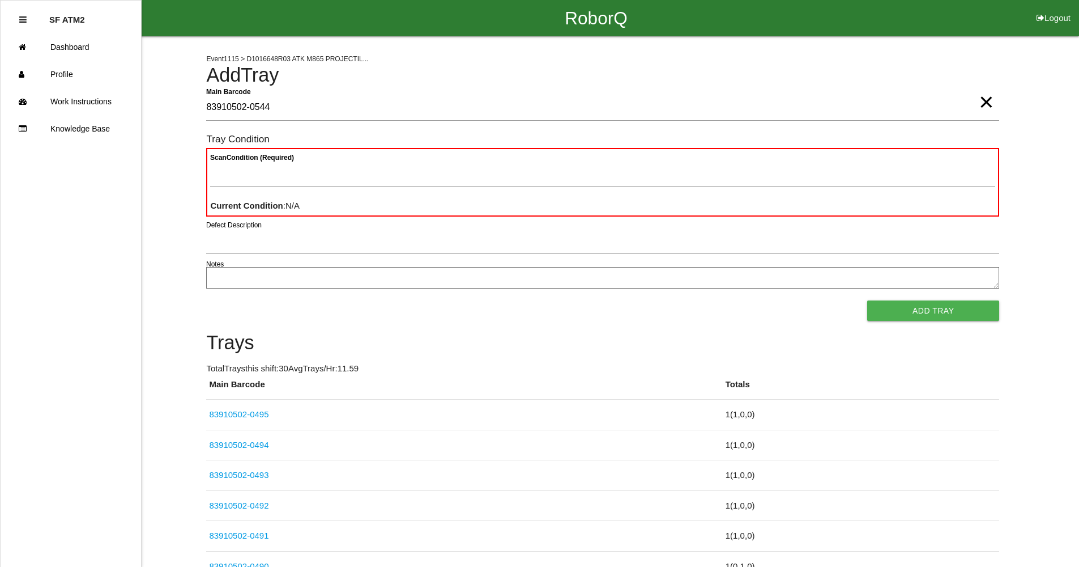
type Barcode "83910502-0544"
type Condition "goo"
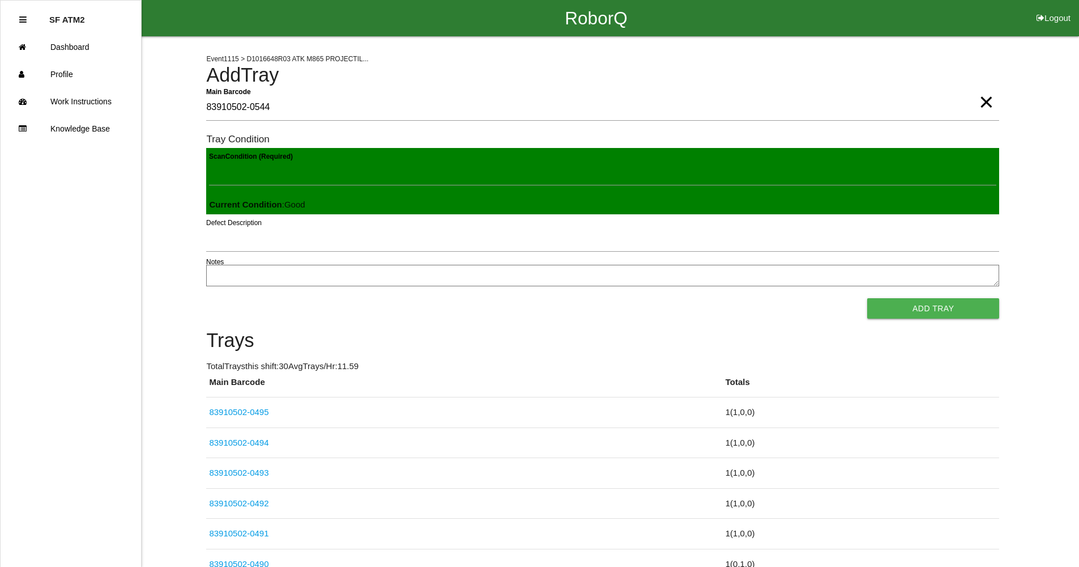
click at [867, 298] on button "Add Tray" at bounding box center [933, 308] width 132 height 20
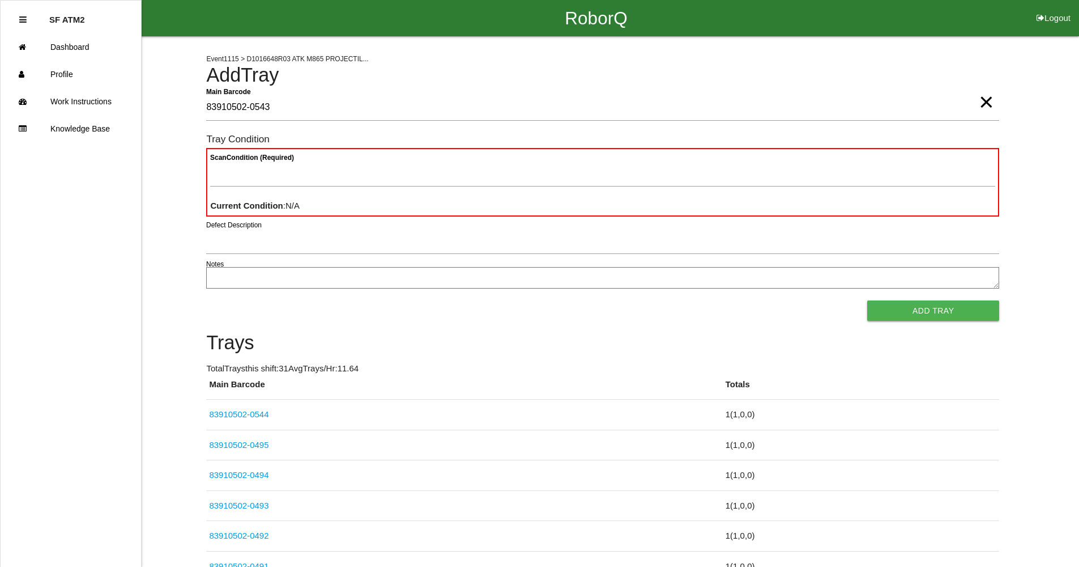
type Barcode "83910502-0543"
type Condition "goo"
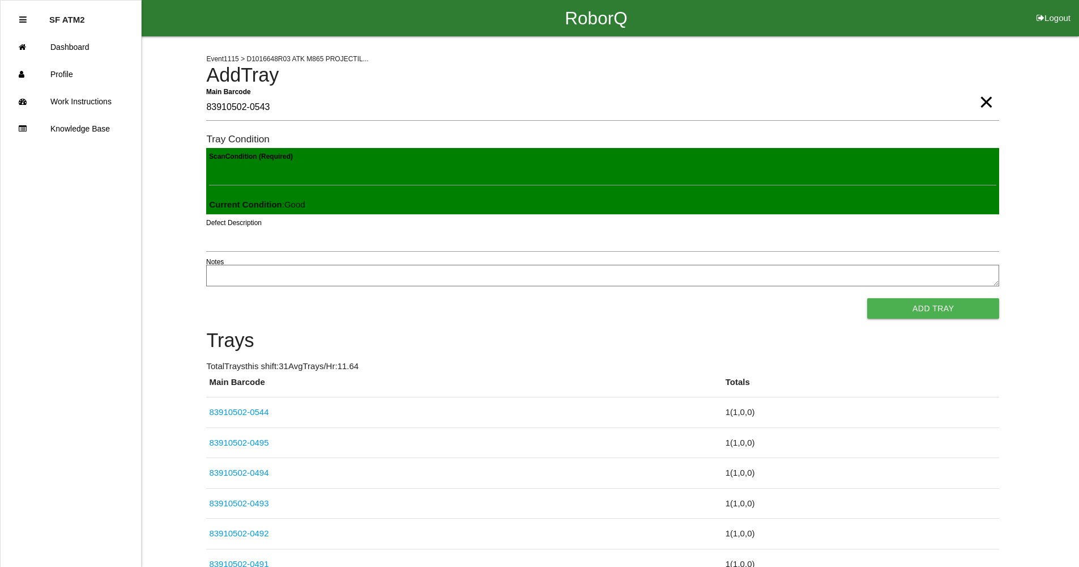
click at [867, 298] on button "Add Tray" at bounding box center [933, 308] width 132 height 20
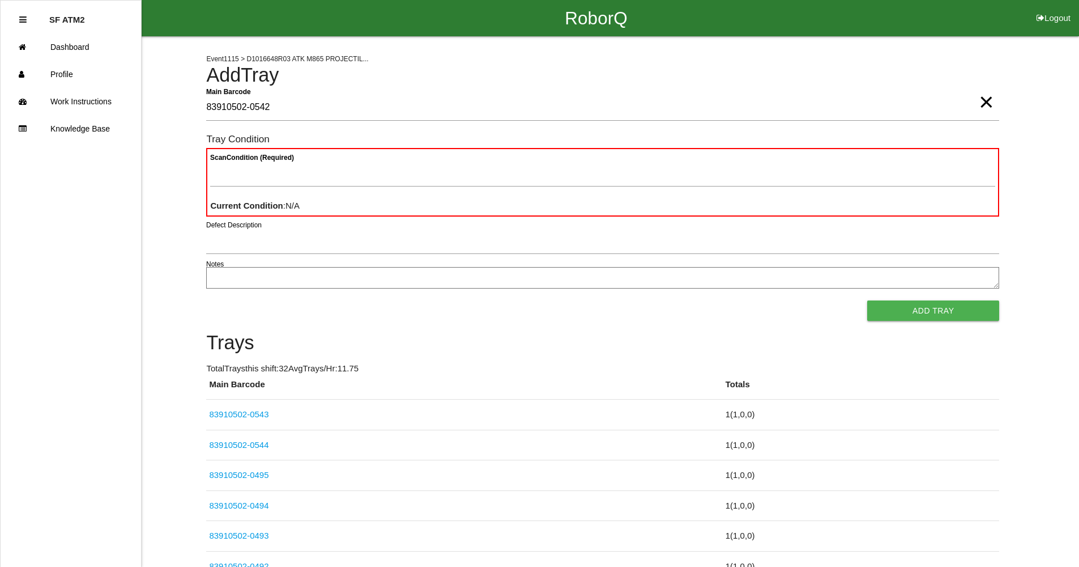
type Barcode "83910502-0542"
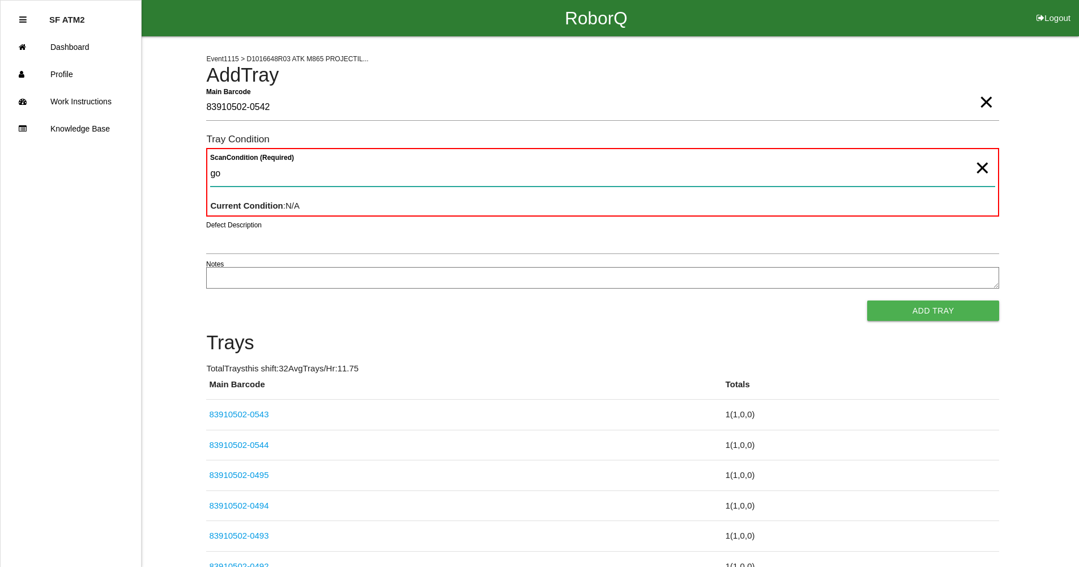
type Condition "goo"
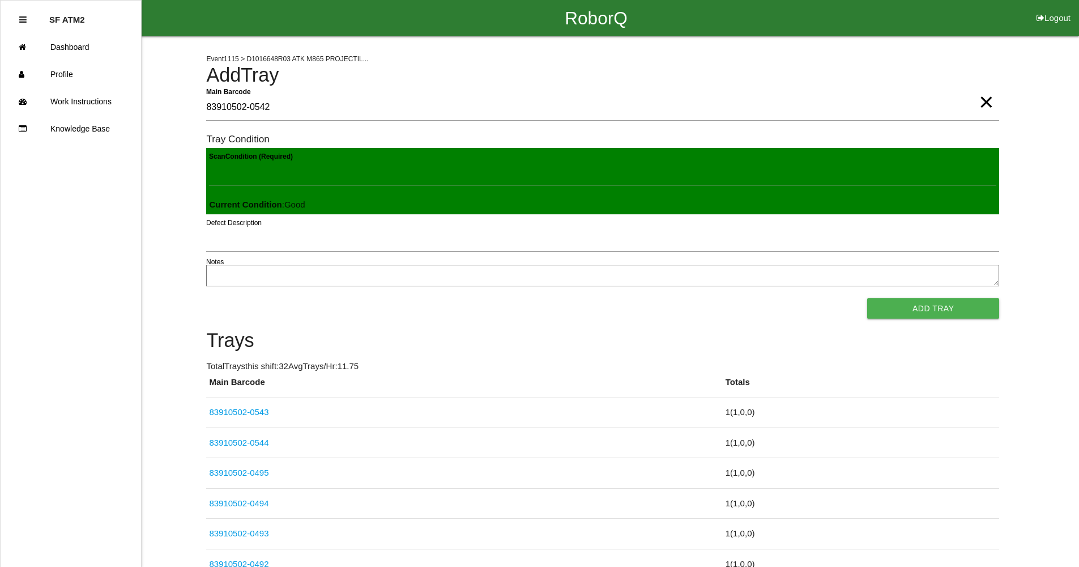
click at [867, 298] on button "Add Tray" at bounding box center [933, 308] width 132 height 20
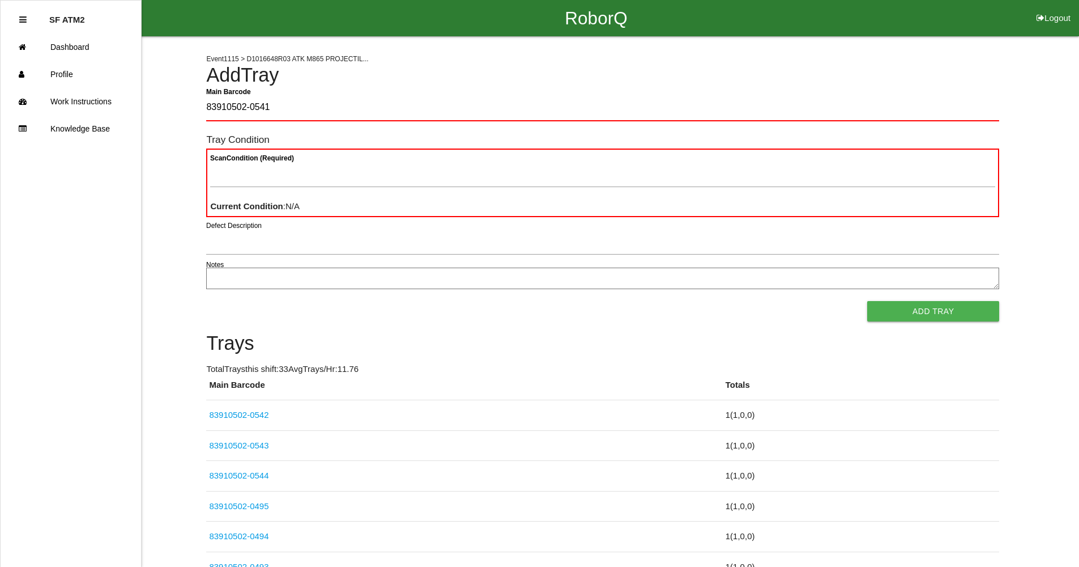
type Barcode "83910502-0541"
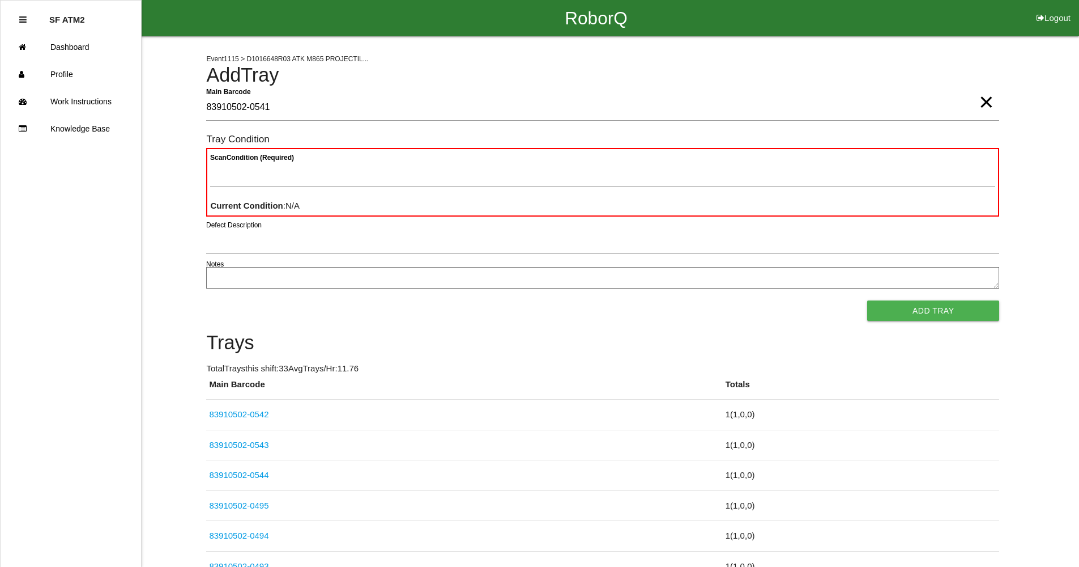
click at [982, 102] on span "×" at bounding box center [986, 90] width 15 height 23
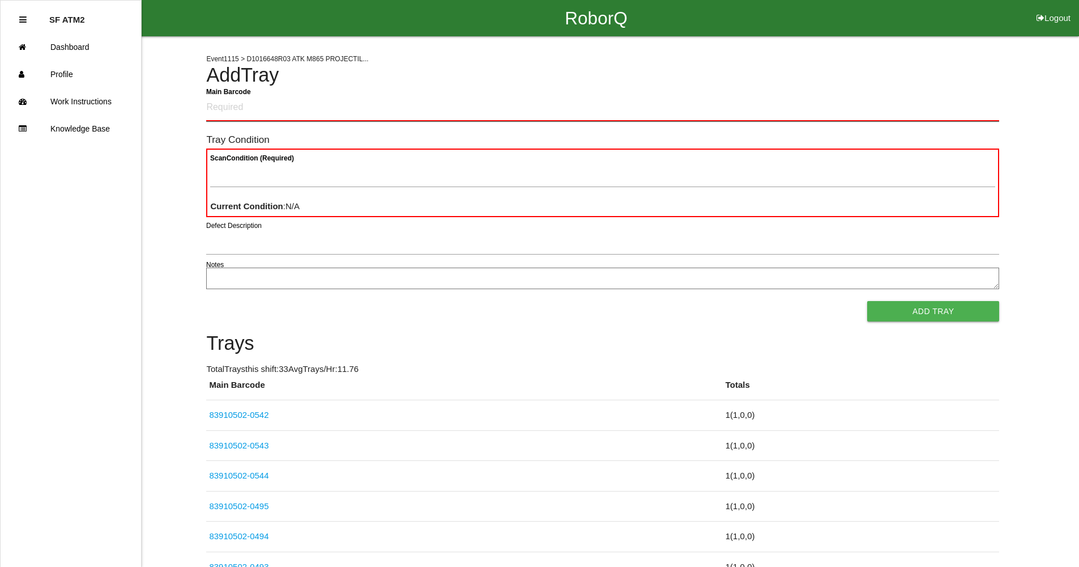
click at [621, 100] on Barcode "Main Barcode" at bounding box center [602, 108] width 793 height 27
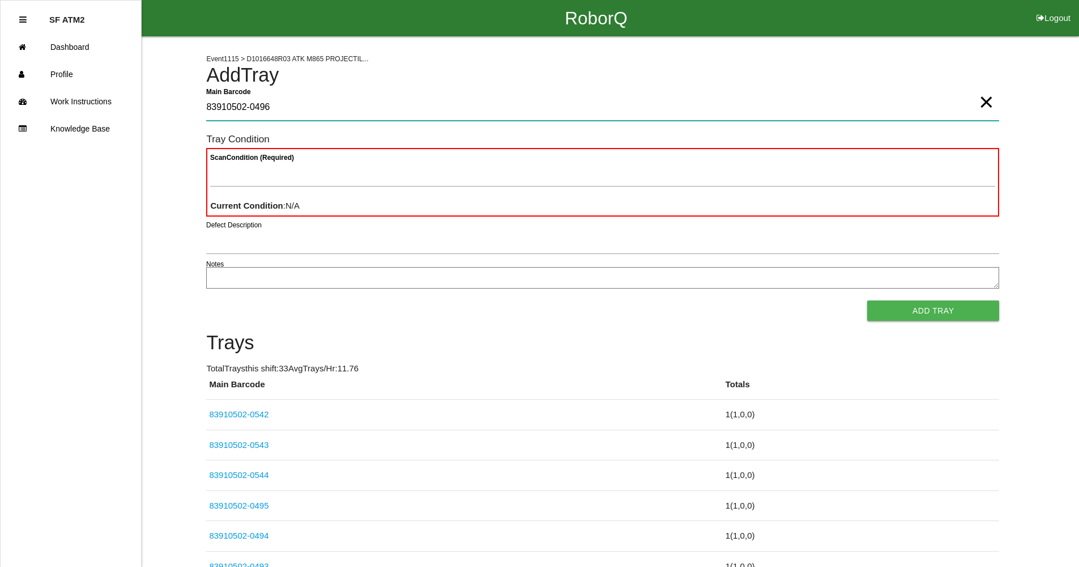
type Barcode "83910502-0496"
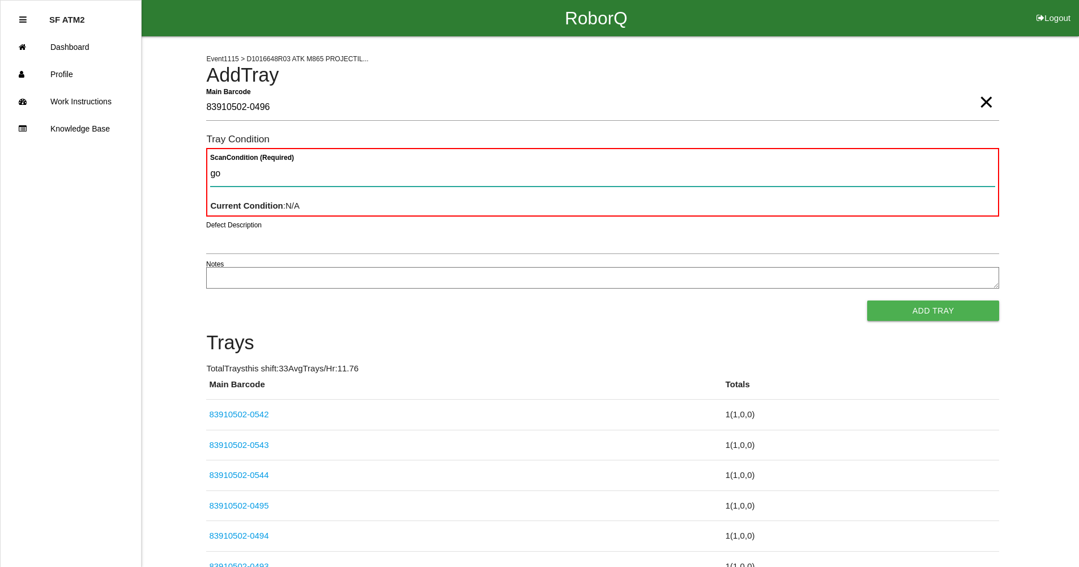
type Condition "goo"
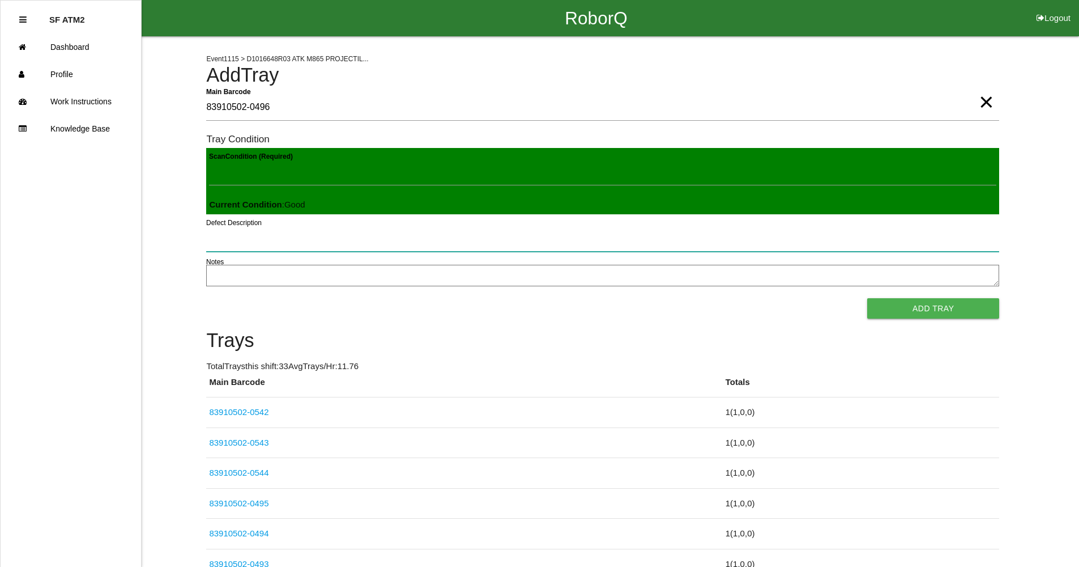
click at [867, 298] on button "Add Tray" at bounding box center [933, 308] width 132 height 20
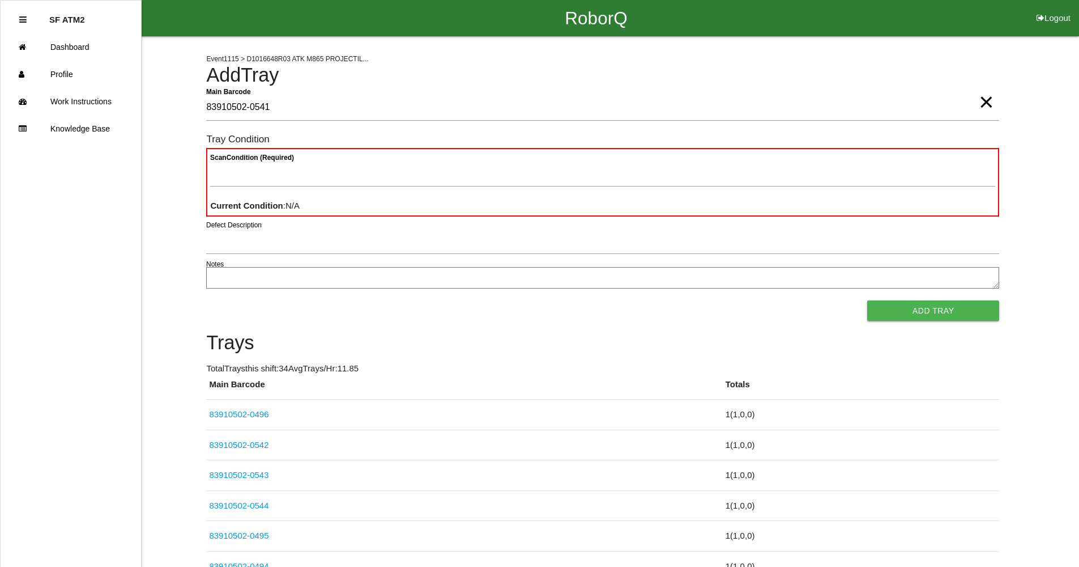
type Barcode "83910502-0541"
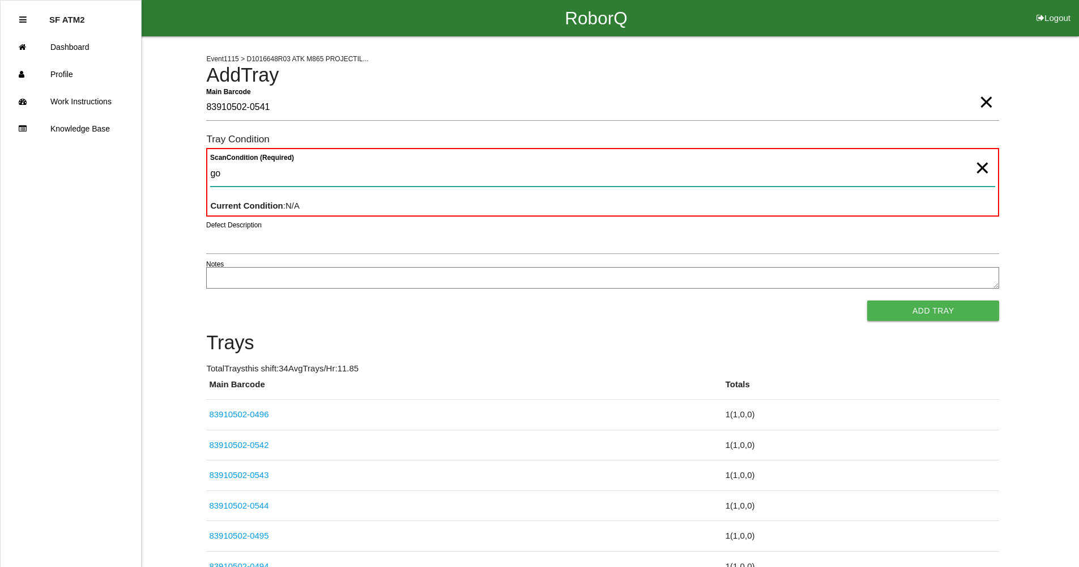
type Condition "goo"
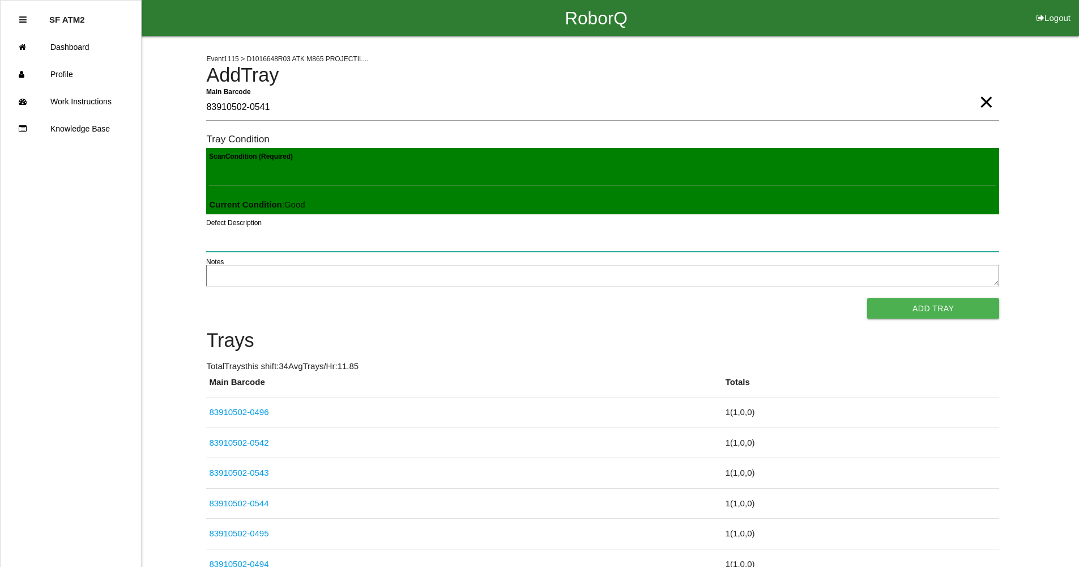
click at [867, 298] on button "Add Tray" at bounding box center [933, 308] width 132 height 20
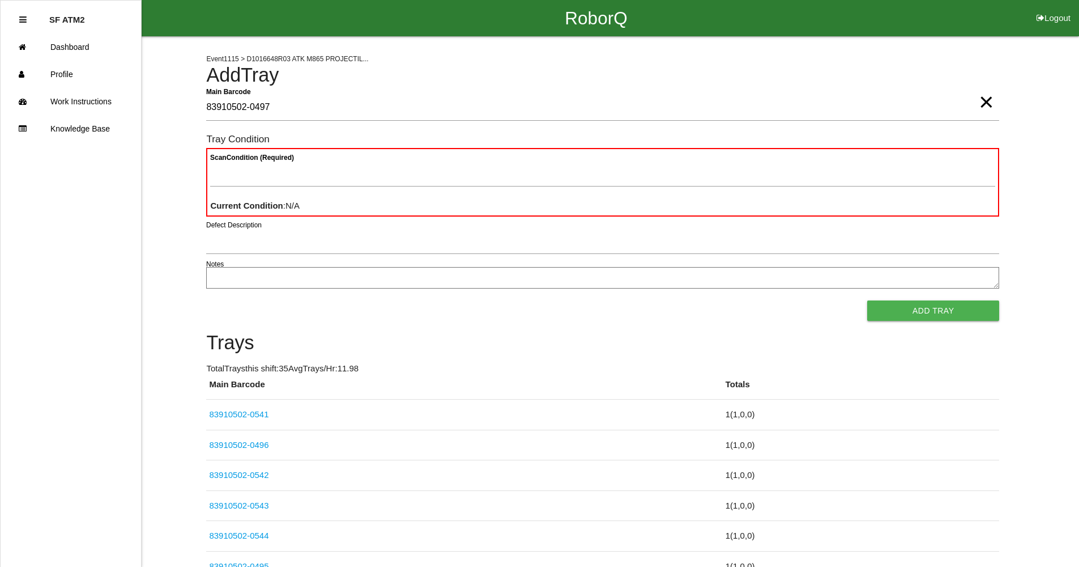
type Barcode "83910502-0497"
type Condition "goo"
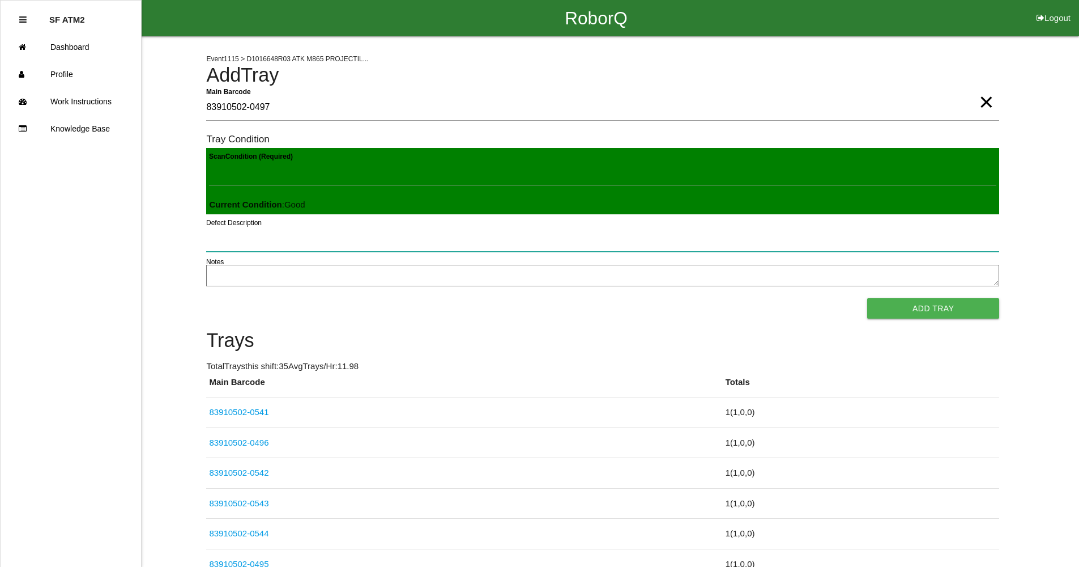
click at [867, 298] on button "Add Tray" at bounding box center [933, 308] width 132 height 20
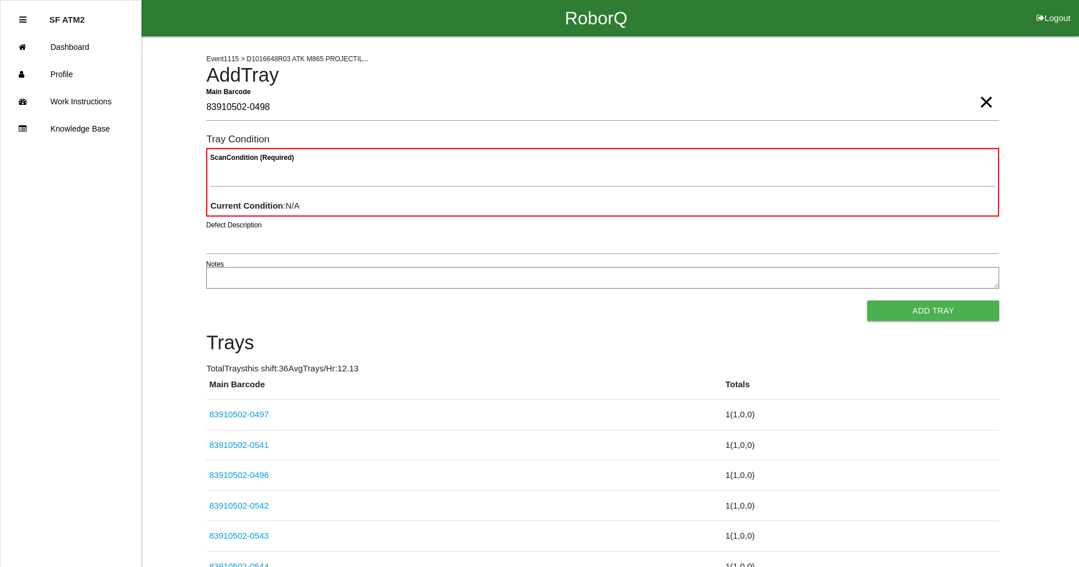
type Barcode "83910502-0498"
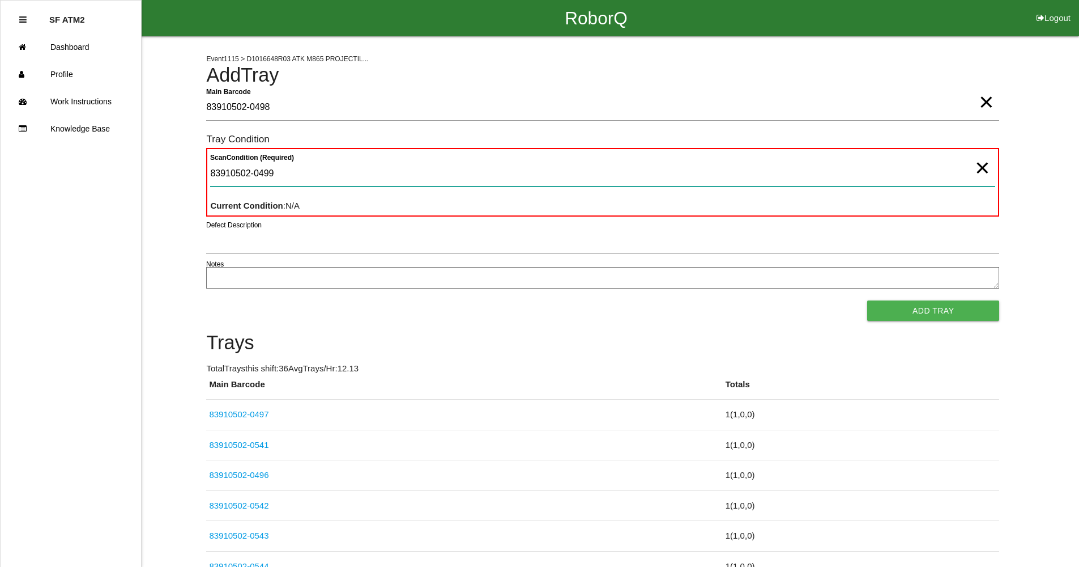
type Condition "83910502-0499"
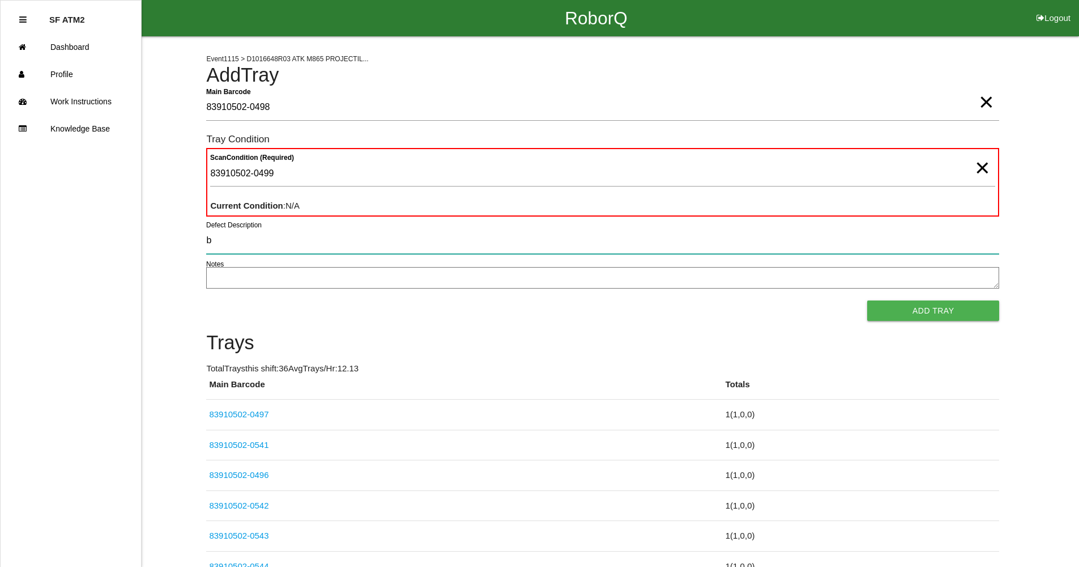
type input "b"
click at [979, 168] on span "×" at bounding box center [982, 156] width 15 height 23
click at [867, 300] on button "Add Tray" at bounding box center [933, 310] width 132 height 20
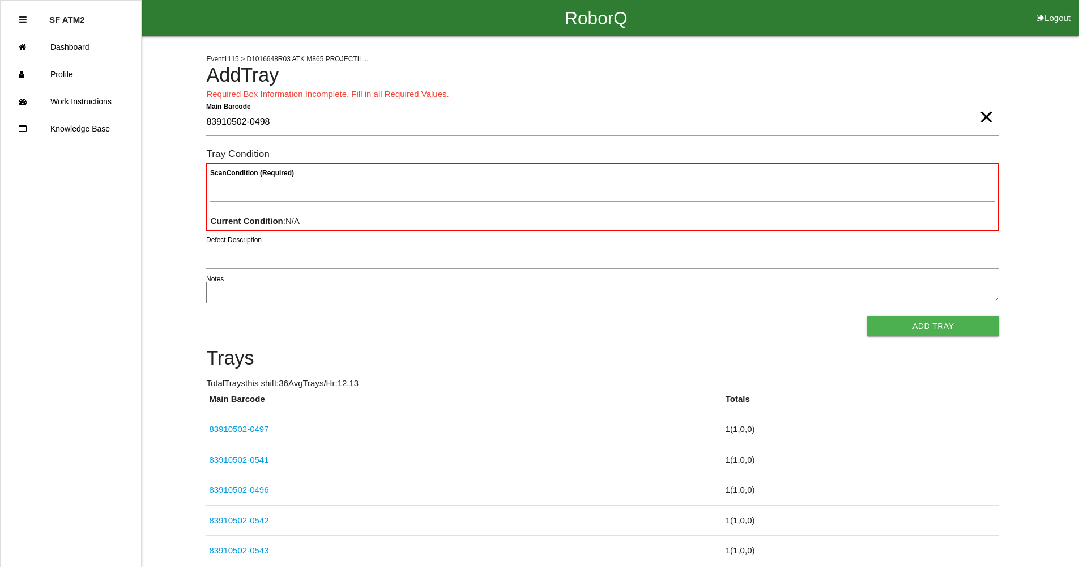
click at [452, 166] on div "Scan Condition (Required) Current Condition : N/A" at bounding box center [602, 197] width 793 height 69
click at [452, 171] on div "Scan Condition (Required) Current Condition : N/A" at bounding box center [602, 197] width 793 height 69
click at [301, 189] on Condition "Scan Condition (Required)" at bounding box center [602, 189] width 785 height 26
type Condition "goo"
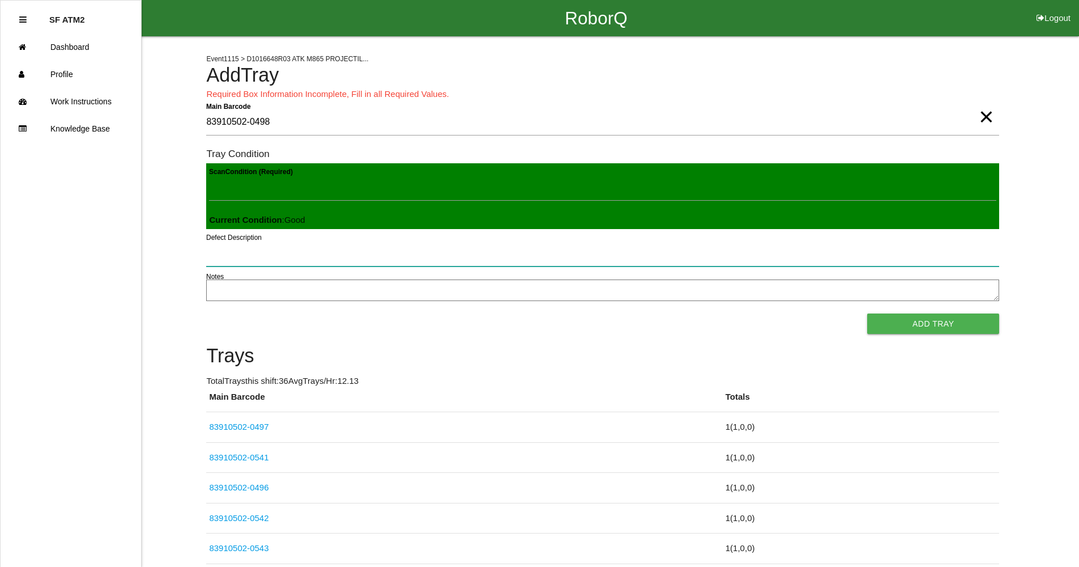
click at [867, 313] on button "Add Tray" at bounding box center [933, 323] width 132 height 20
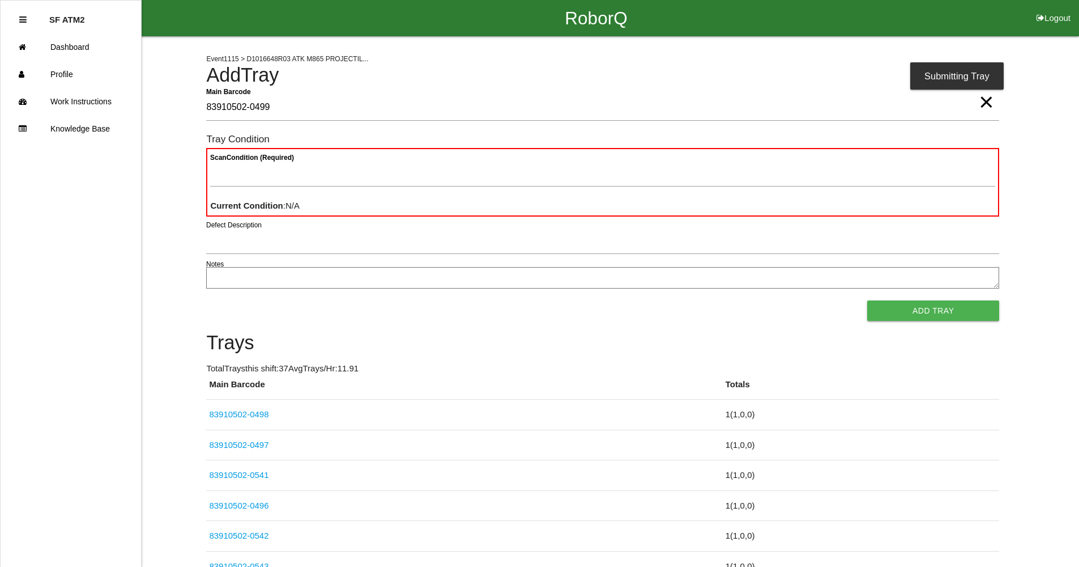
type Barcode "83910502-0499"
type Condition "goo"
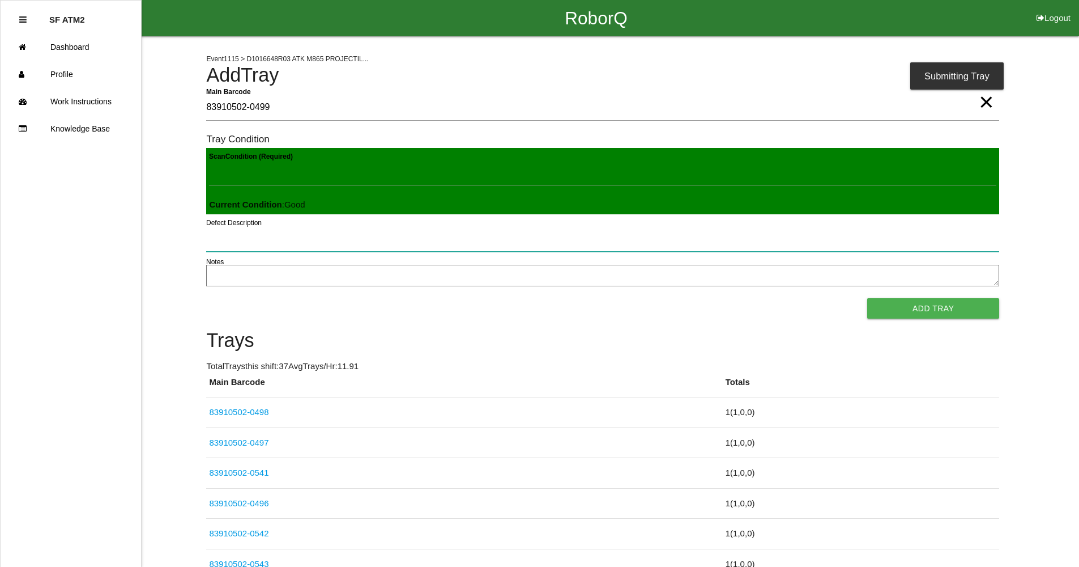
click at [867, 298] on button "Add Tray" at bounding box center [933, 308] width 132 height 20
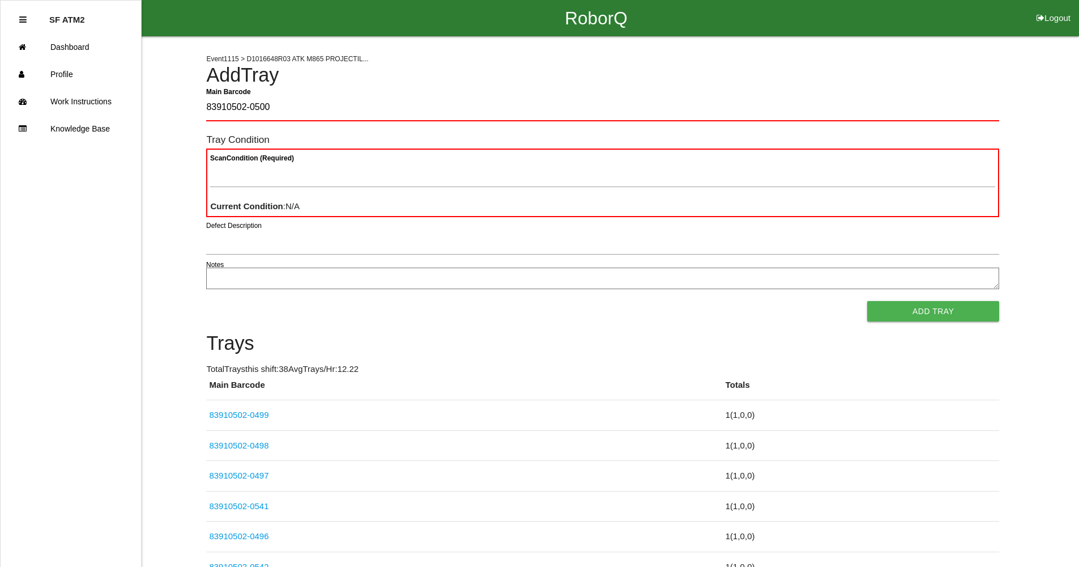
type Barcode "83910502-0500"
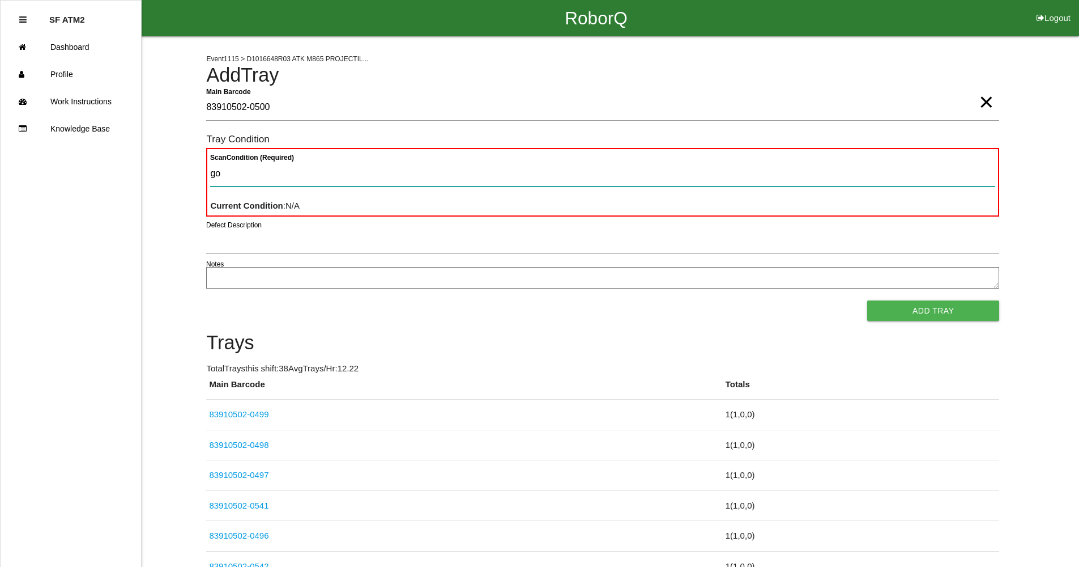
type Condition "goo"
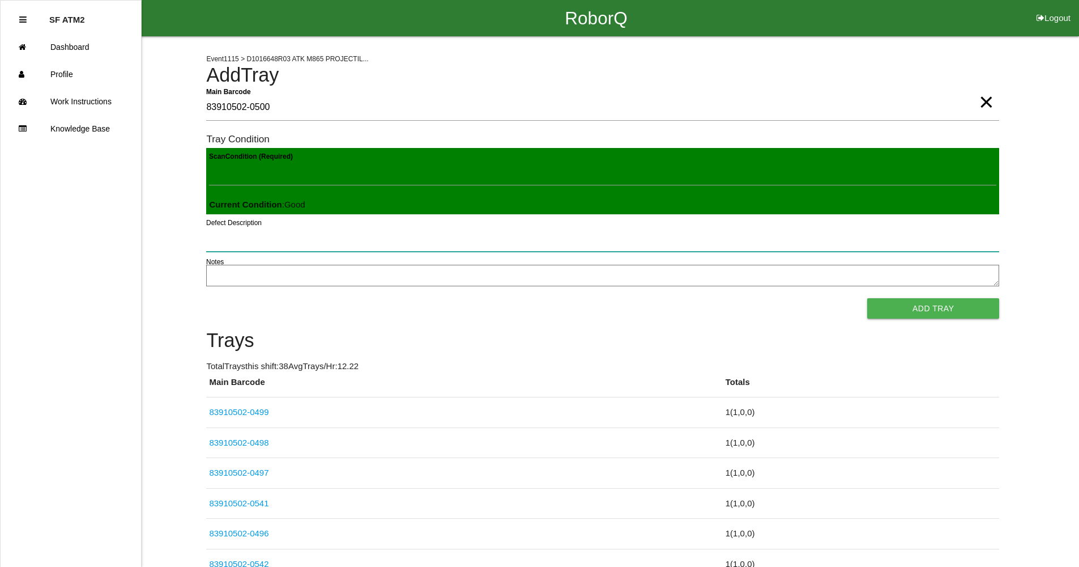
click at [867, 298] on button "Add Tray" at bounding box center [933, 308] width 132 height 20
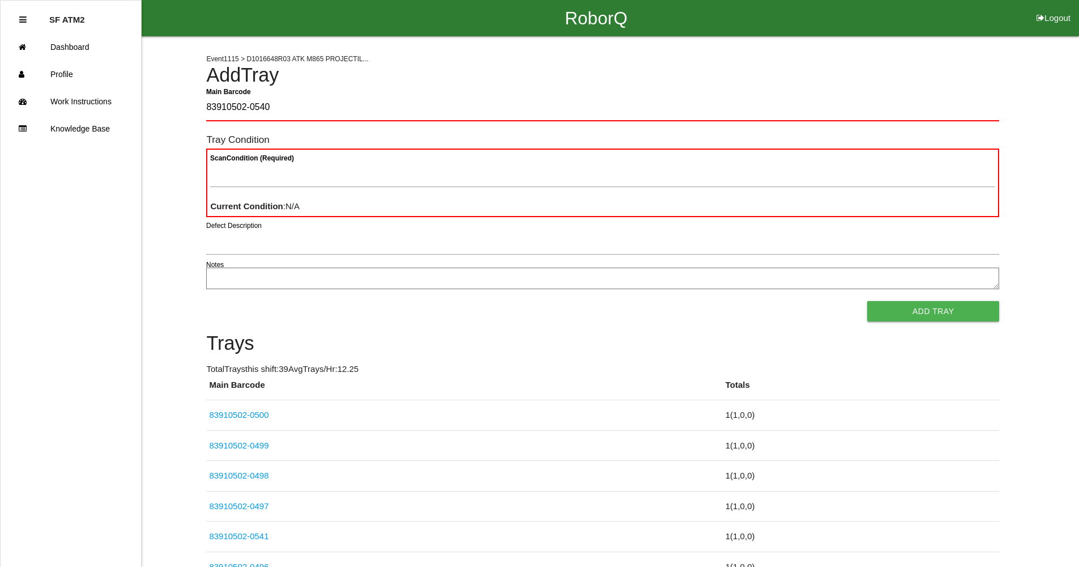
type Barcode "83910502-0540"
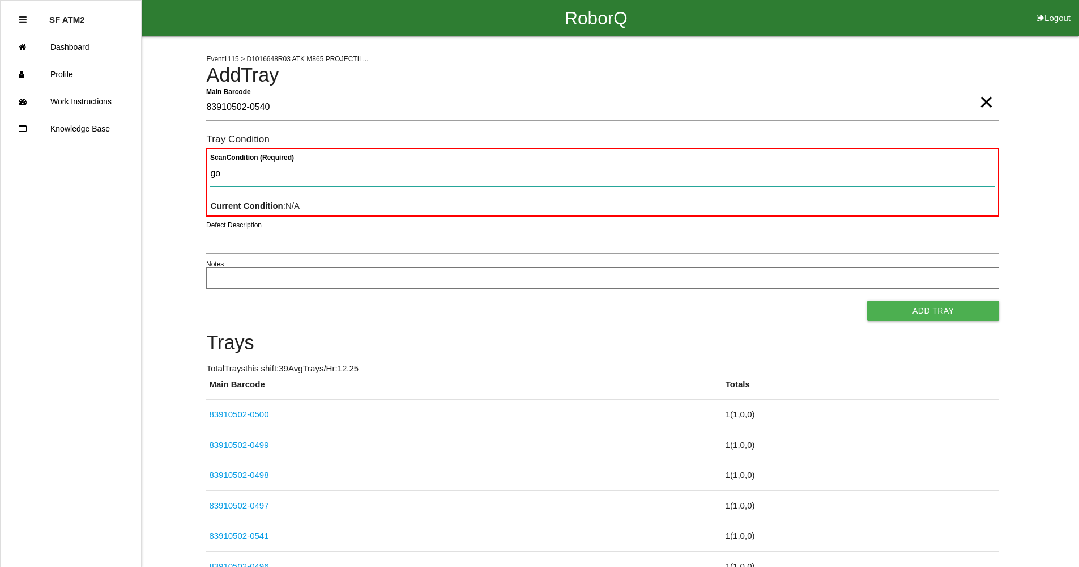
type Condition "goo"
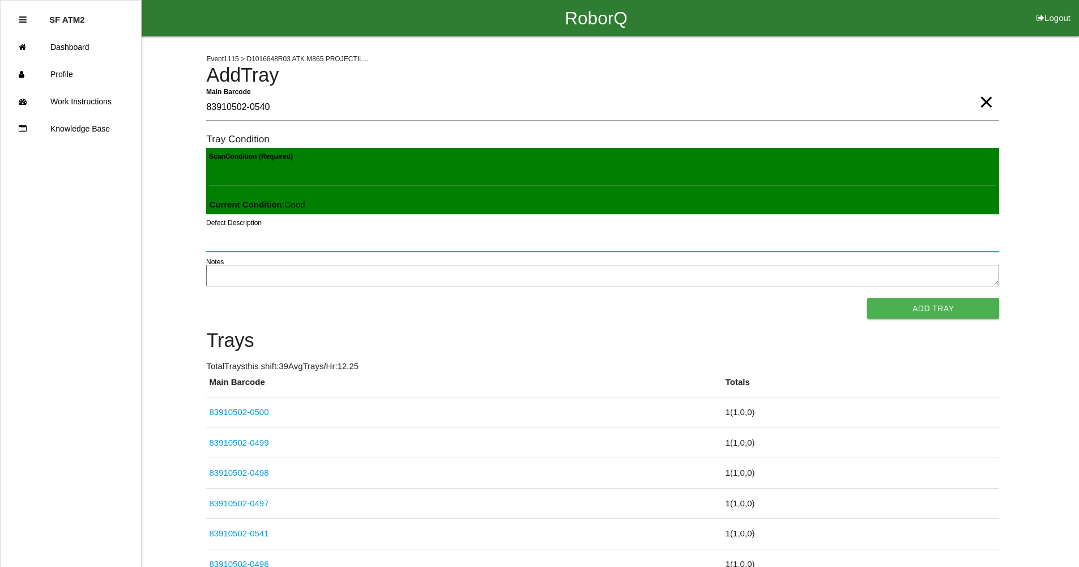
click at [867, 298] on button "Add Tray" at bounding box center [933, 308] width 132 height 20
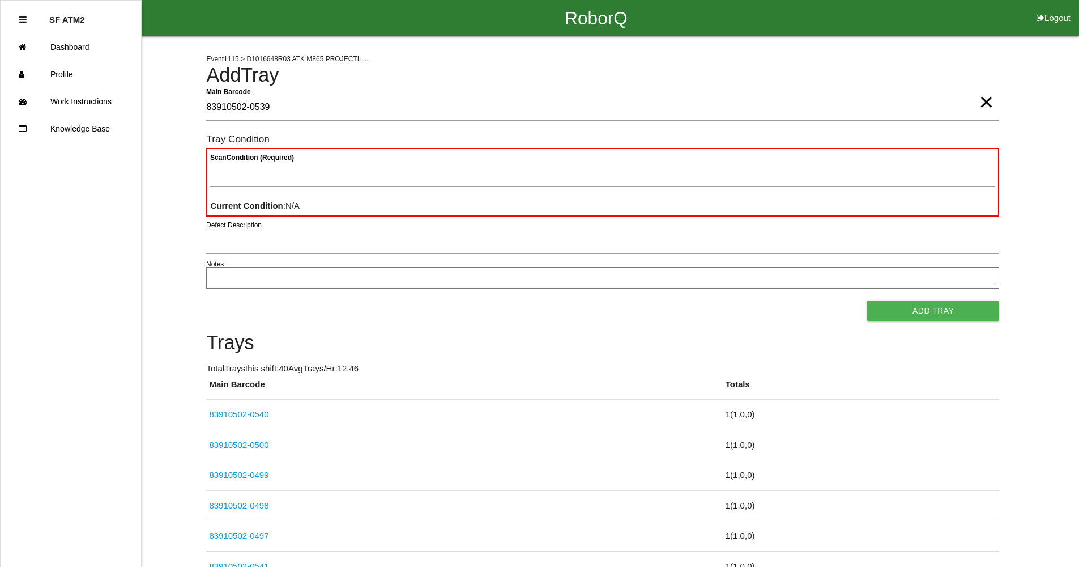
type Barcode "83910502-0539"
type Condition "goo"
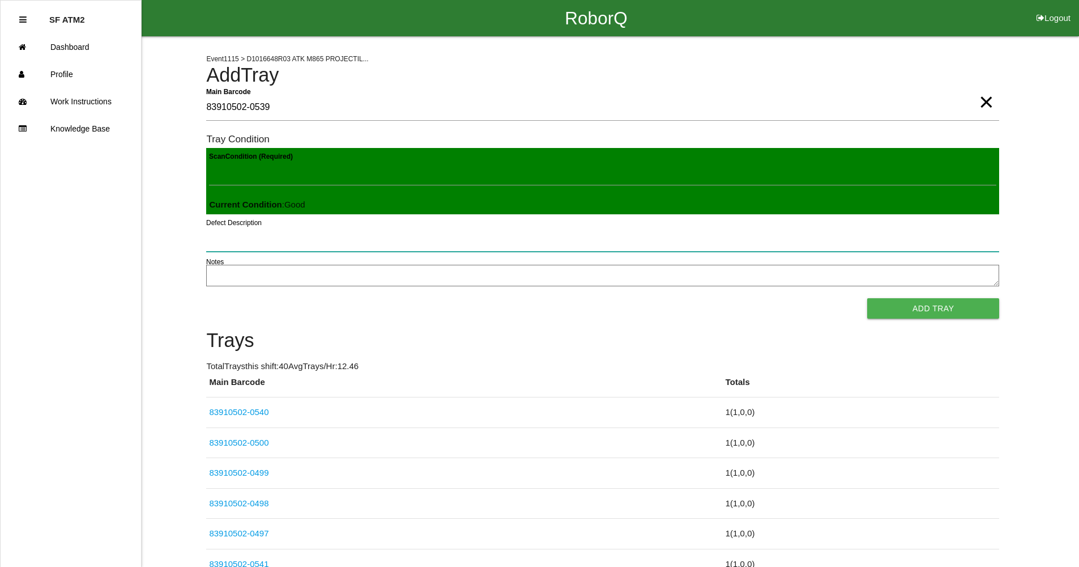
click at [867, 298] on button "Add Tray" at bounding box center [933, 308] width 132 height 20
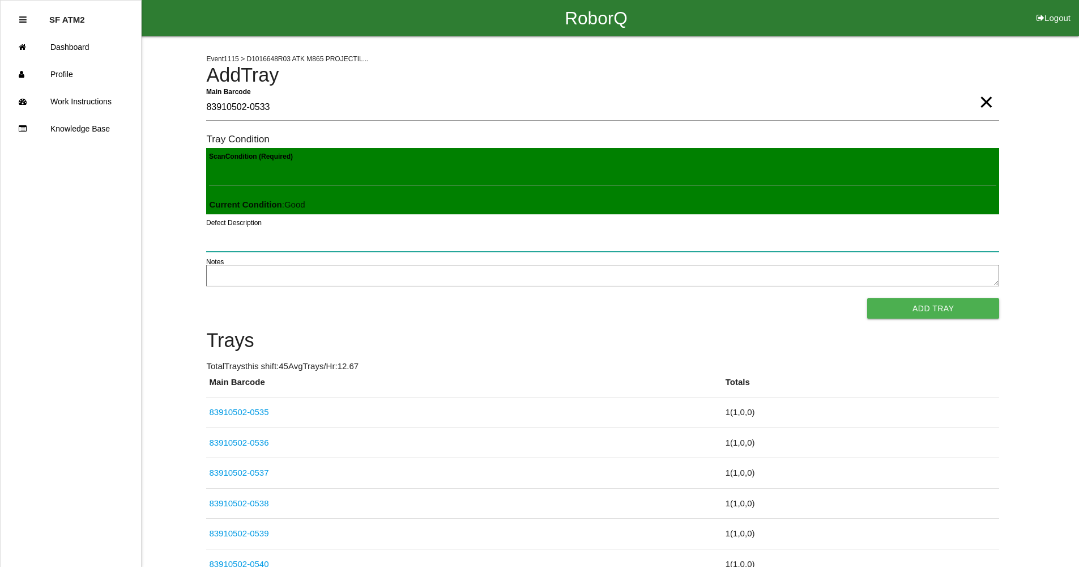
click at [867, 298] on button "Add Tray" at bounding box center [933, 308] width 132 height 20
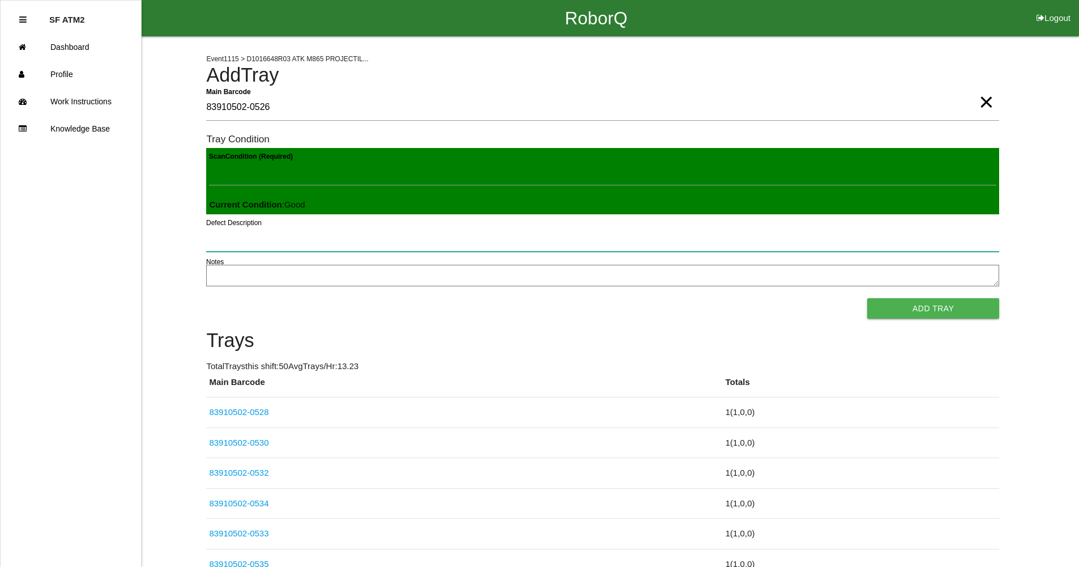
click at [867, 298] on button "Add Tray" at bounding box center [933, 308] width 132 height 20
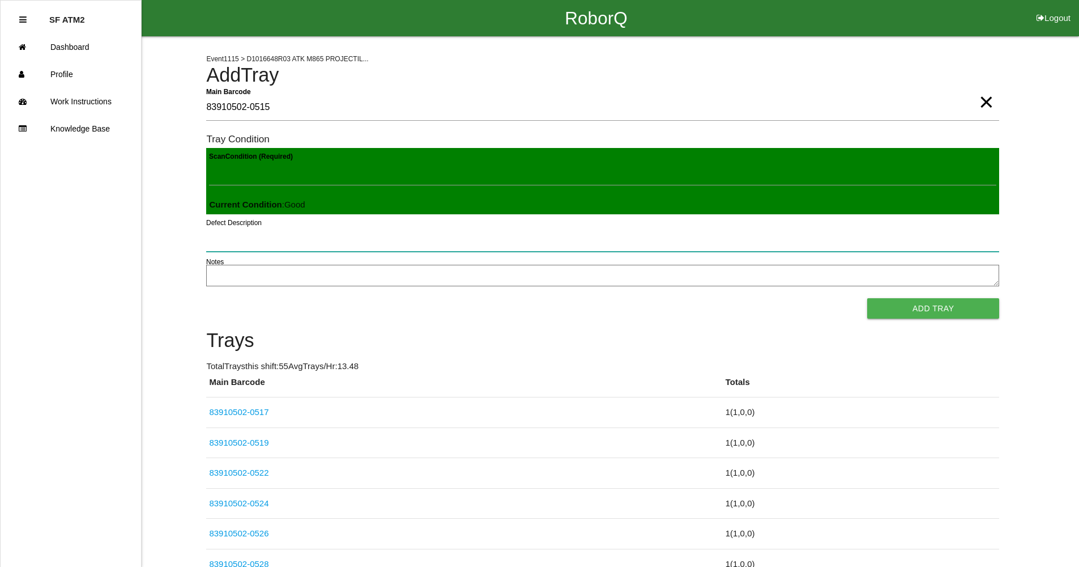
click at [867, 298] on button "Add Tray" at bounding box center [933, 308] width 132 height 20
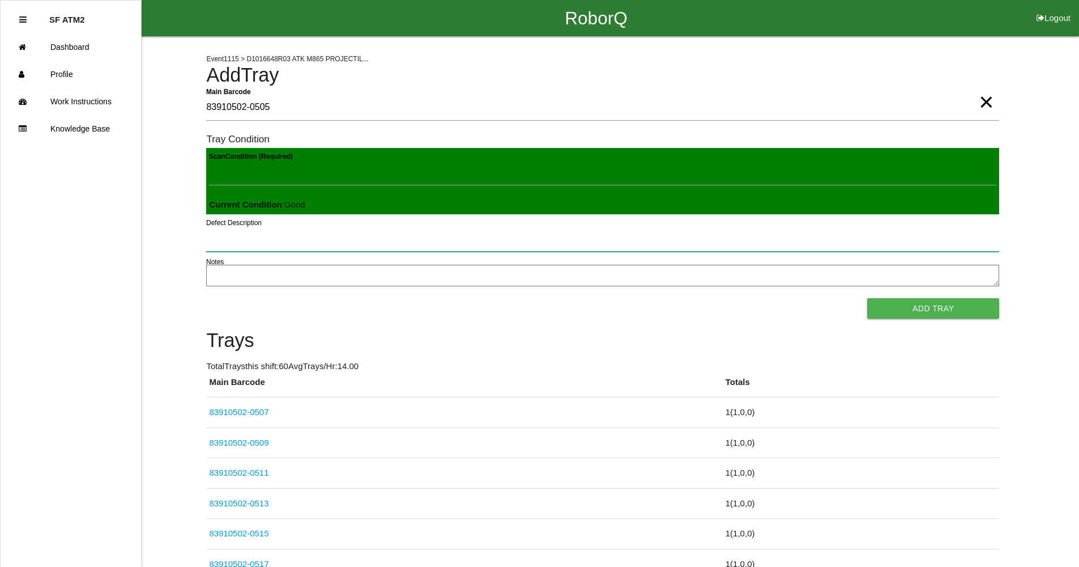
click at [867, 298] on button "Add Tray" at bounding box center [933, 308] width 132 height 20
